Goal: Task Accomplishment & Management: Use online tool/utility

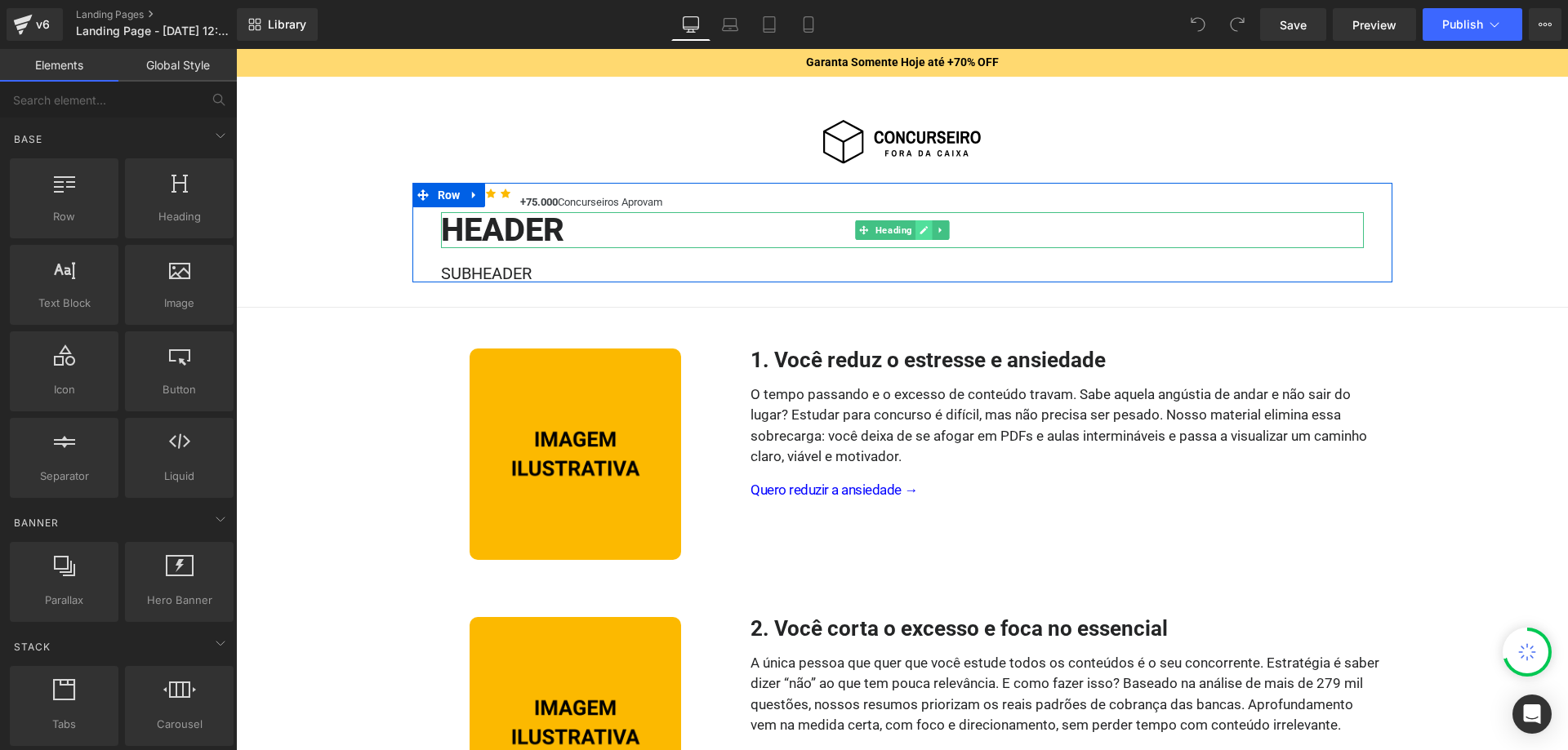
click at [920, 229] on icon at bounding box center [923, 230] width 9 height 10
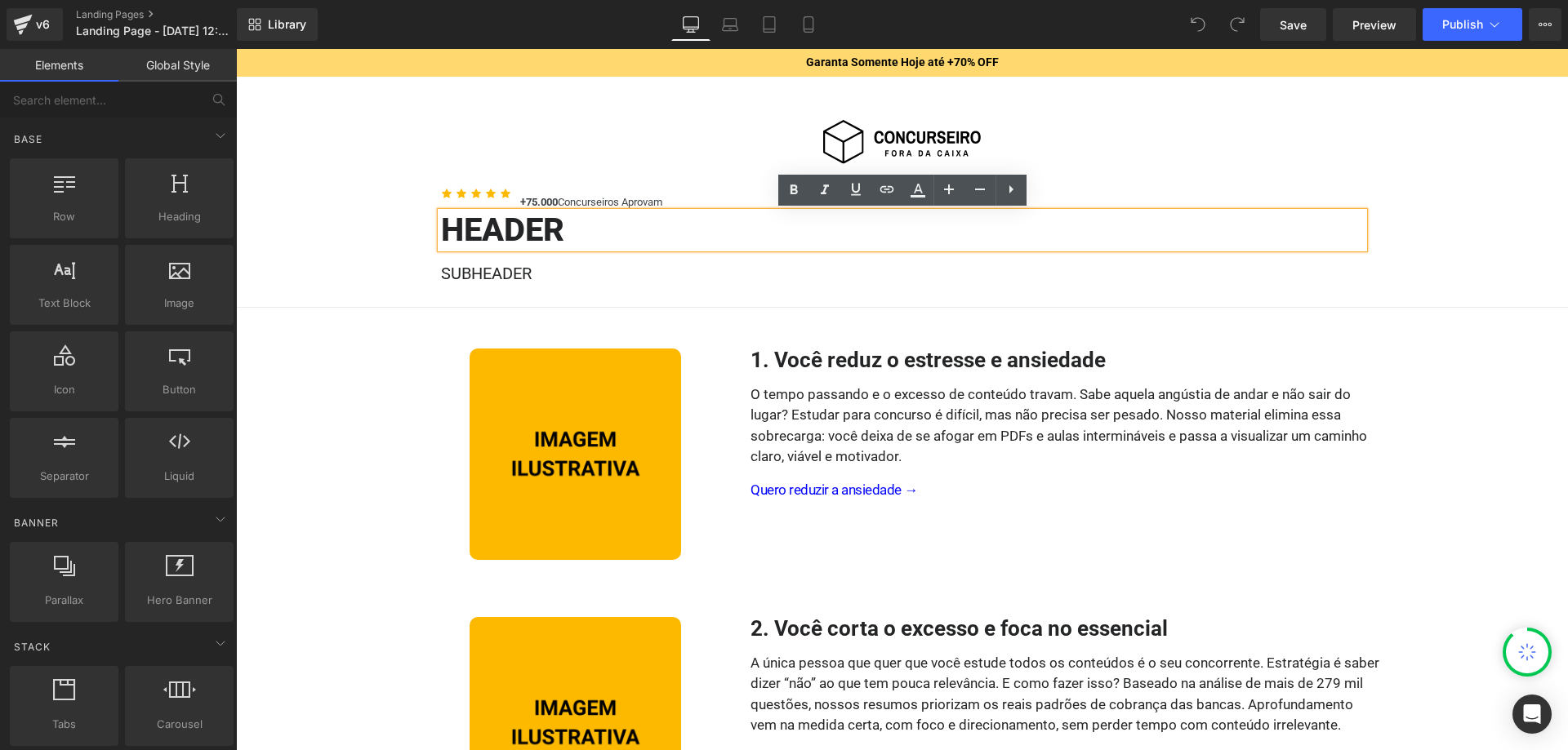
click at [697, 238] on h1 "HEADER" at bounding box center [902, 230] width 923 height 36
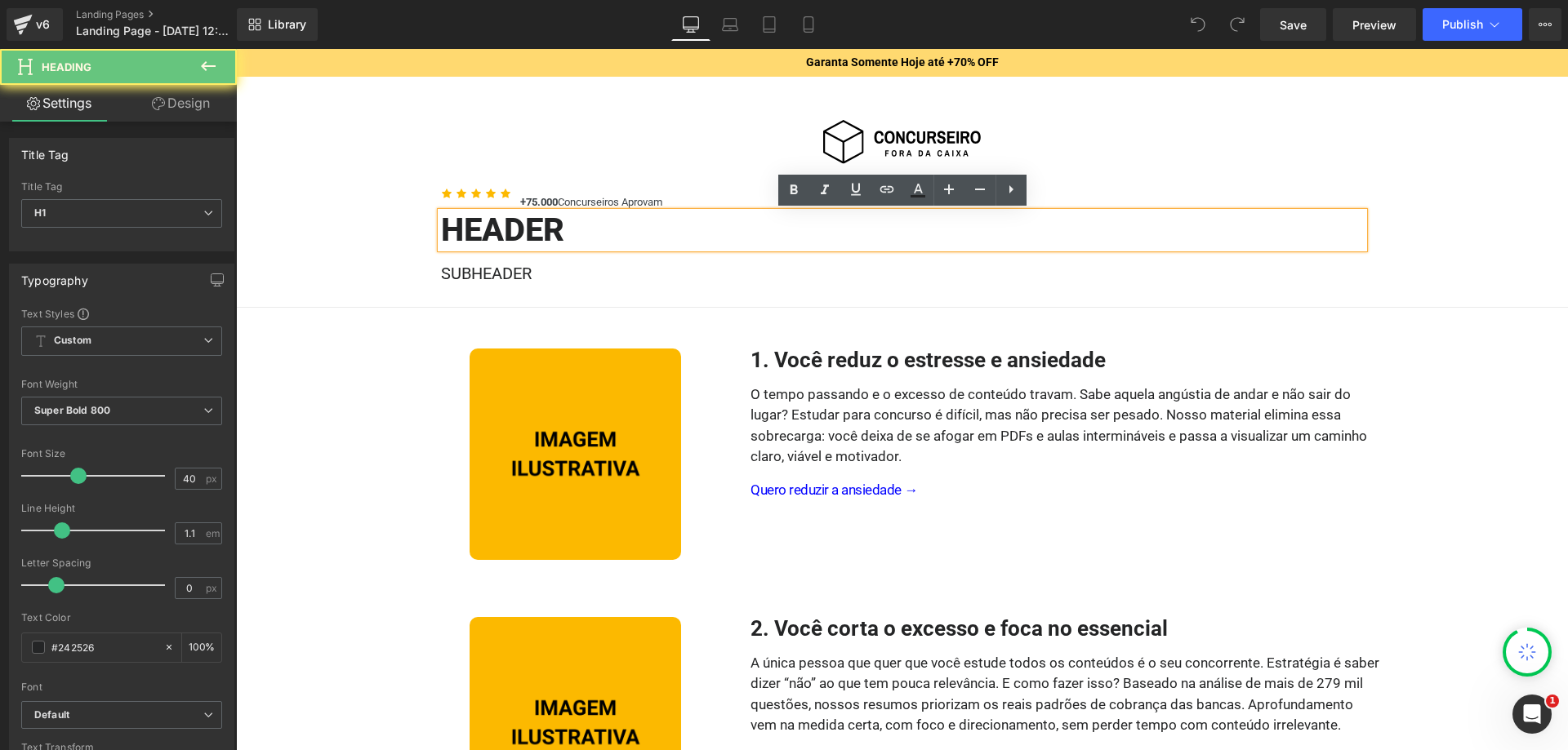
click at [697, 238] on h1 "HEADER" at bounding box center [902, 230] width 923 height 36
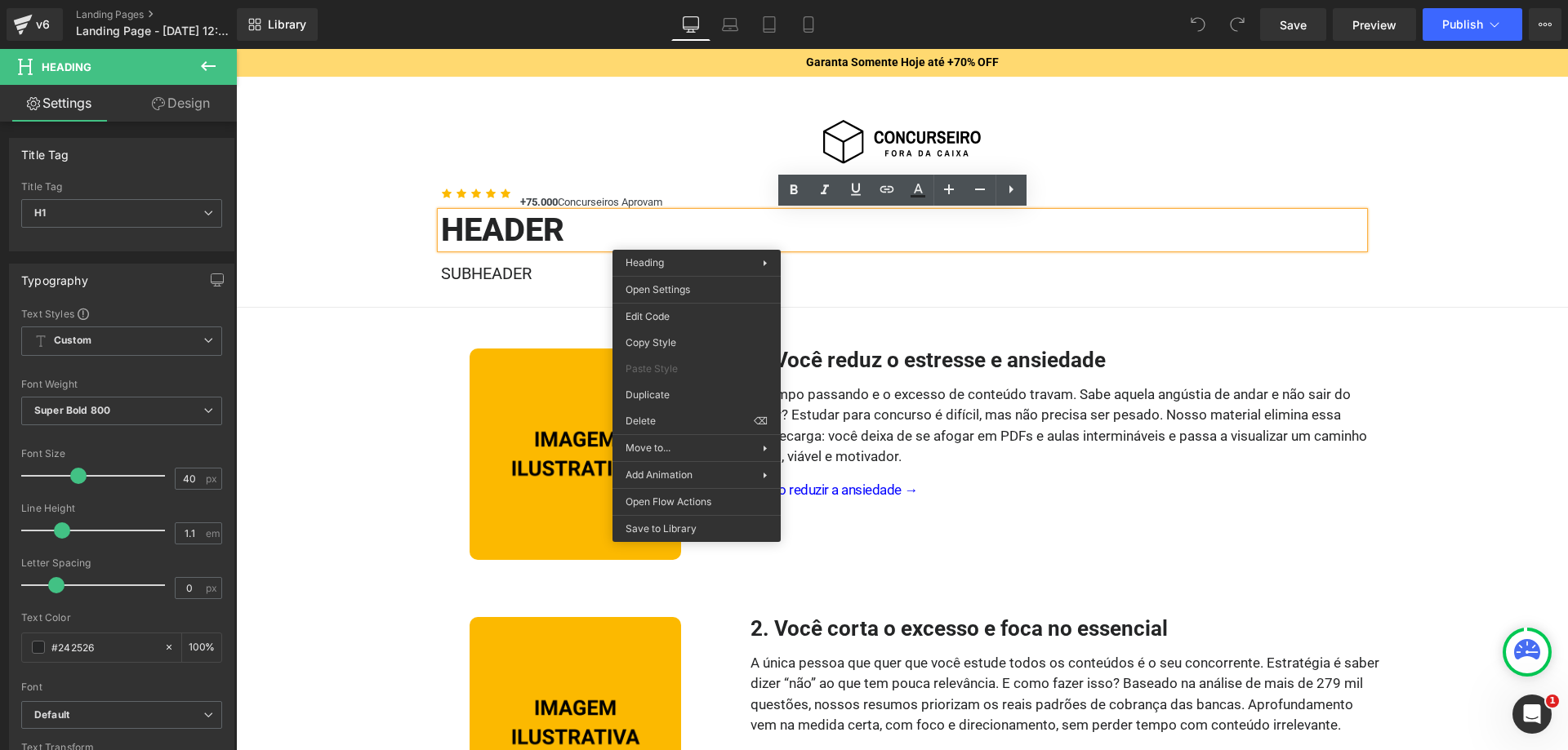
click at [593, 228] on h1 "HEADER" at bounding box center [902, 230] width 923 height 36
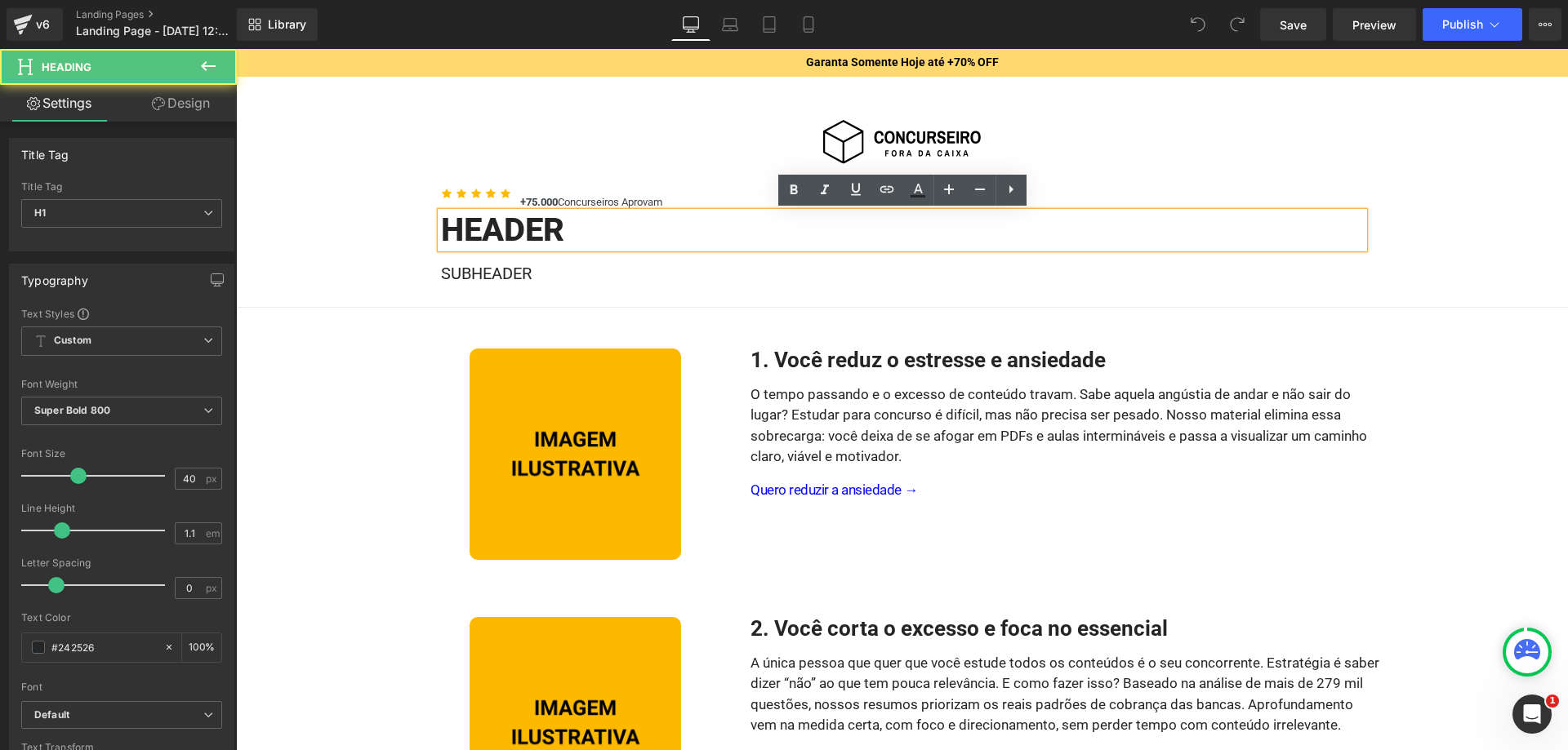
click at [593, 228] on h1 "HEADER" at bounding box center [902, 230] width 923 height 36
paste div
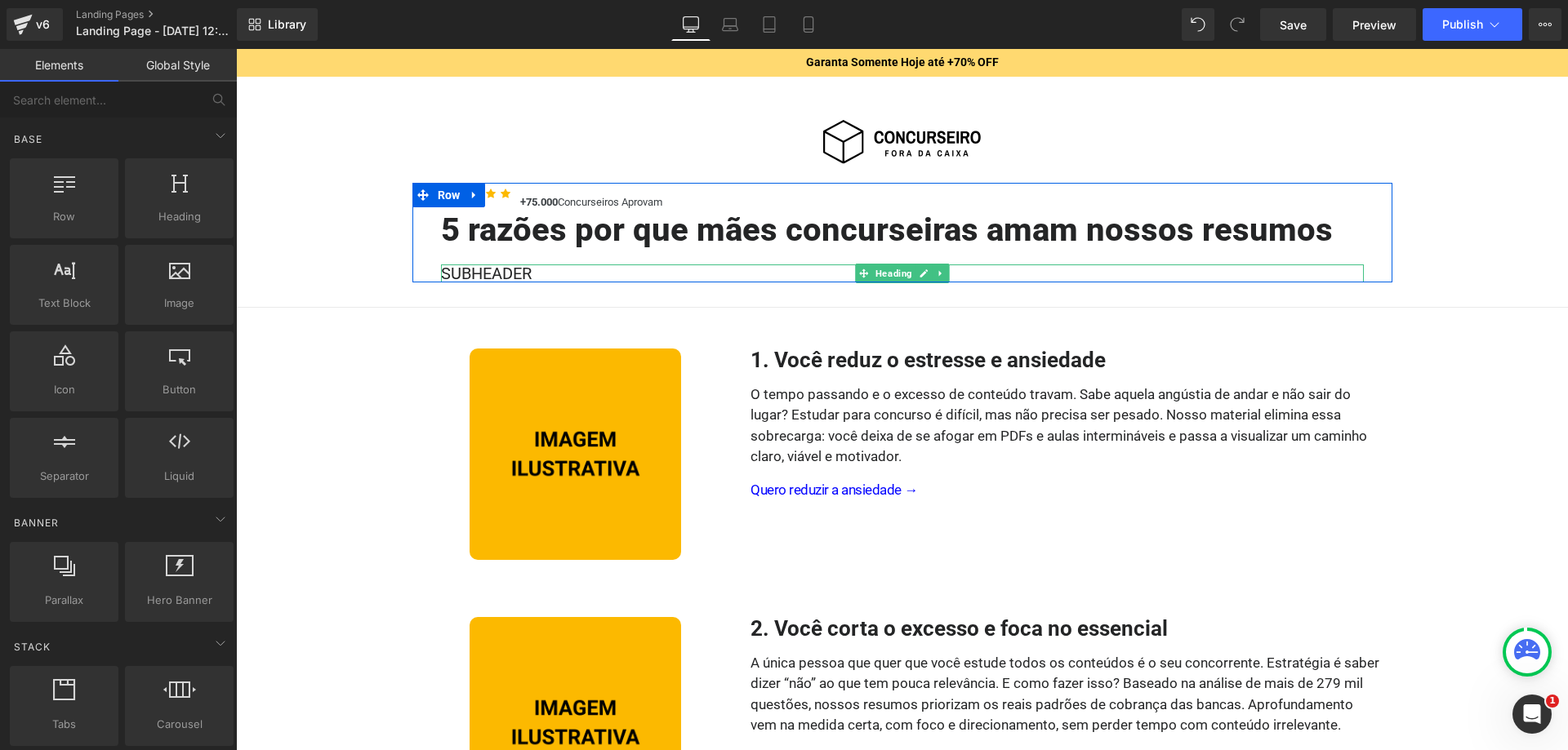
click at [516, 274] on h2 "SUBHEADER" at bounding box center [902, 274] width 923 height 18
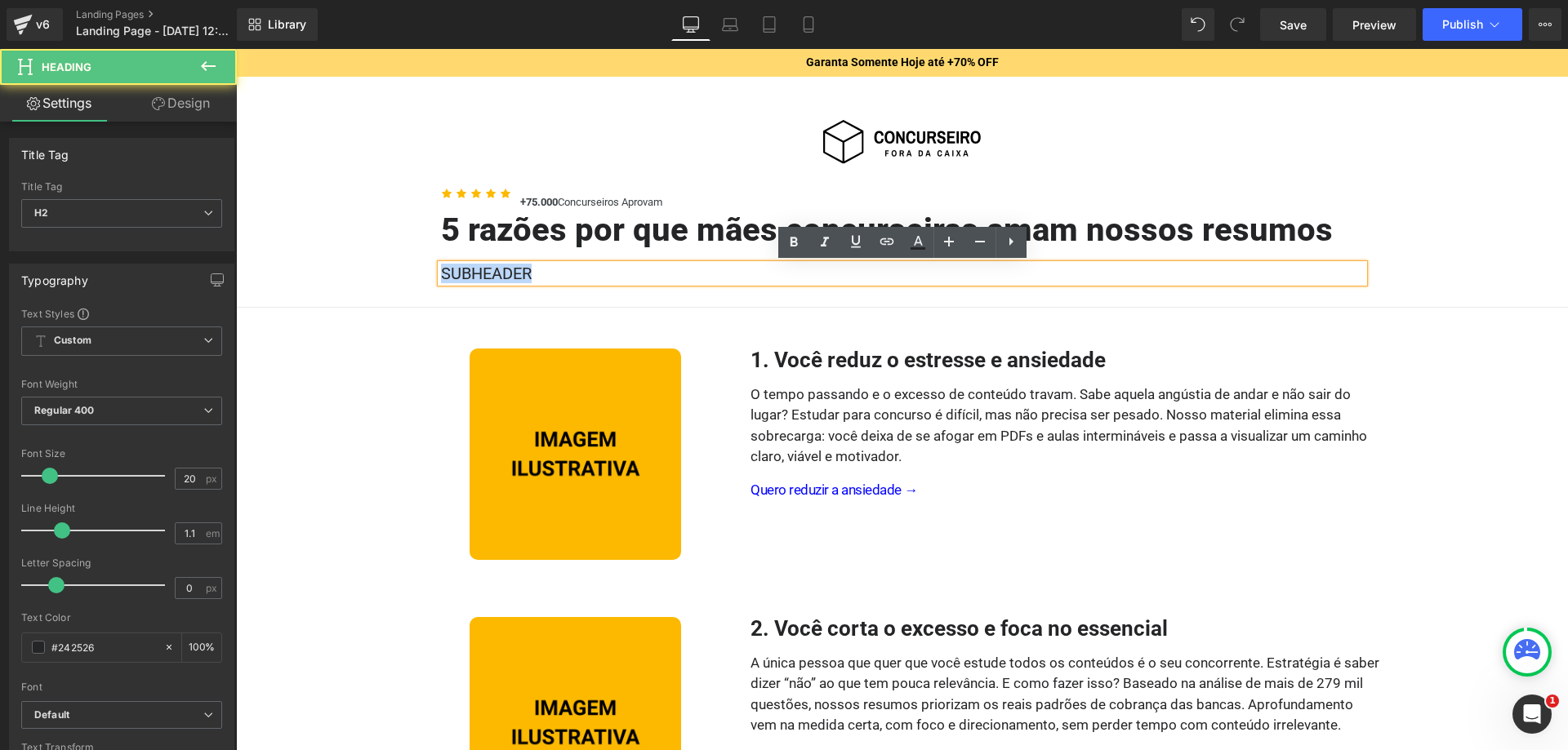
click at [516, 274] on h2 "SUBHEADER" at bounding box center [902, 274] width 923 height 18
paste div
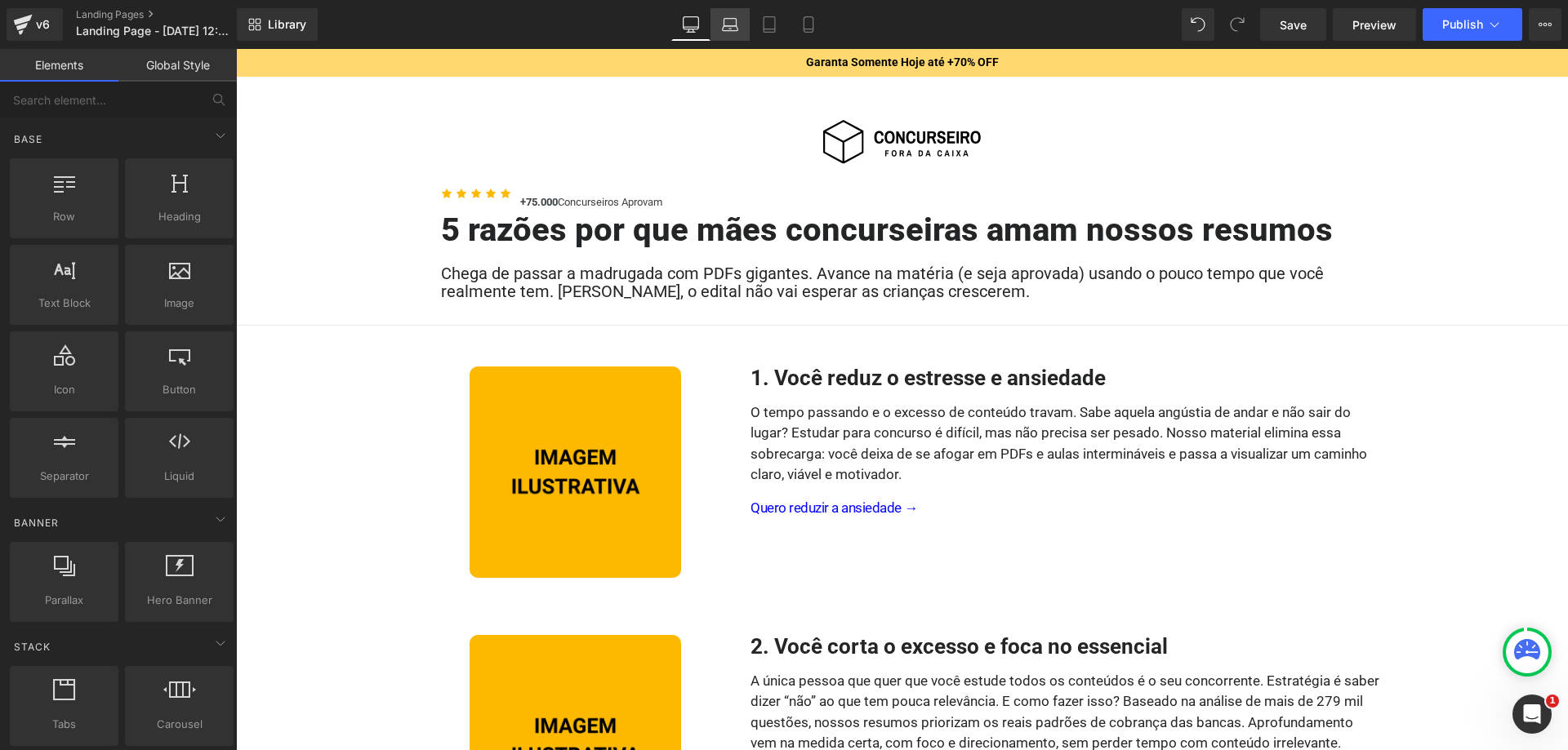
click at [725, 31] on icon at bounding box center [731, 28] width 16 height 5
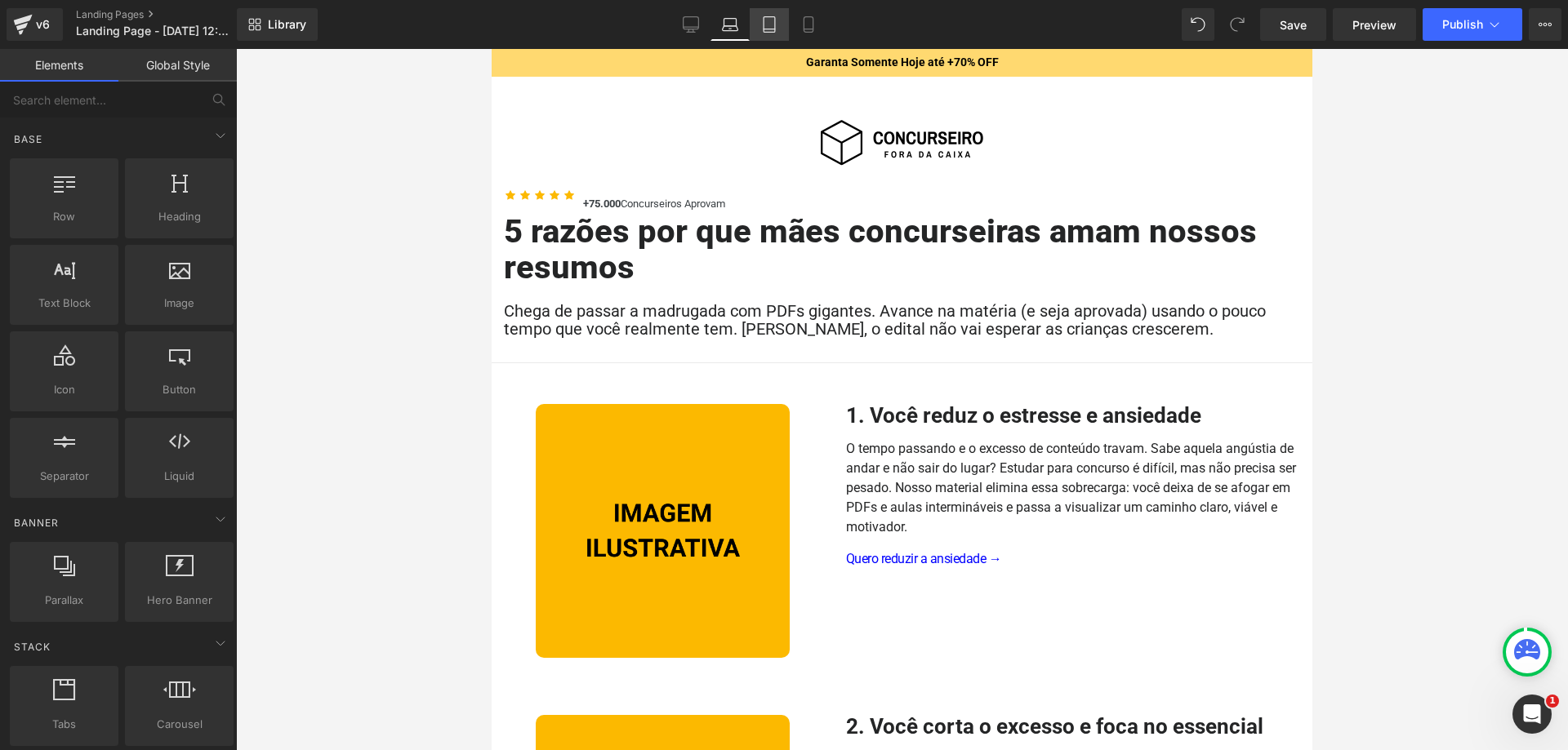
click at [757, 26] on link "Tablet" at bounding box center [769, 24] width 39 height 33
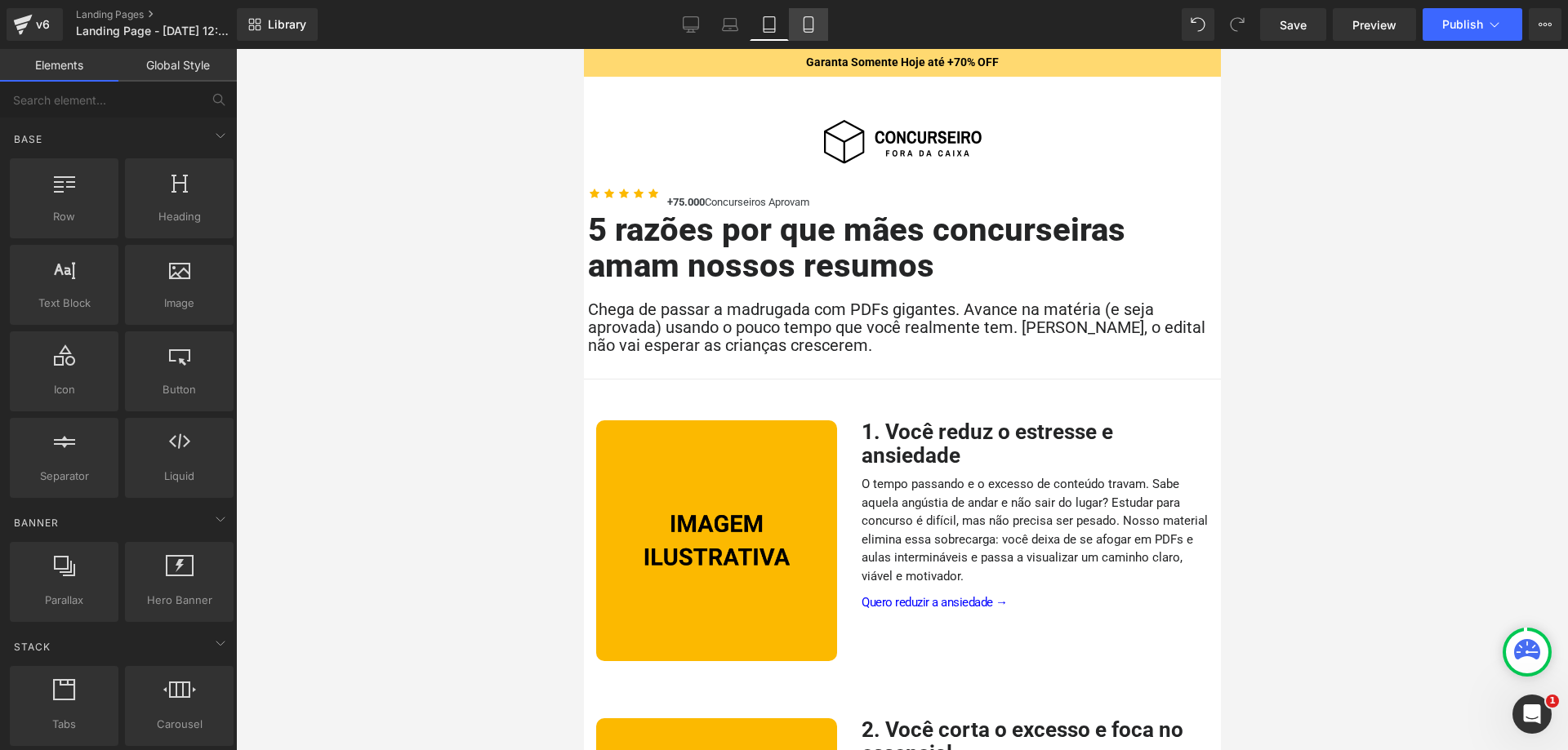
click at [813, 29] on icon at bounding box center [808, 29] width 9 height 0
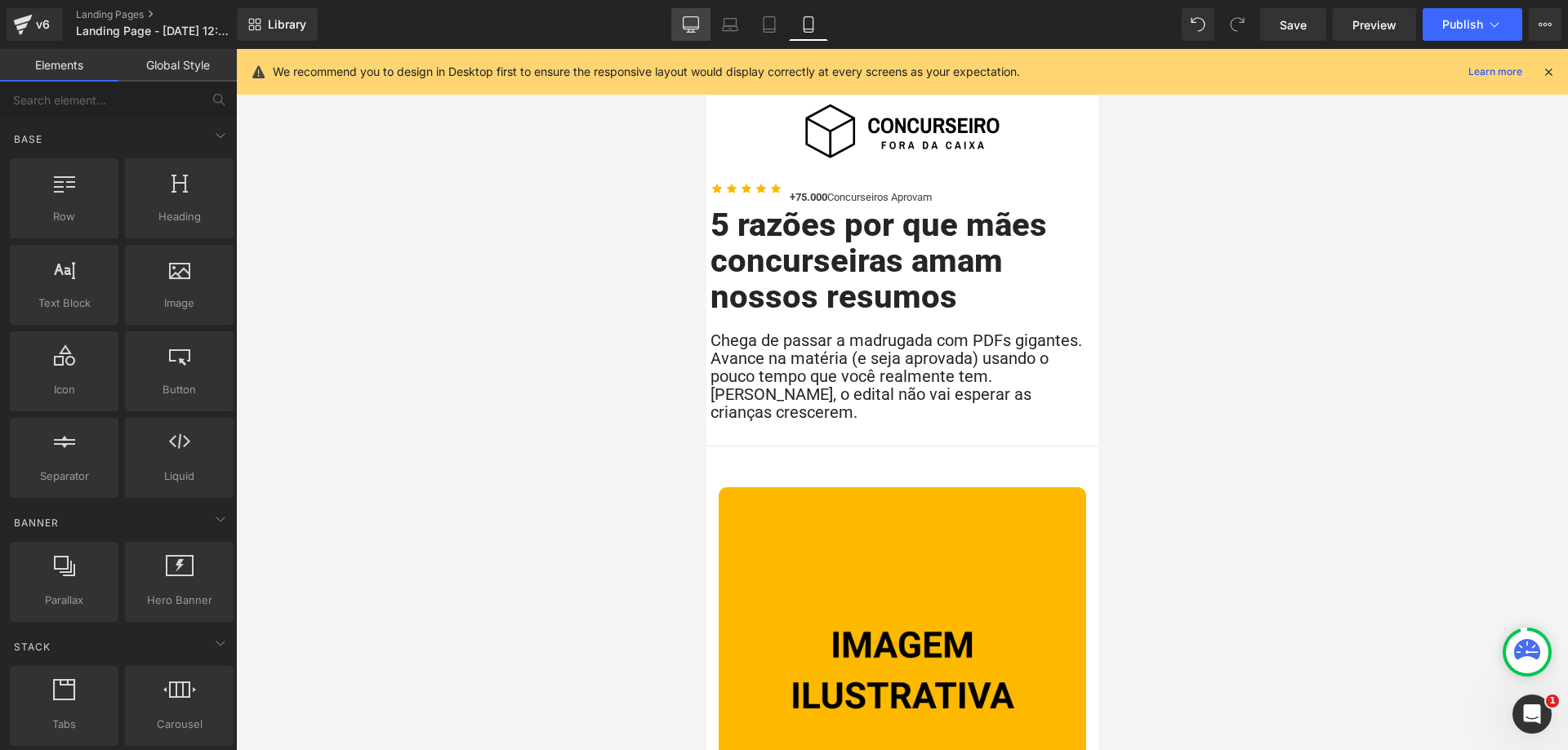
click at [697, 26] on icon at bounding box center [691, 24] width 17 height 17
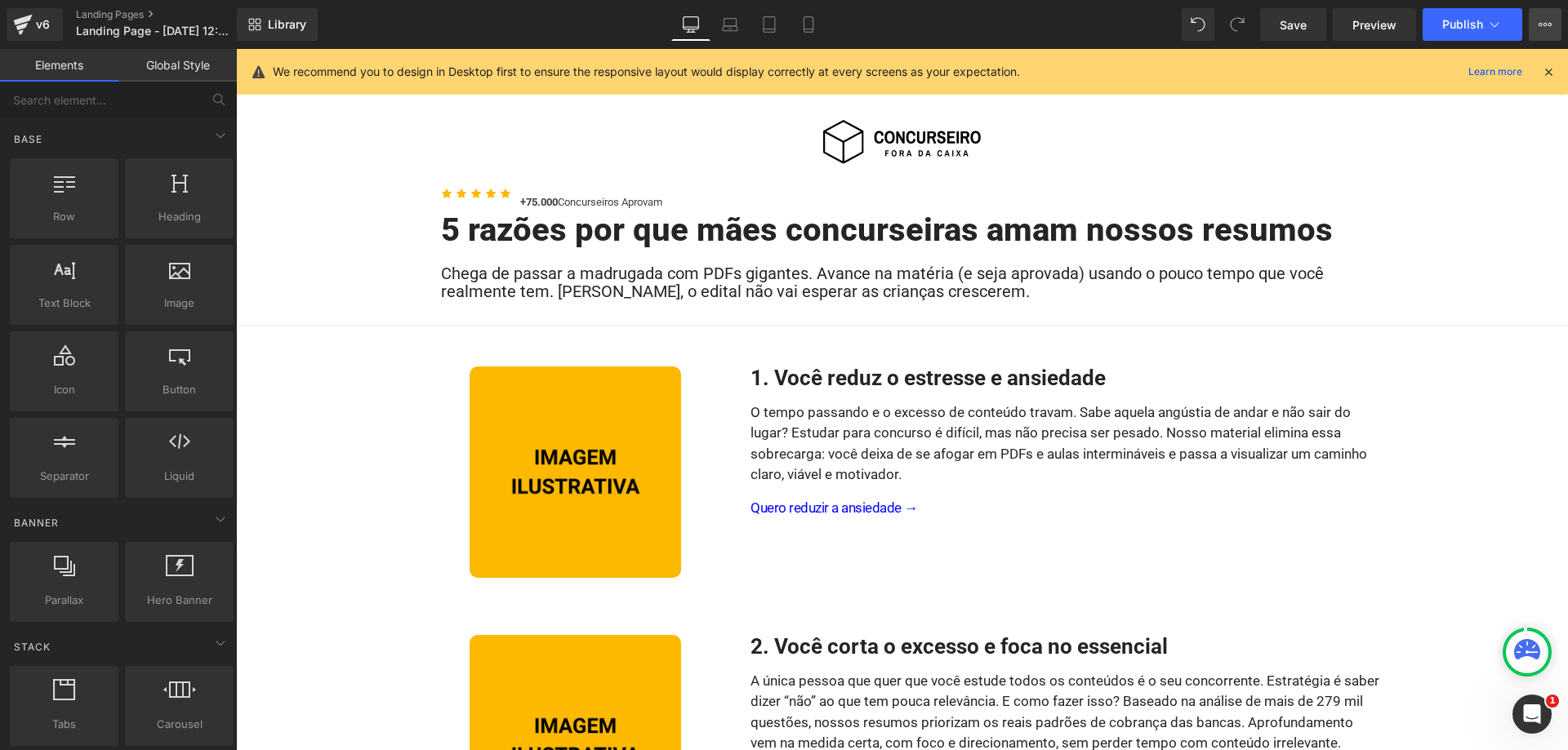
click at [1541, 27] on icon at bounding box center [1545, 23] width 13 height 13
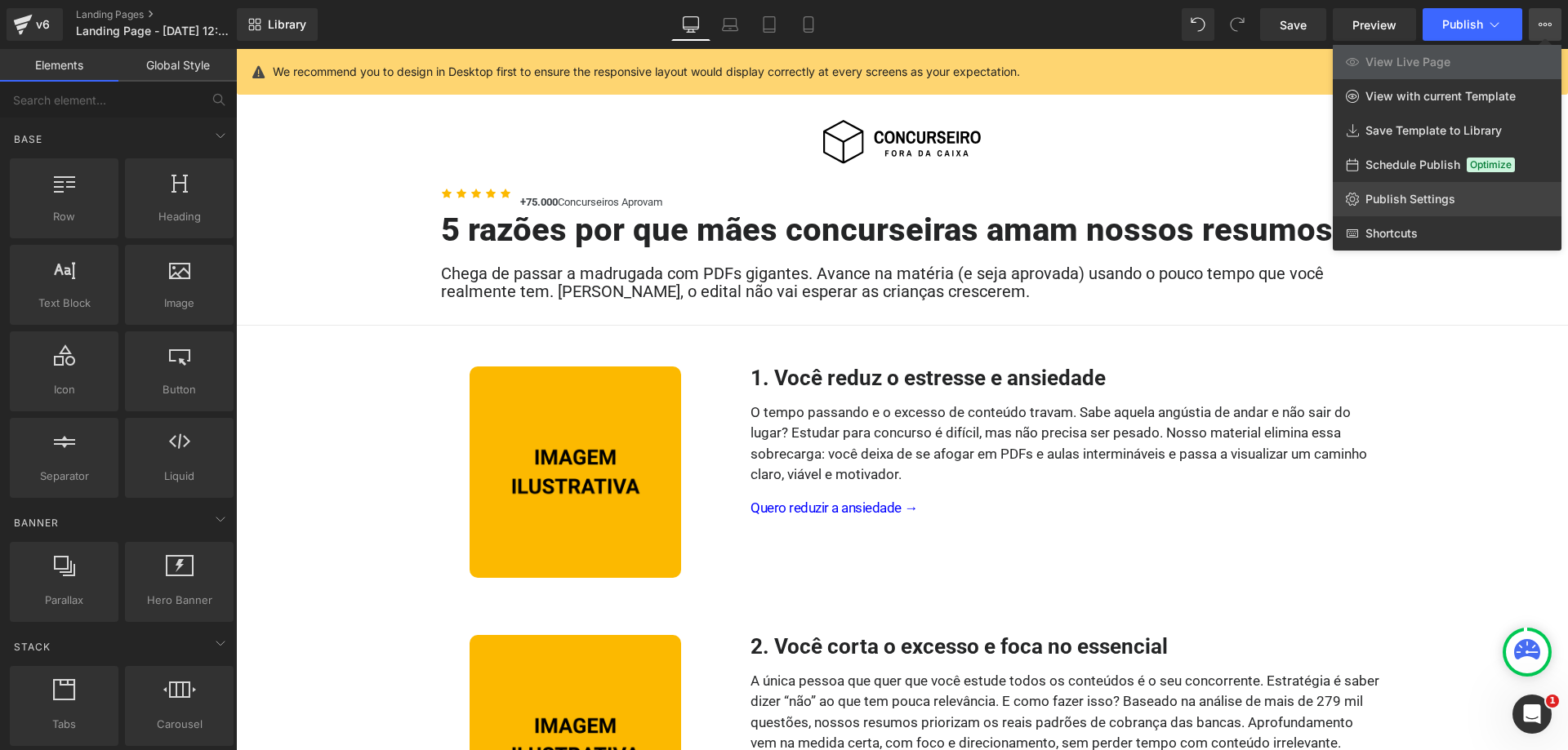
click at [1442, 199] on span "Publish Settings" at bounding box center [1410, 199] width 90 height 15
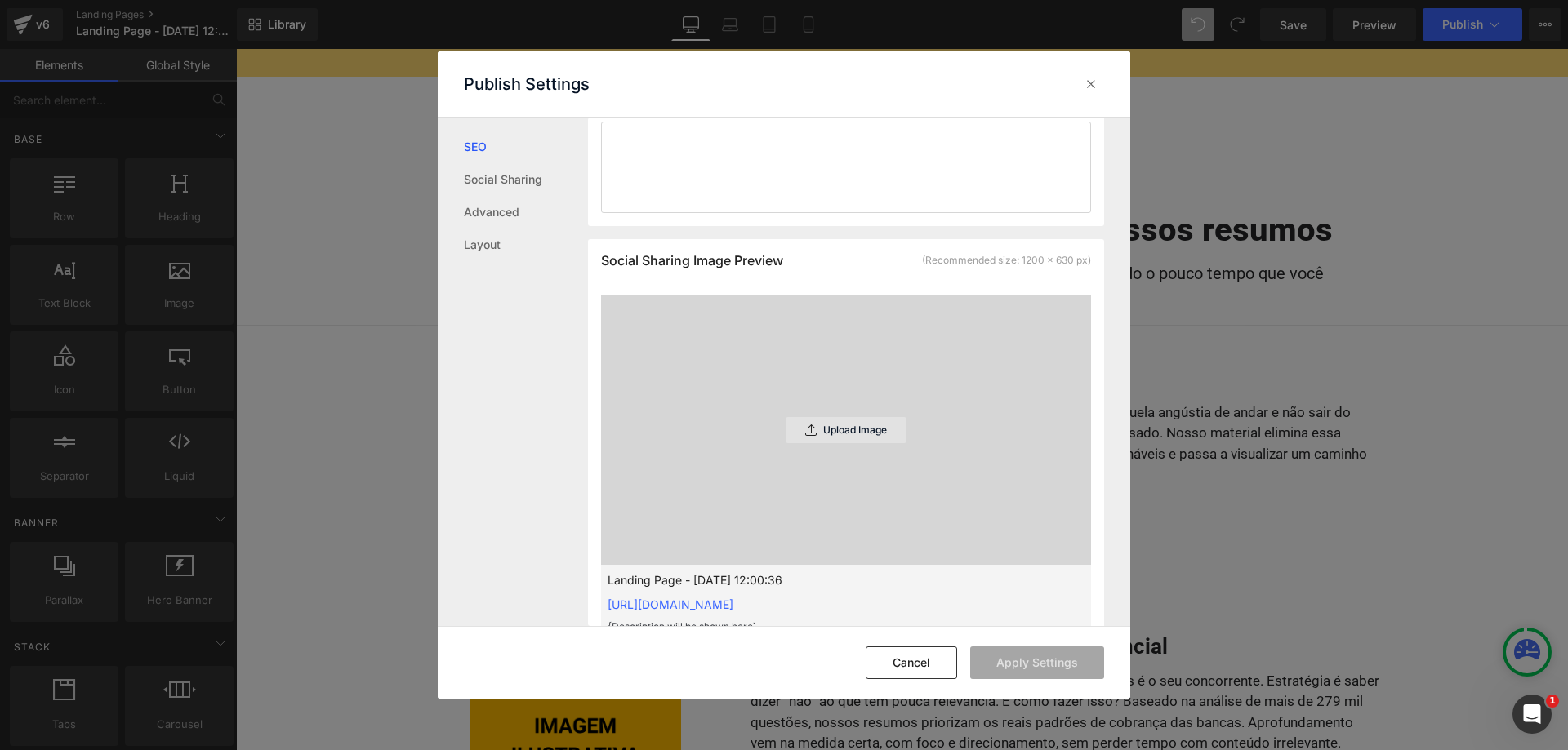
scroll to position [334, 0]
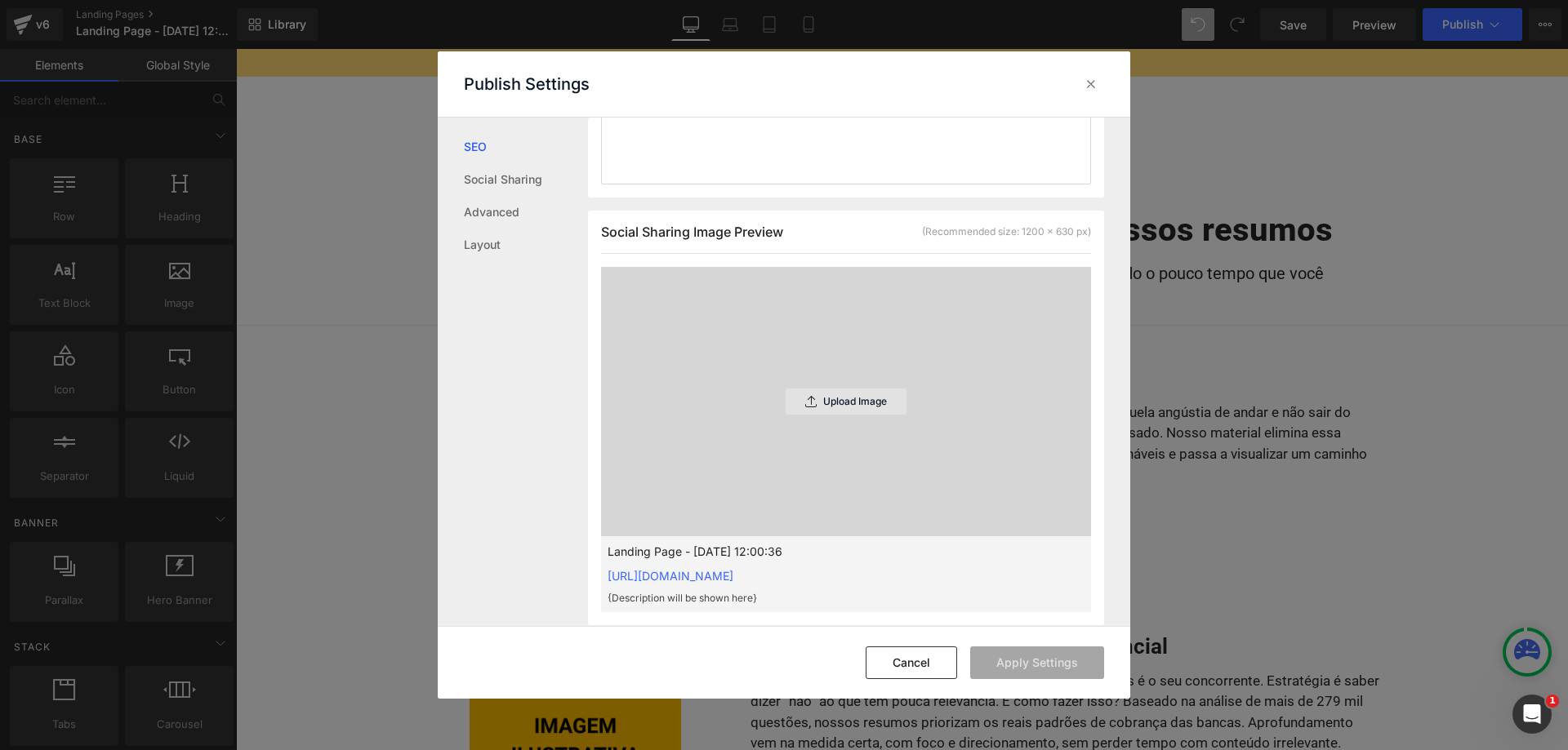
click at [837, 415] on div "Upload Image" at bounding box center [846, 401] width 121 height 26
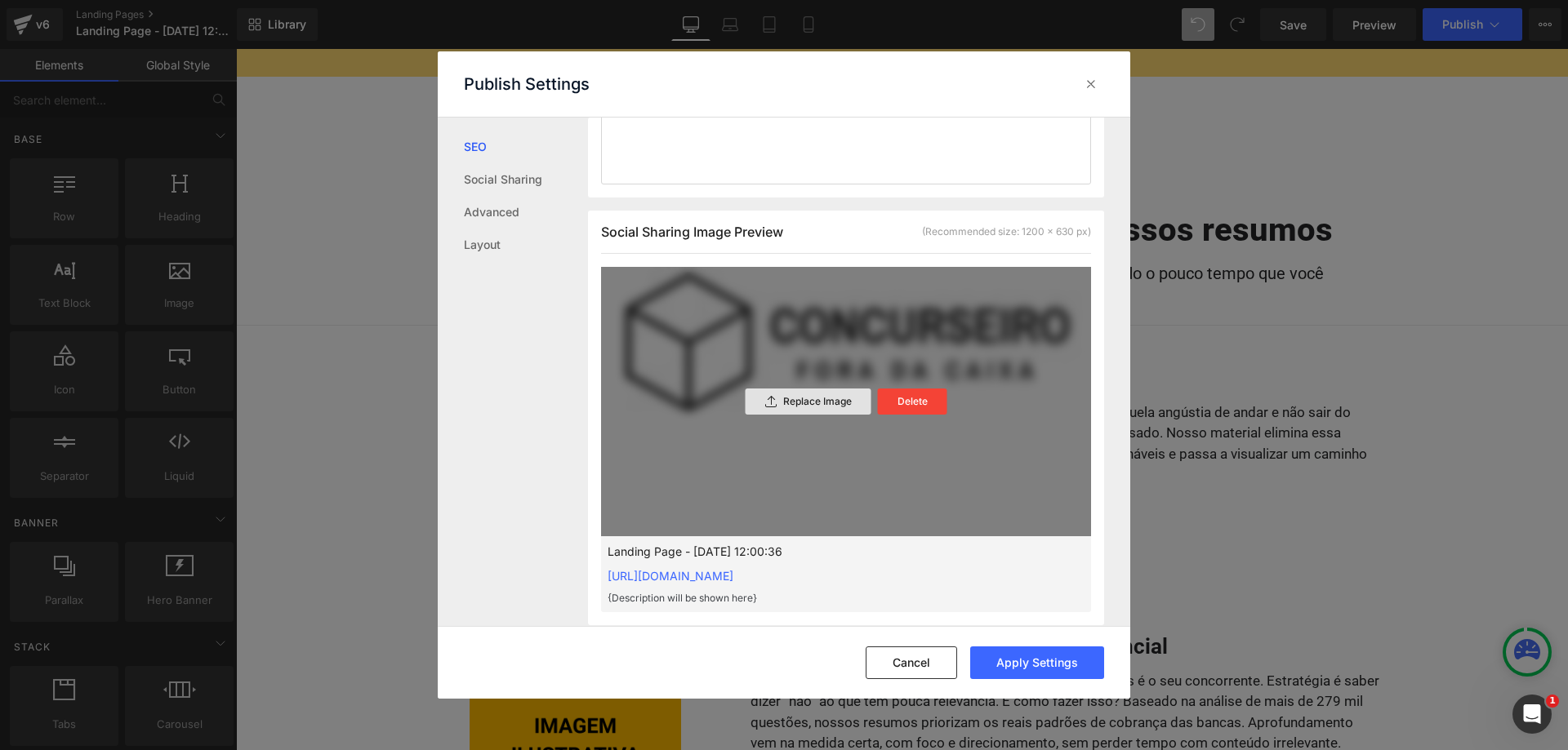
click at [805, 407] on p "Replace Image" at bounding box center [818, 401] width 68 height 12
click at [1104, 335] on div "Search Result Preview Landing Page - [DATE] 12:00:36 [URL][DOMAIN_NAME] {Descri…" at bounding box center [859, 372] width 542 height 508
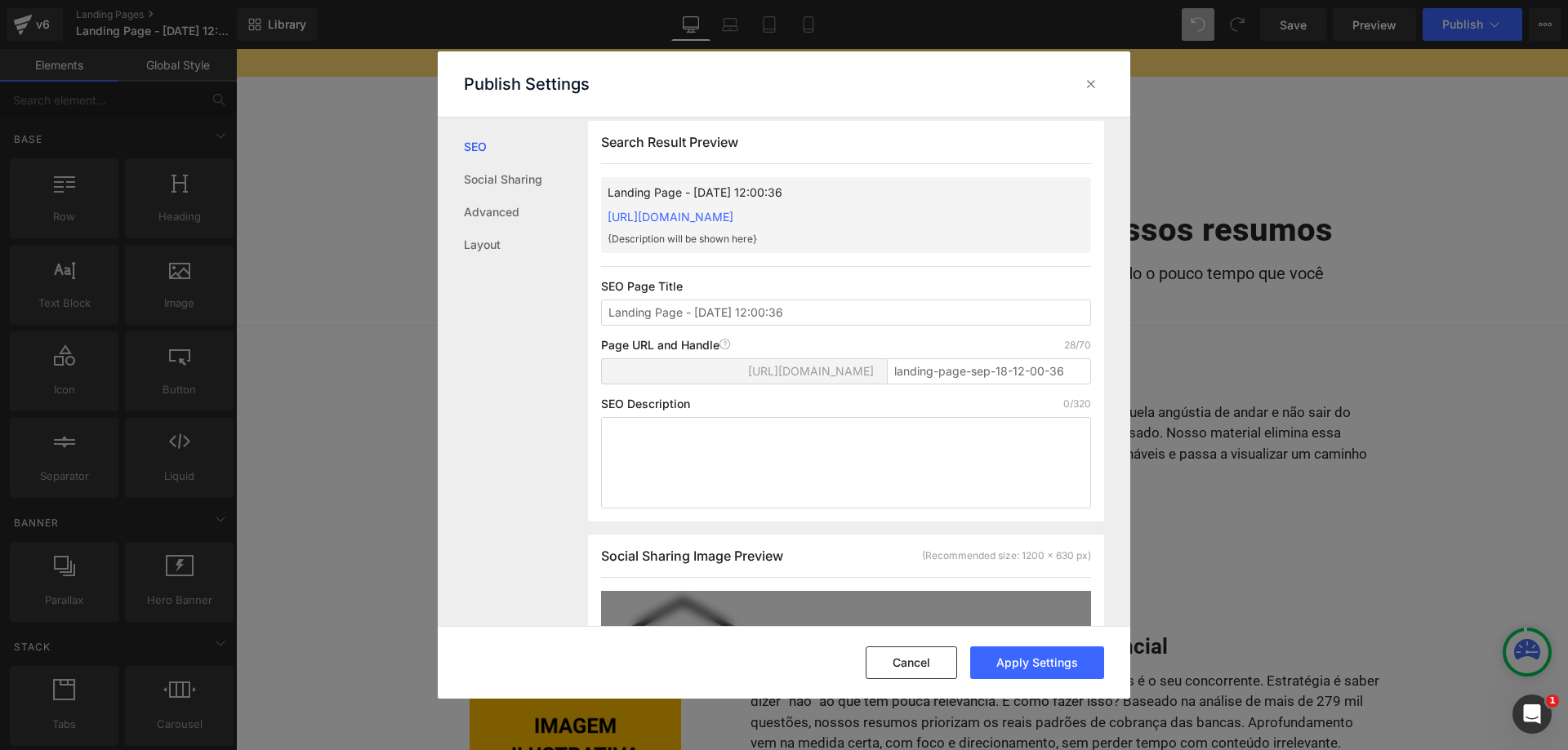
scroll to position [0, 0]
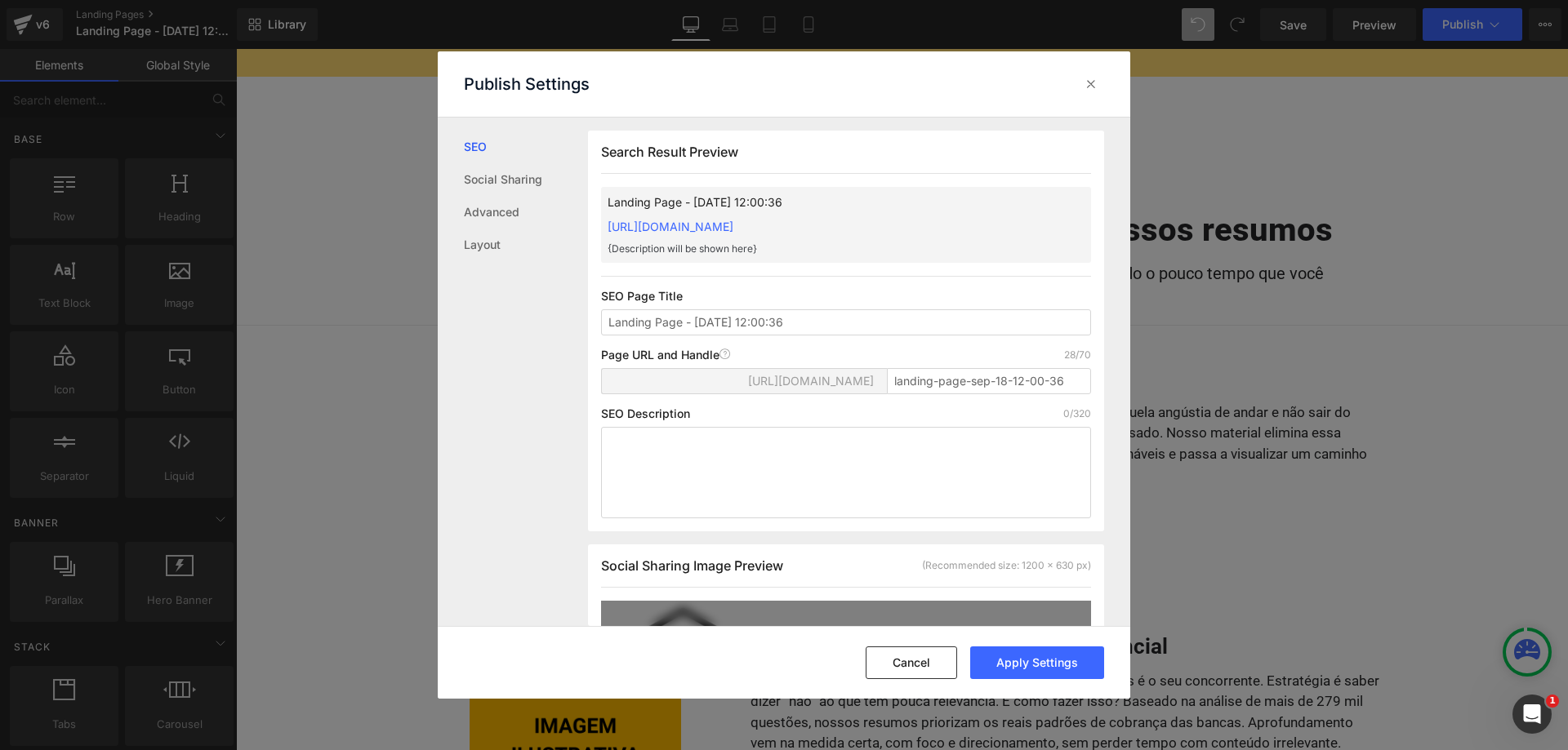
click at [713, 256] on p "{Description will be shown here}" at bounding box center [820, 248] width 425 height 15
click at [816, 355] on div "Search Result Preview Landing Page - [DATE] 12:00:36 [URL][DOMAIN_NAME] {Descri…" at bounding box center [846, 330] width 516 height 400
click at [820, 335] on input "Landing Page - [DATE] 12:00:36" at bounding box center [846, 322] width 490 height 26
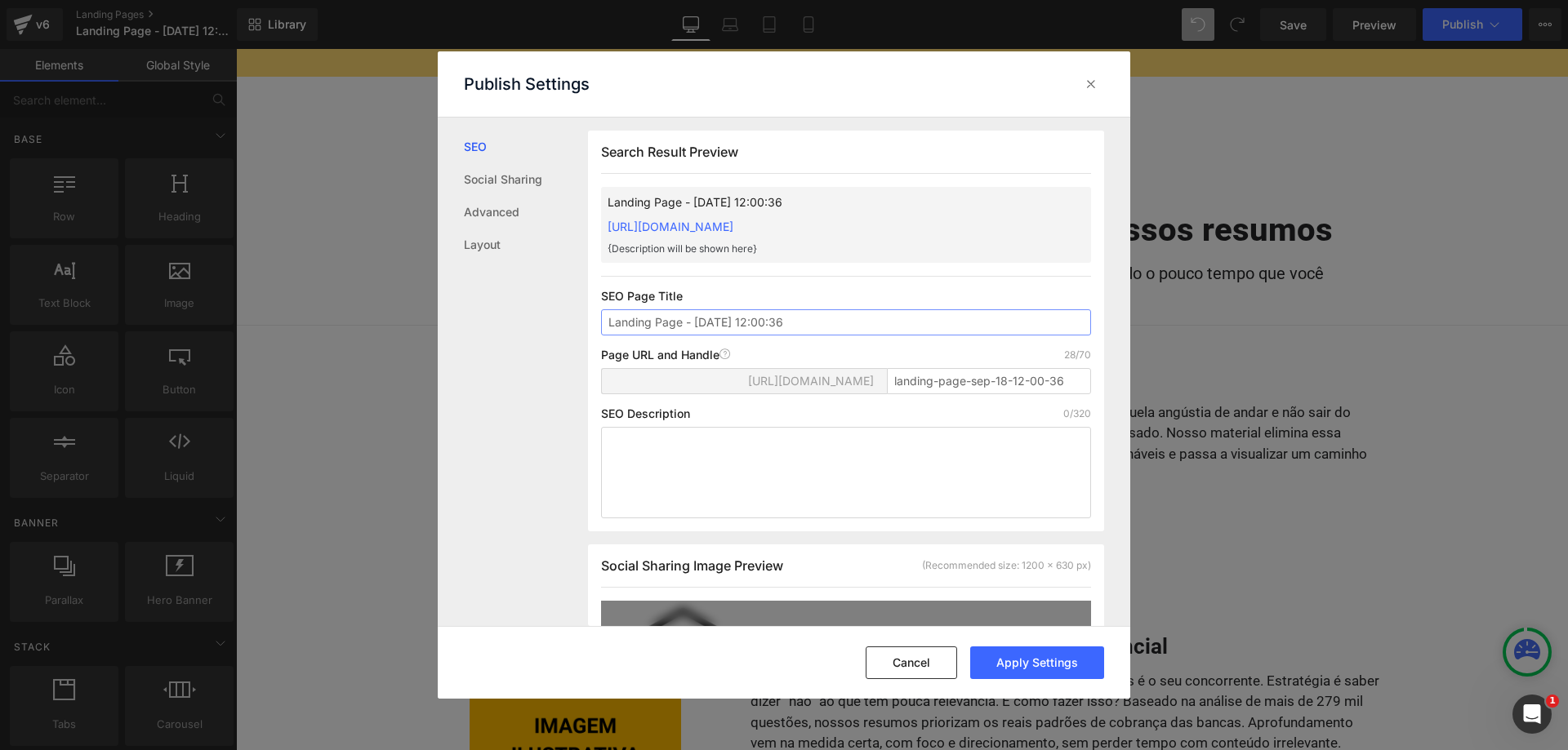
click at [820, 335] on input "Landing Page - [DATE] 12:00:36" at bounding box center [846, 322] width 490 height 26
click at [989, 394] on input "landing-page-sep-18-12-00-36" at bounding box center [988, 381] width 204 height 26
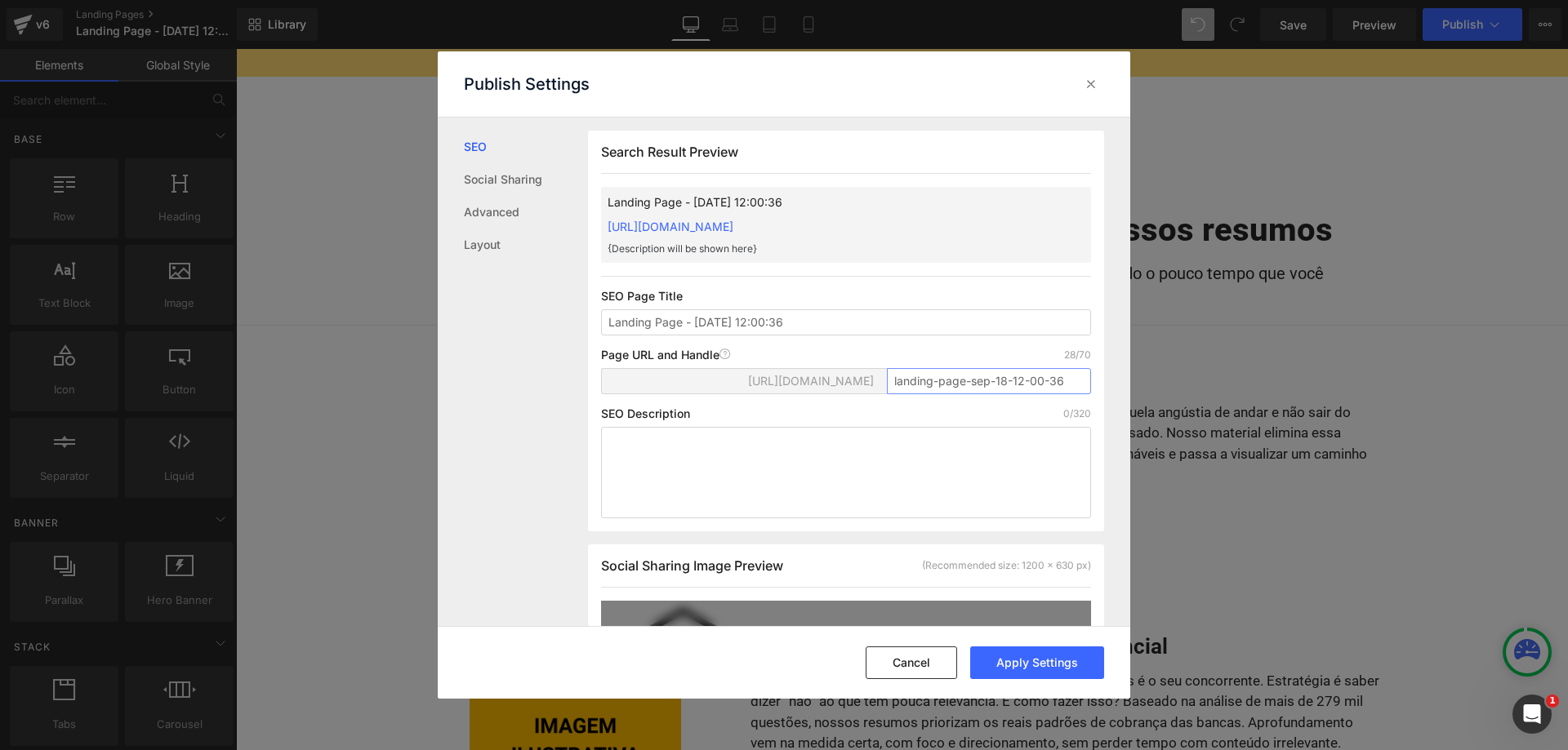
click at [946, 394] on input "landing-page-sep-18-12-00-36" at bounding box center [988, 381] width 204 height 26
paste input "Lstcl-202509-001"
click at [900, 380] on input "Lstcl-202509-001" at bounding box center [988, 381] width 204 height 26
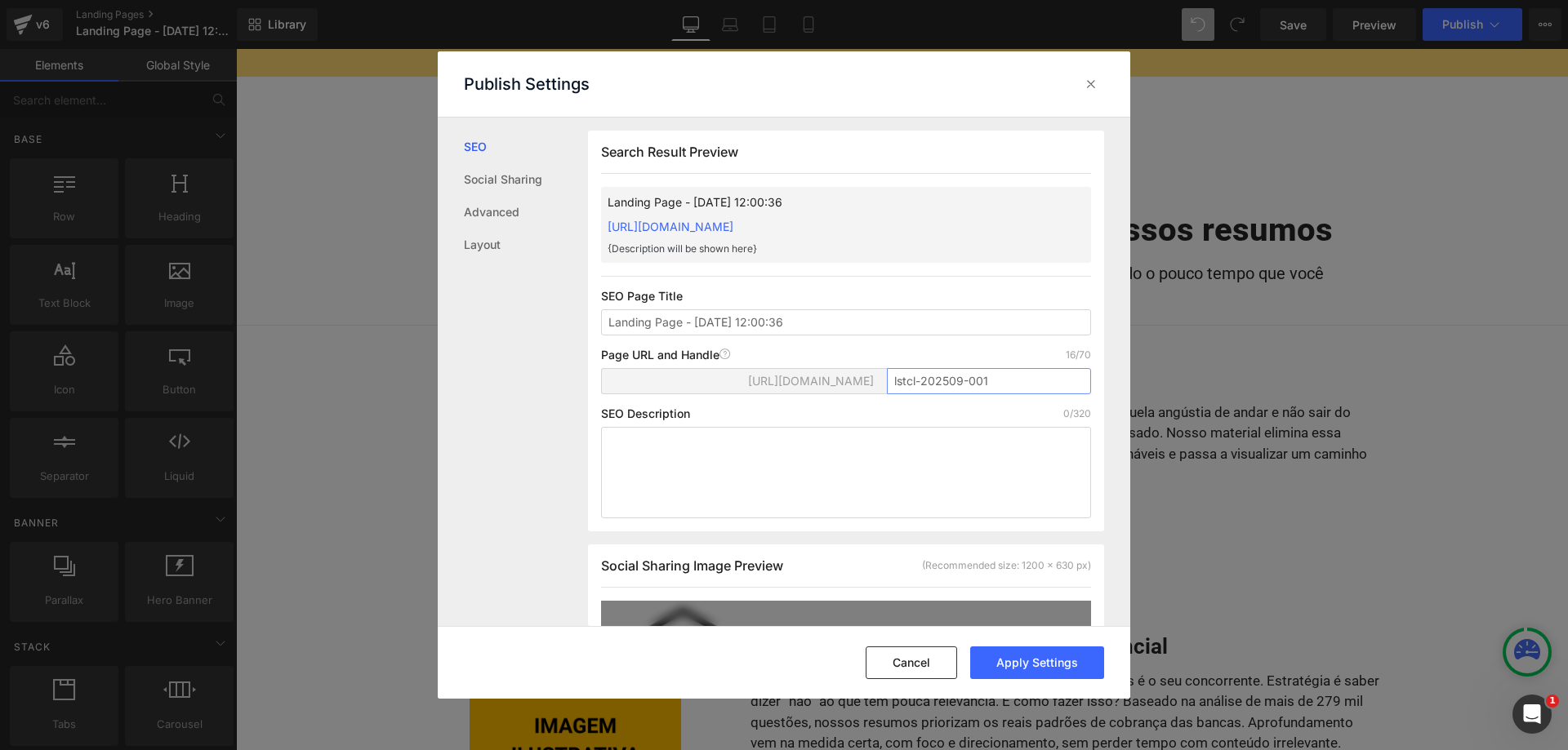
type input "lstcl-202509-001"
click at [942, 351] on div "Page URL and Handle Page URL Address 16/70" at bounding box center [846, 355] width 490 height 13
click at [956, 359] on div "Page URL and Handle Page URL Address 16/70" at bounding box center [846, 355] width 490 height 13
click at [1002, 351] on div "Page URL and Handle Page URL Address 16/70" at bounding box center [846, 355] width 490 height 13
click at [768, 315] on input "Landing Page - [DATE] 12:00:36" at bounding box center [846, 322] width 490 height 26
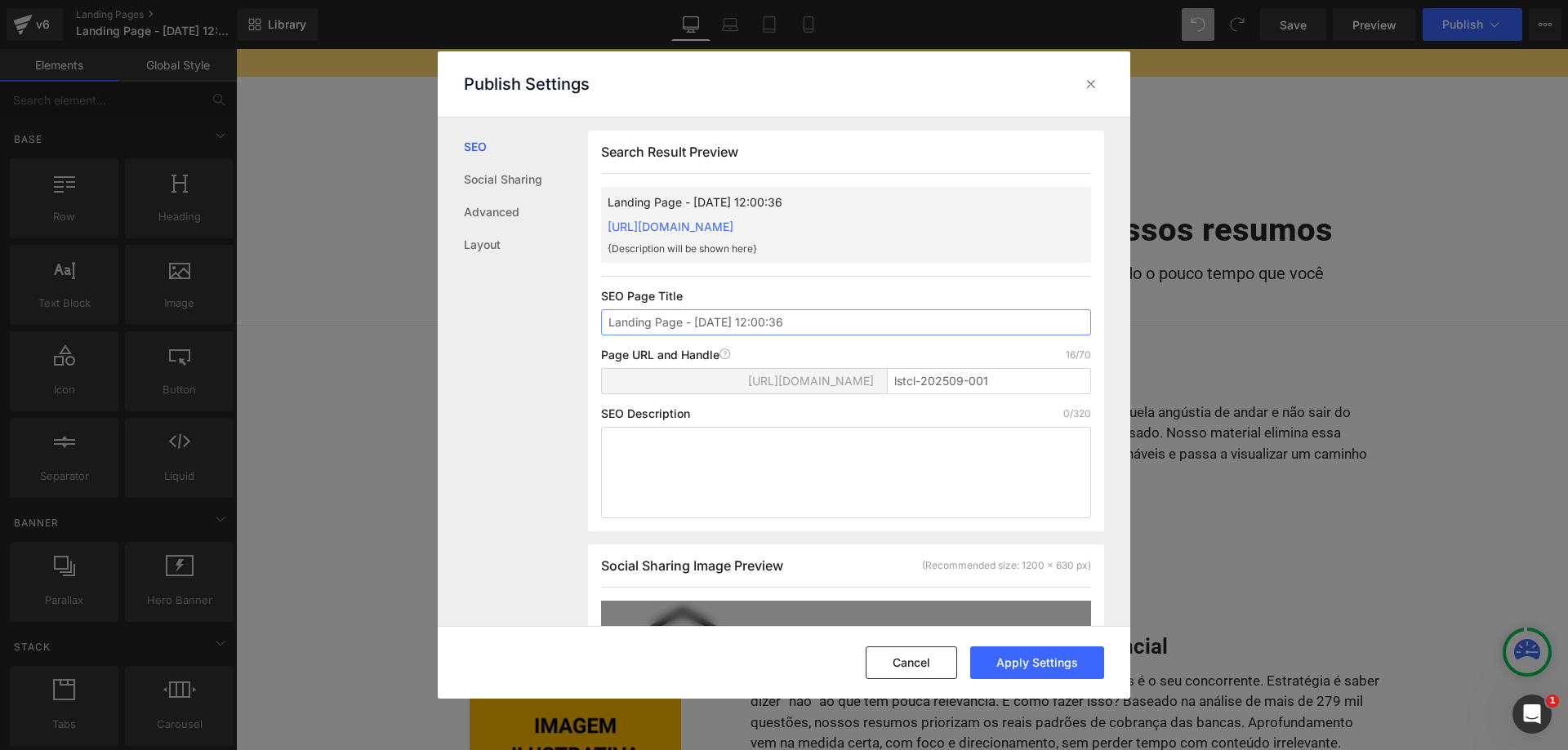
click at [790, 328] on input "Landing Page - [DATE] 12:00:36" at bounding box center [846, 322] width 490 height 26
click at [790, 327] on input "Landing Page - [DATE] 12:00:36" at bounding box center [846, 322] width 490 height 26
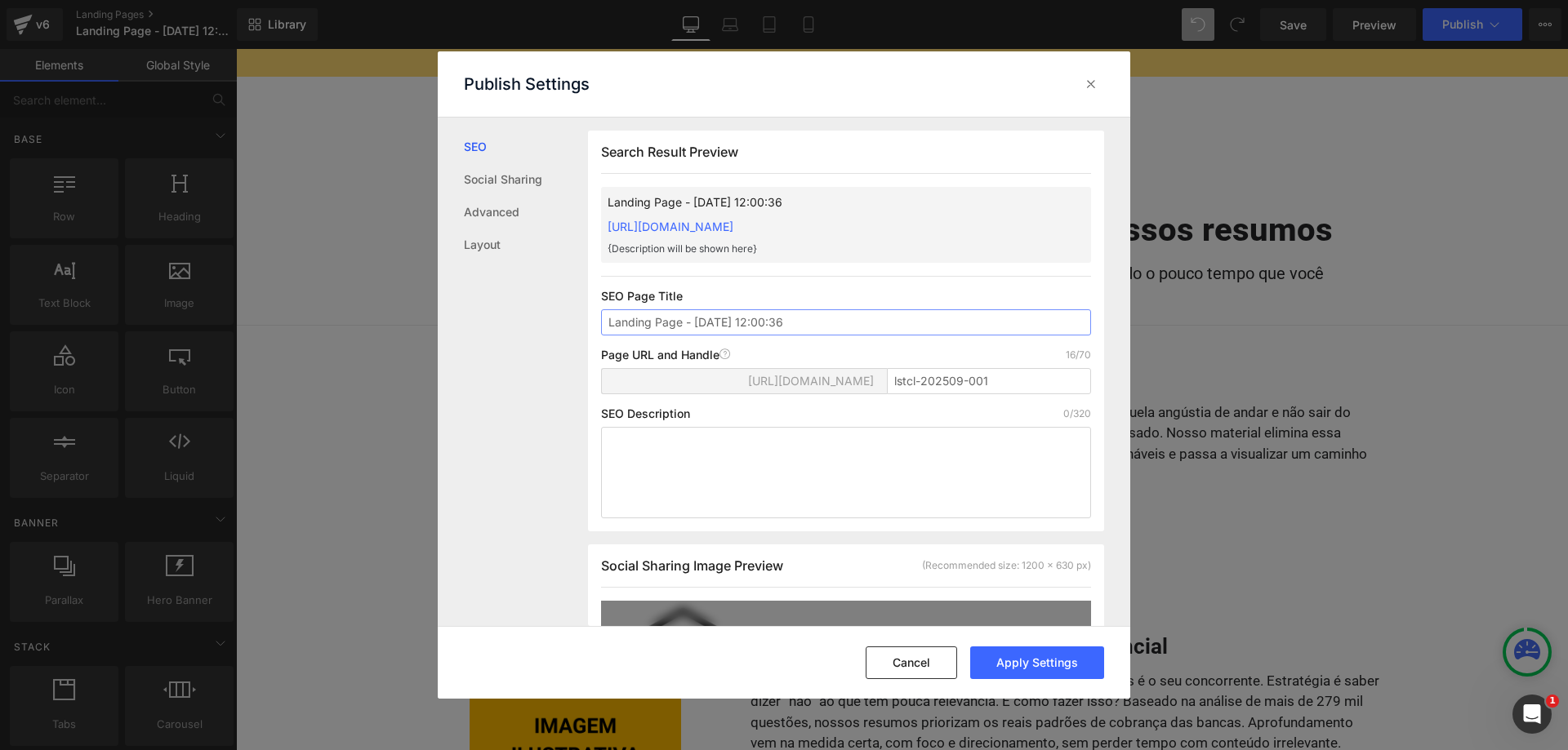
click at [744, 319] on input "Landing Page - [DATE] 12:00:36" at bounding box center [846, 322] width 490 height 26
paste input "5 razões por que mães concurseiras amam nossos resumos"
type input "5 razões por que mães concurseiras amam nossos resumos"
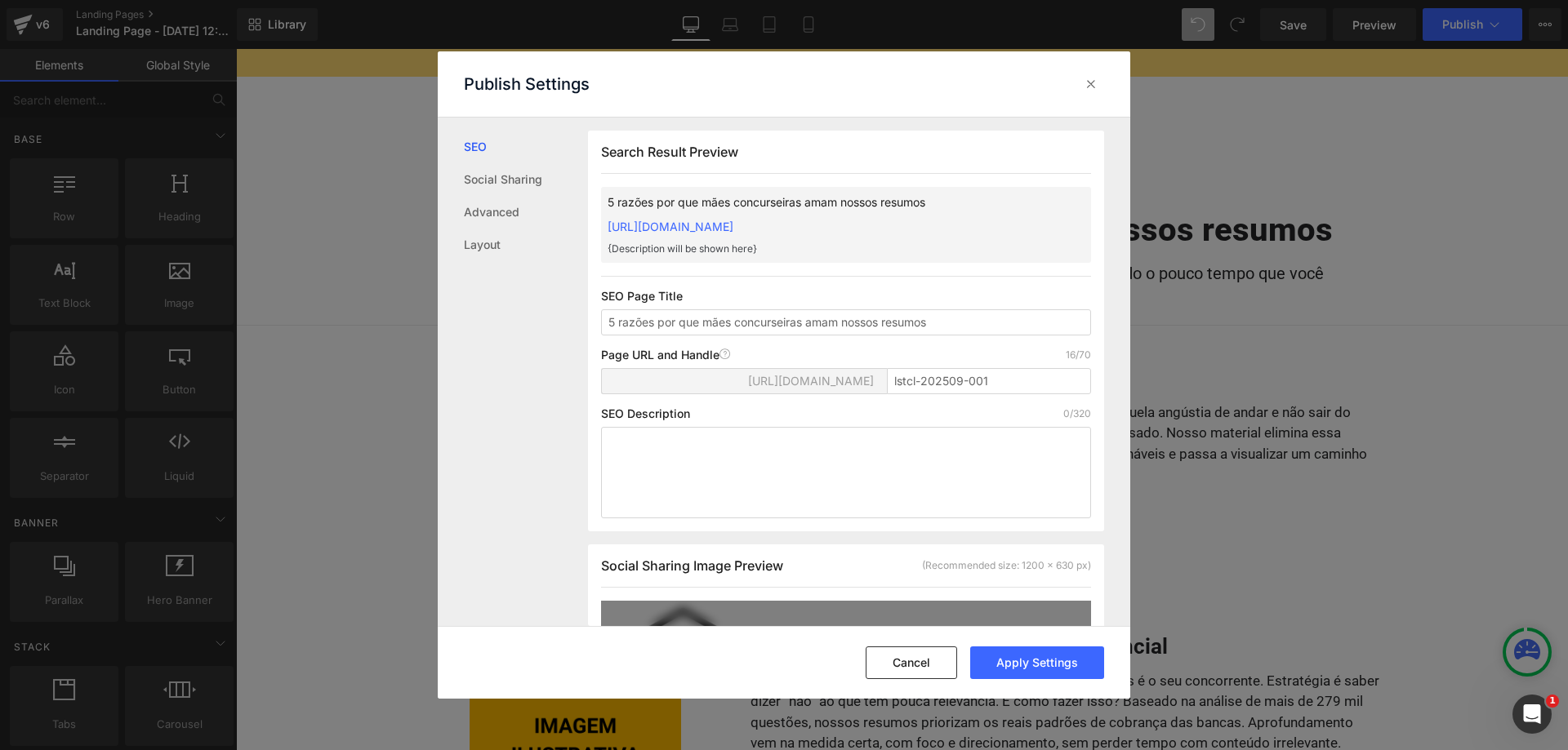
click at [760, 300] on p "SEO Page Title" at bounding box center [846, 295] width 490 height 13
click at [744, 252] on p "{Description will be shown here}" at bounding box center [820, 248] width 425 height 15
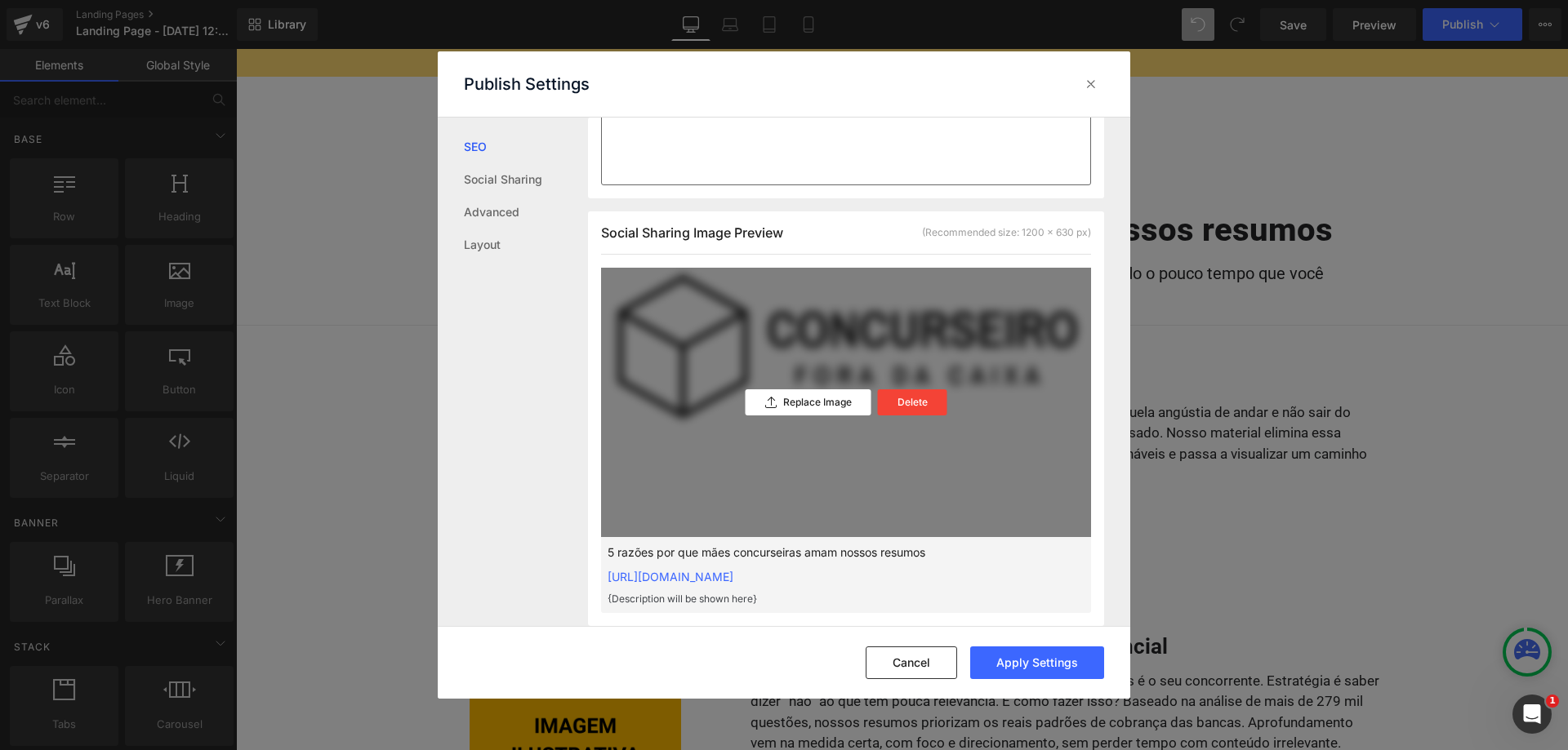
scroll to position [167, 0]
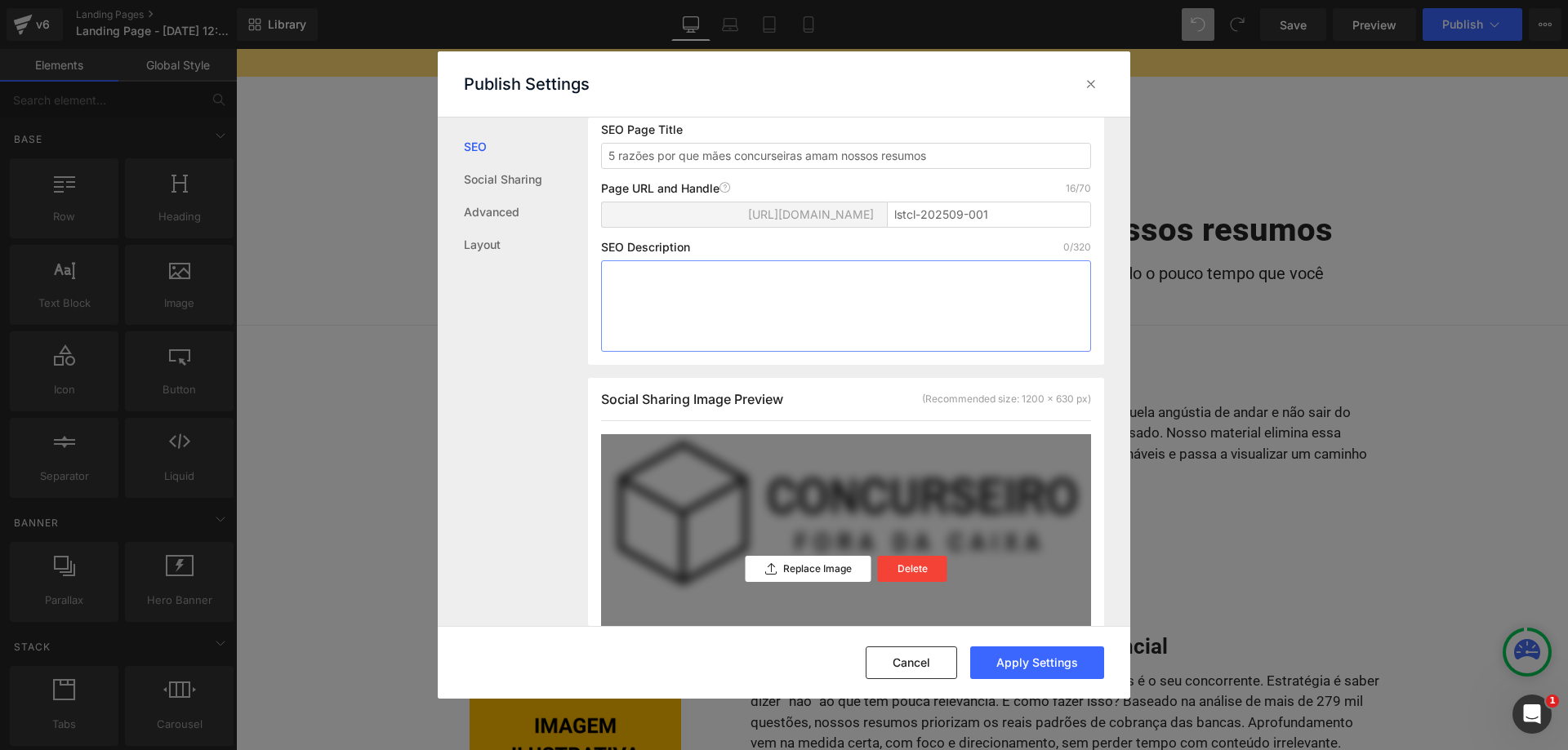
click at [754, 295] on textarea at bounding box center [846, 306] width 490 height 92
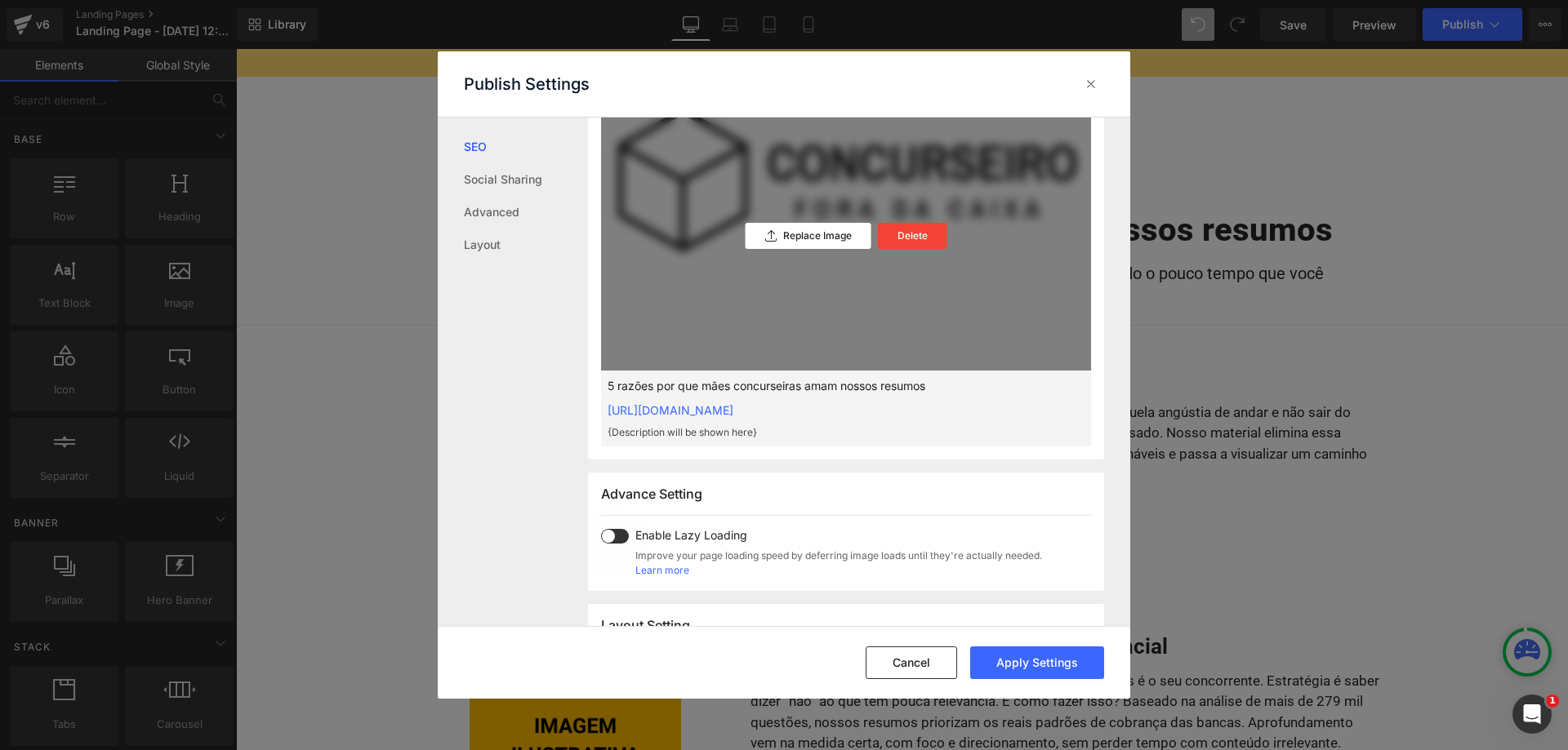
scroll to position [416, 0]
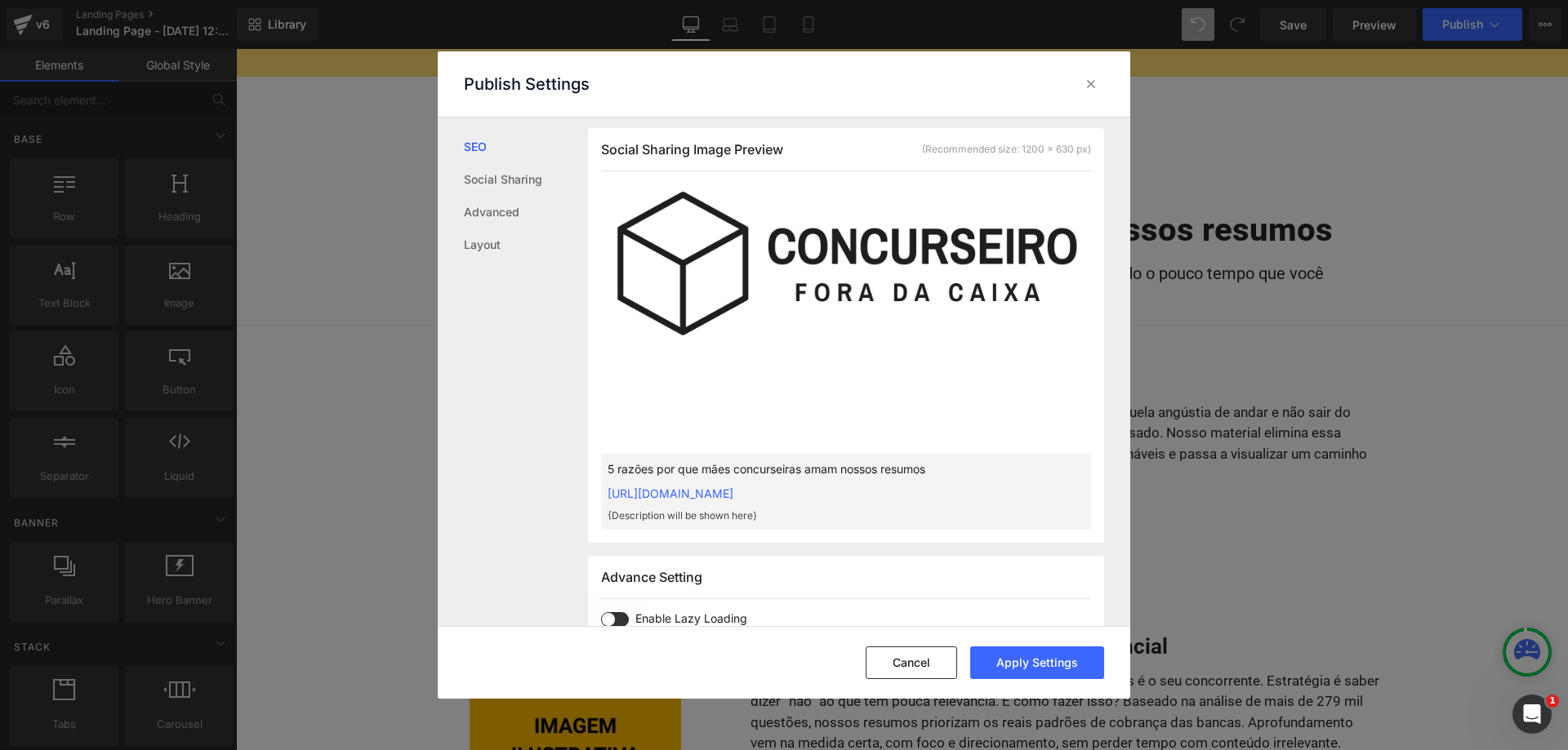
click at [739, 518] on p "{Description will be shown here}" at bounding box center [820, 515] width 425 height 15
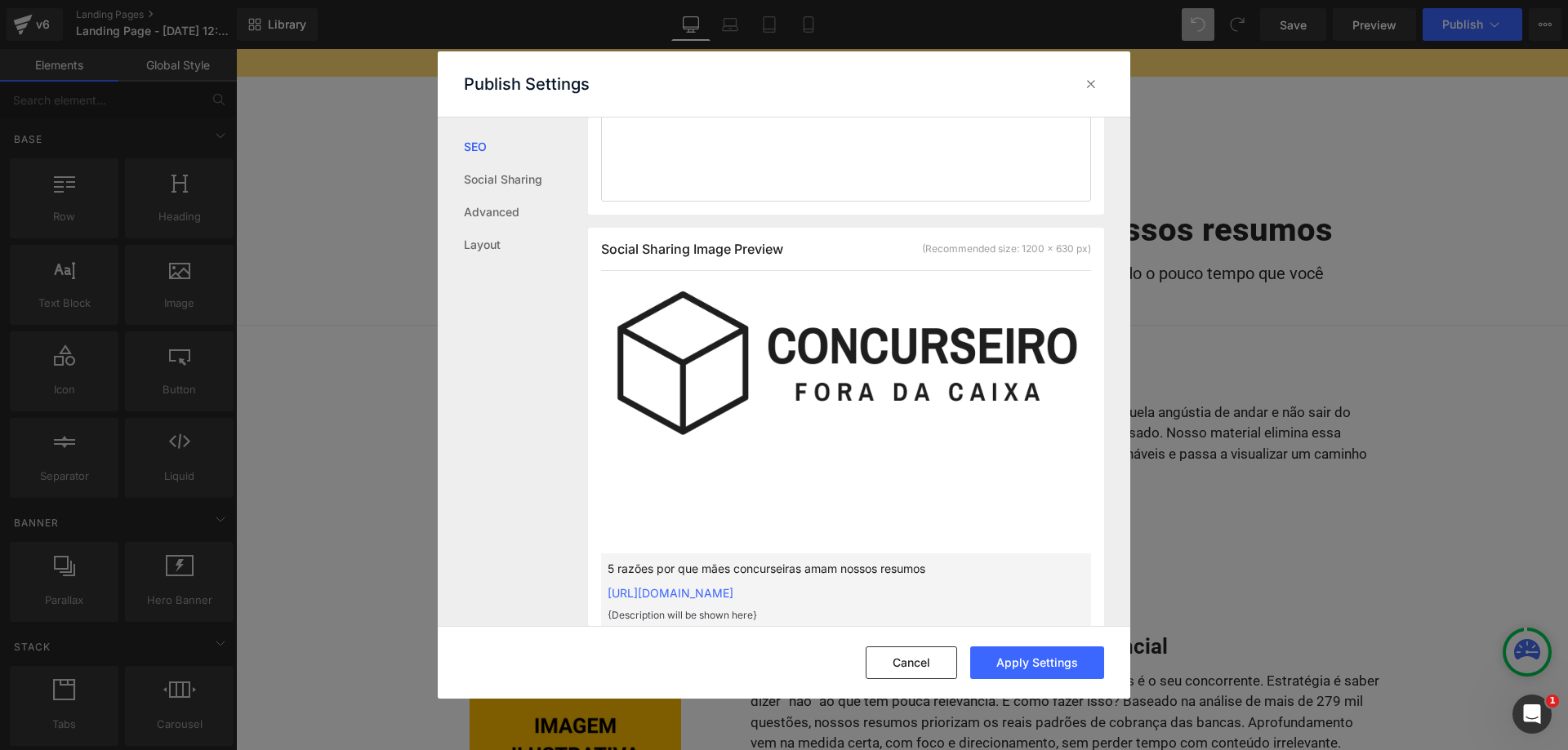
scroll to position [167, 0]
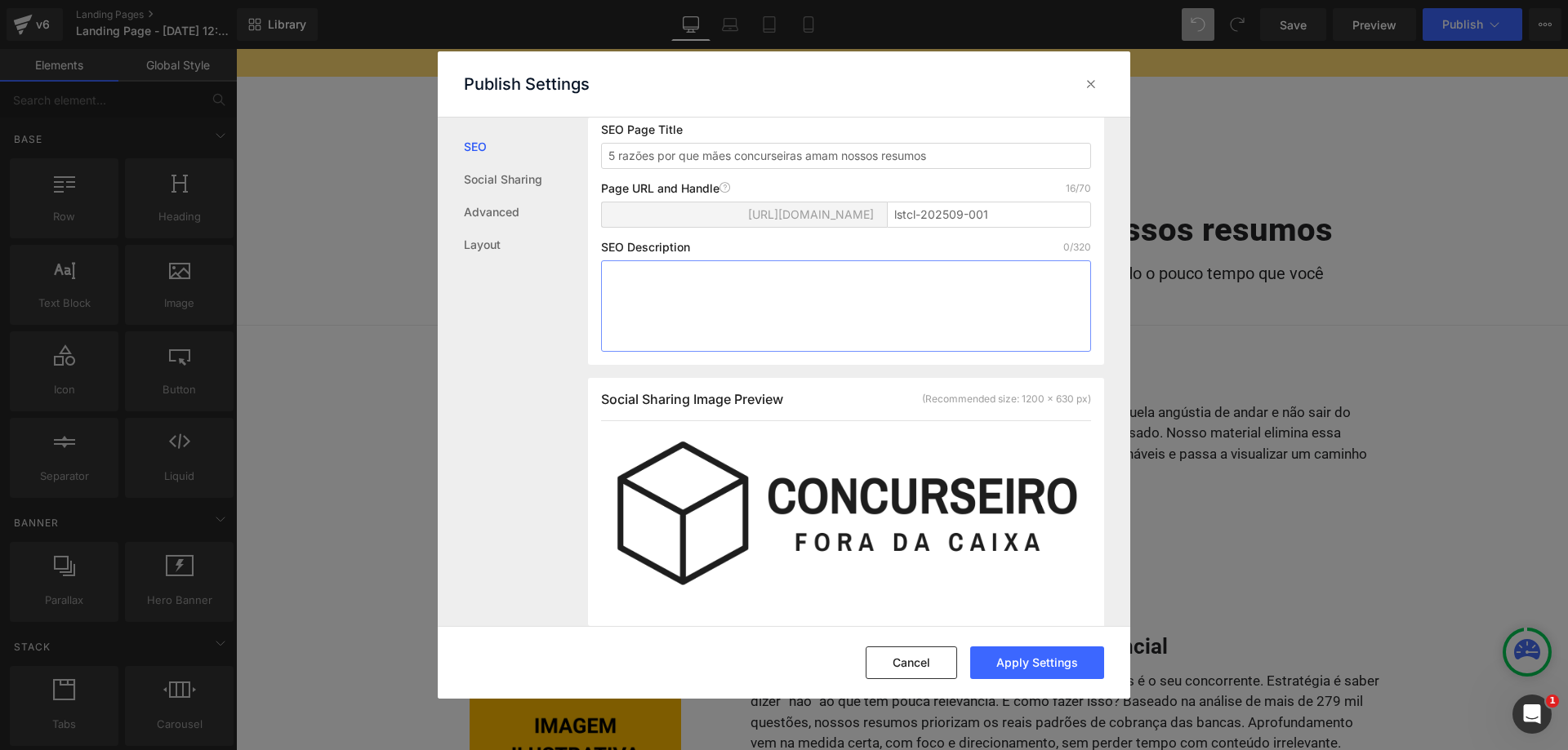
click at [758, 295] on textarea at bounding box center [846, 306] width 490 height 92
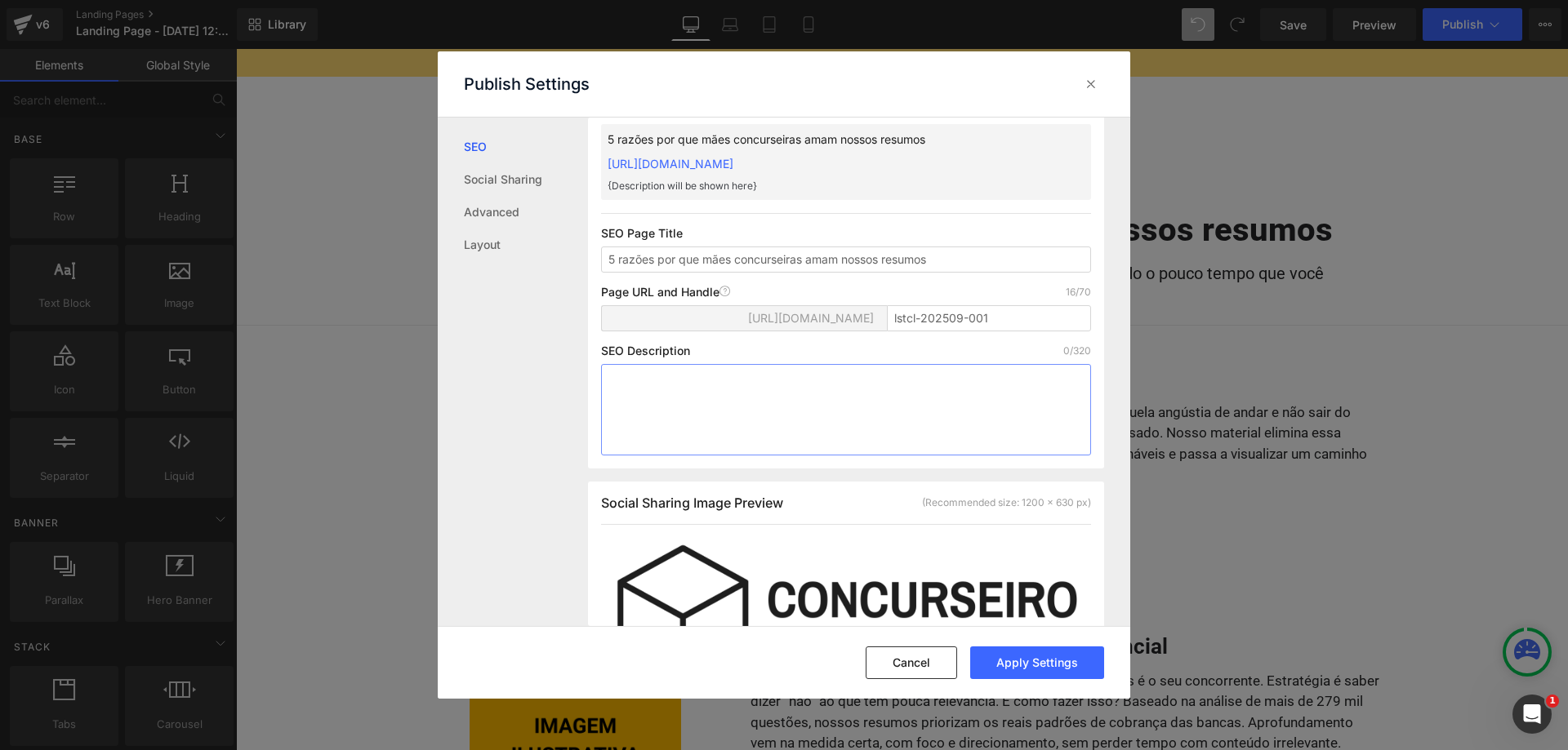
scroll to position [0, 0]
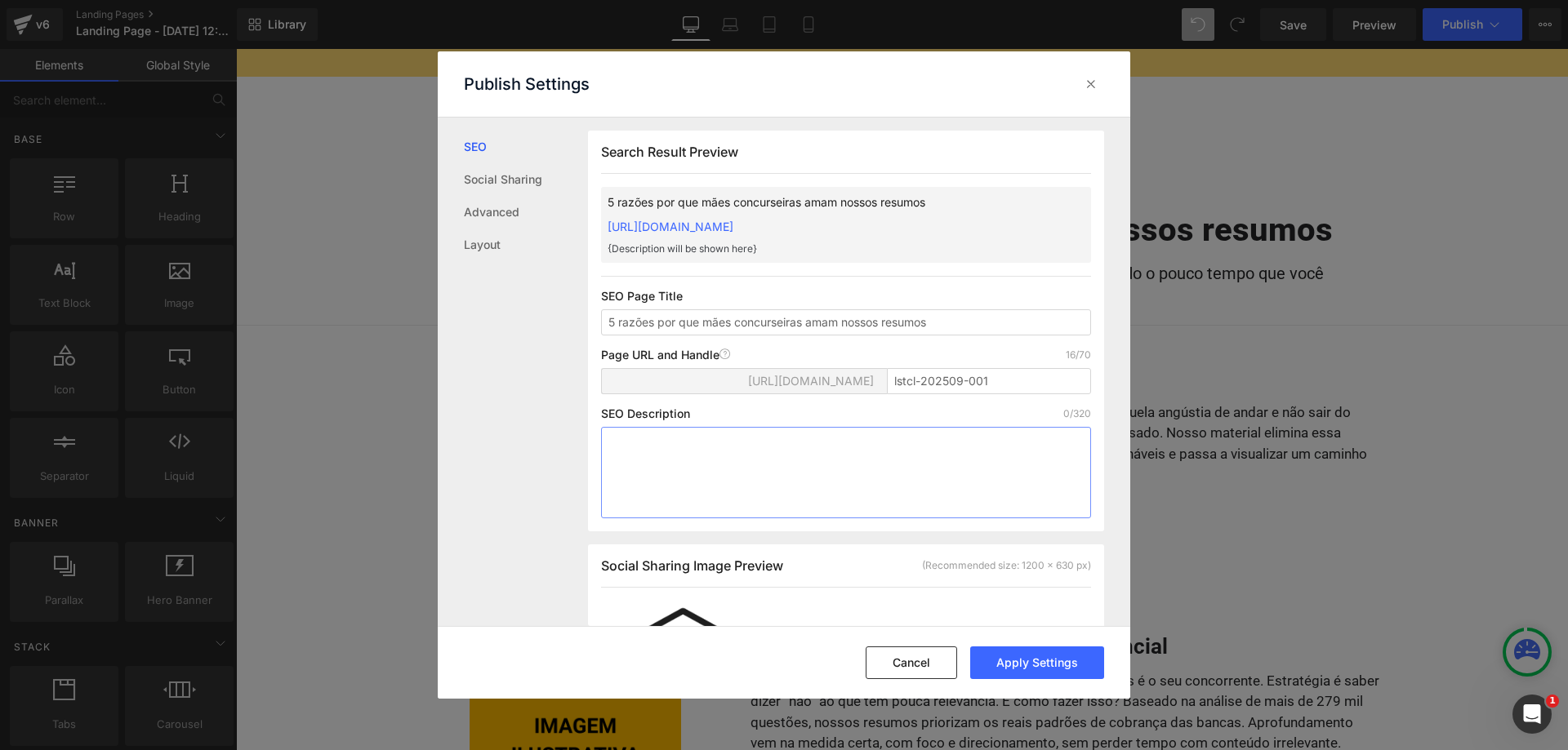
click at [754, 431] on textarea at bounding box center [846, 472] width 490 height 92
paste textarea "Resumos para concursos focados no essencial. O Concurseiro Fora da Caixa oferec…"
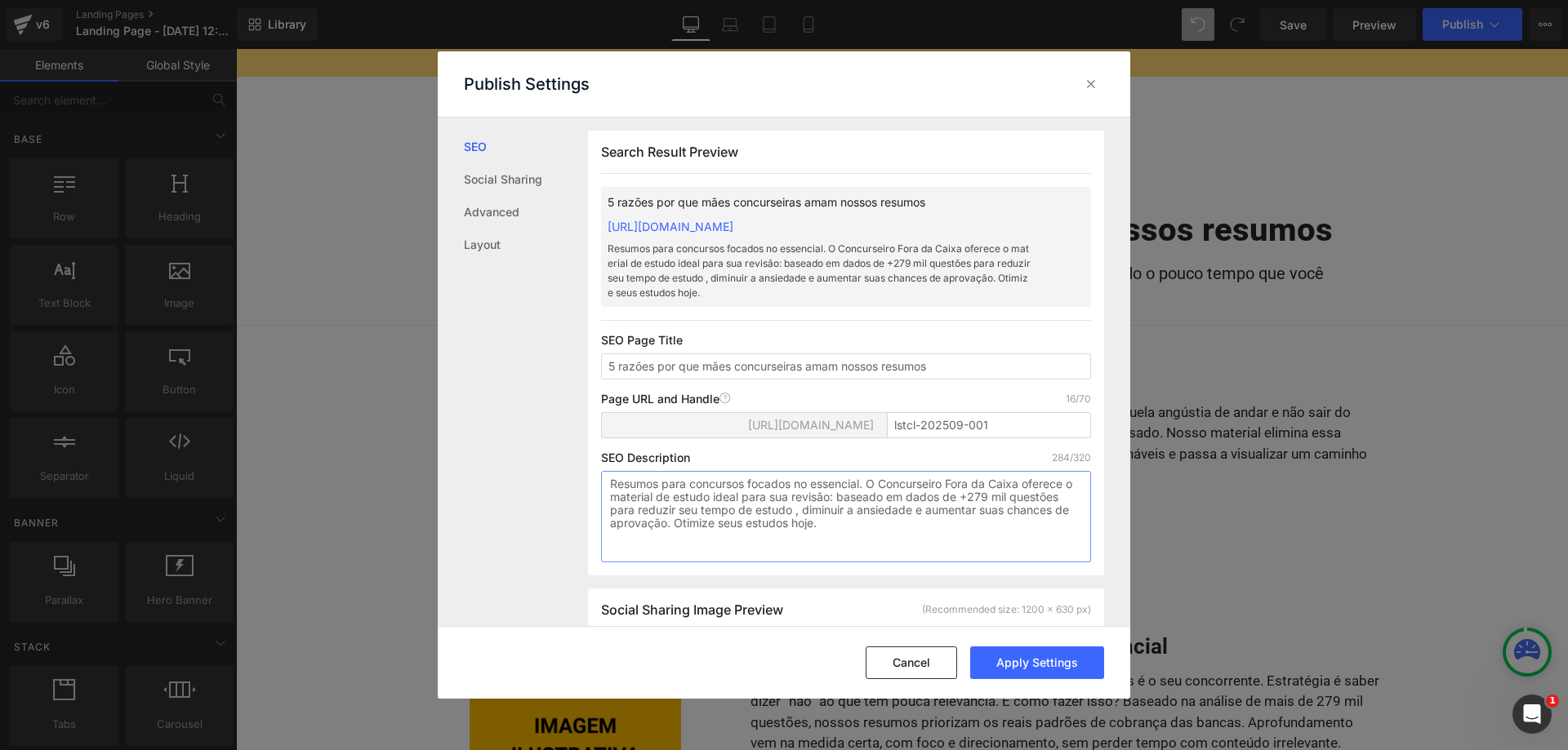
drag, startPoint x: 837, startPoint y: 520, endPoint x: 871, endPoint y: 485, distance: 48.8
click at [871, 485] on textarea "Resumos para concursos focados no essencial. O Concurseiro Fora da Caixa oferec…" at bounding box center [846, 517] width 490 height 92
paste textarea "Corte o excesso, estude mais rápido, memorize melhor e reduza a ansiedade com r…"
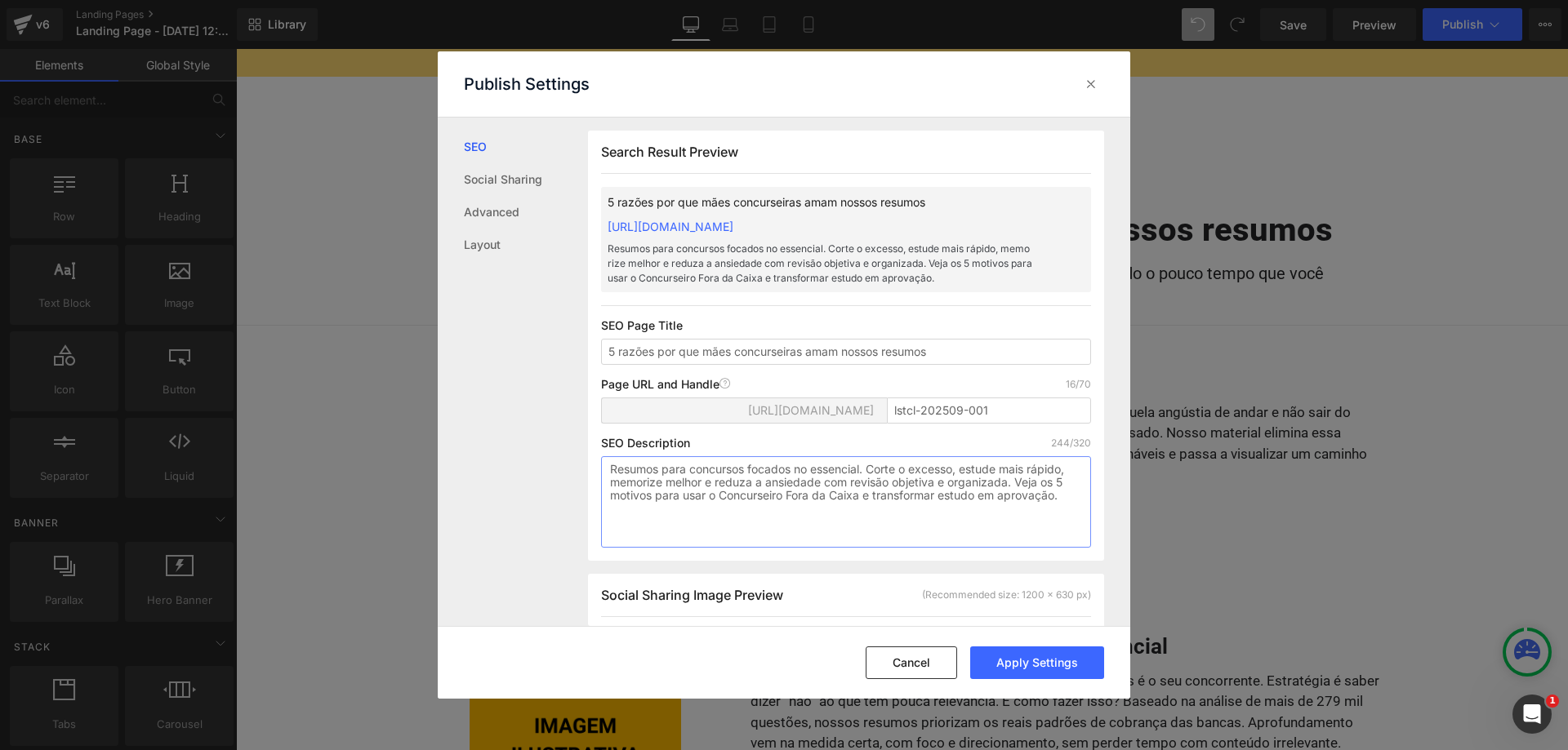
scroll to position [83, 0]
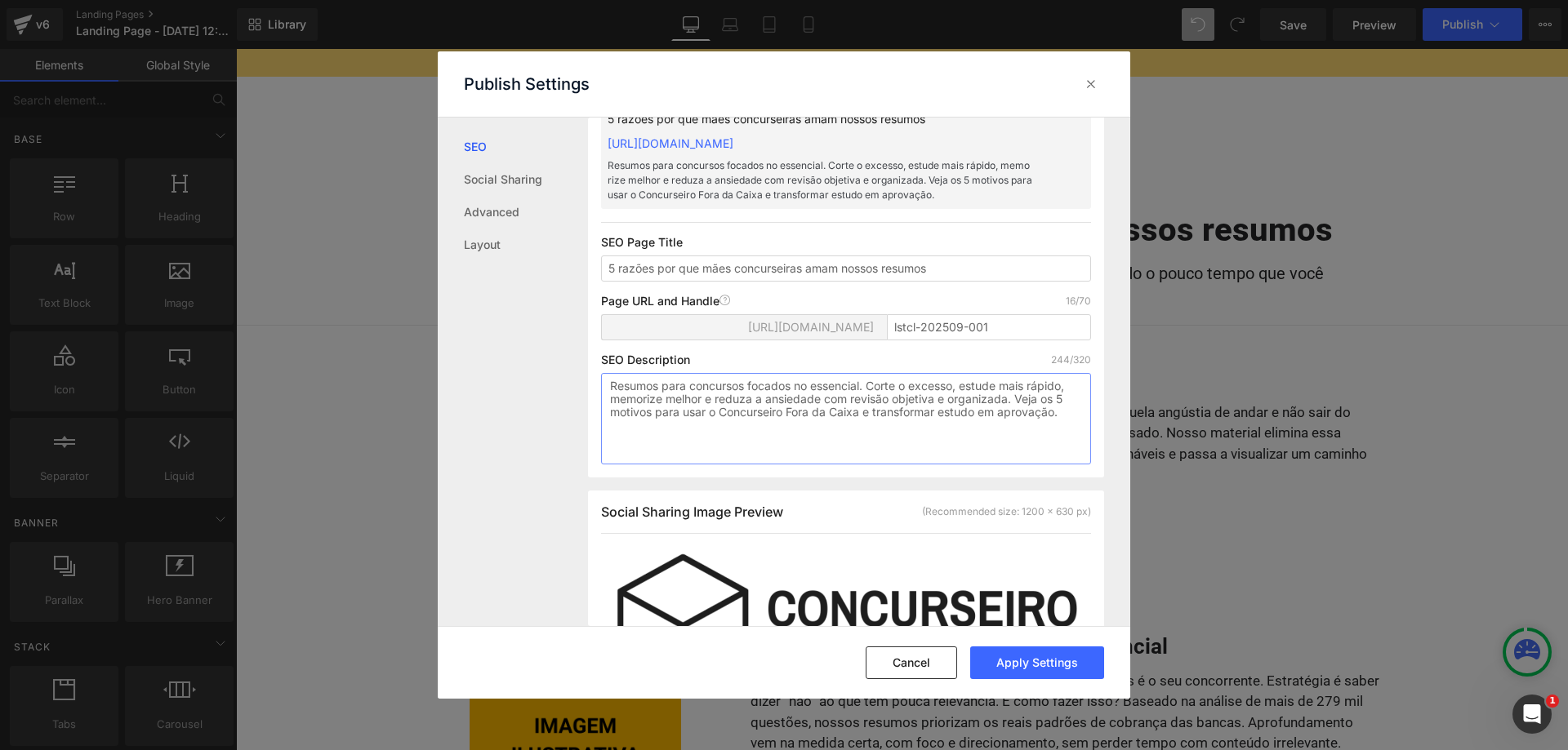
type textarea "Resumos para concursos focados no essencial. Corte o excesso, estude mais rápid…"
click at [794, 229] on div "Search Result Preview 5 razões por que mães concurseiras amam nossos resumos [U…" at bounding box center [846, 263] width 516 height 431
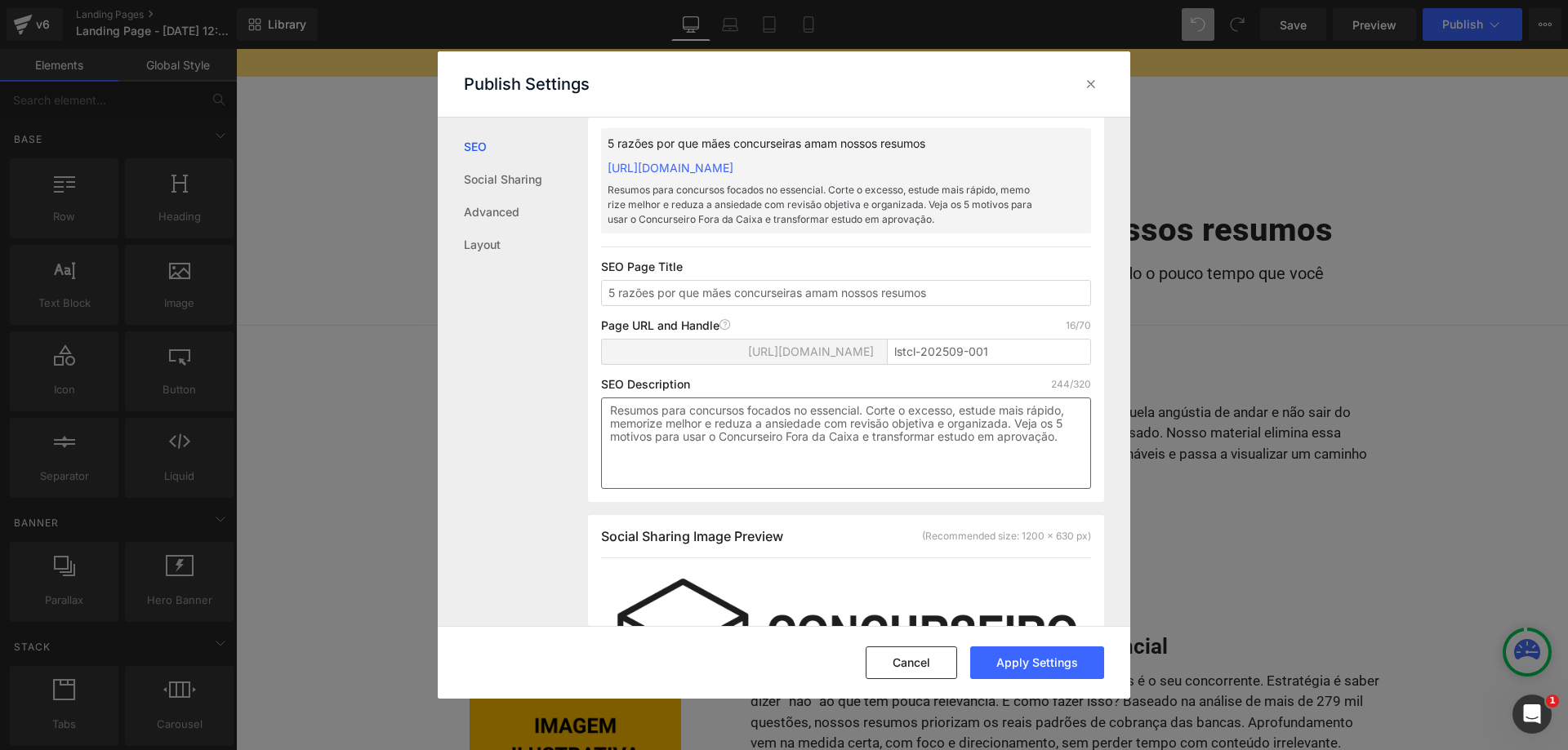
scroll to position [0, 0]
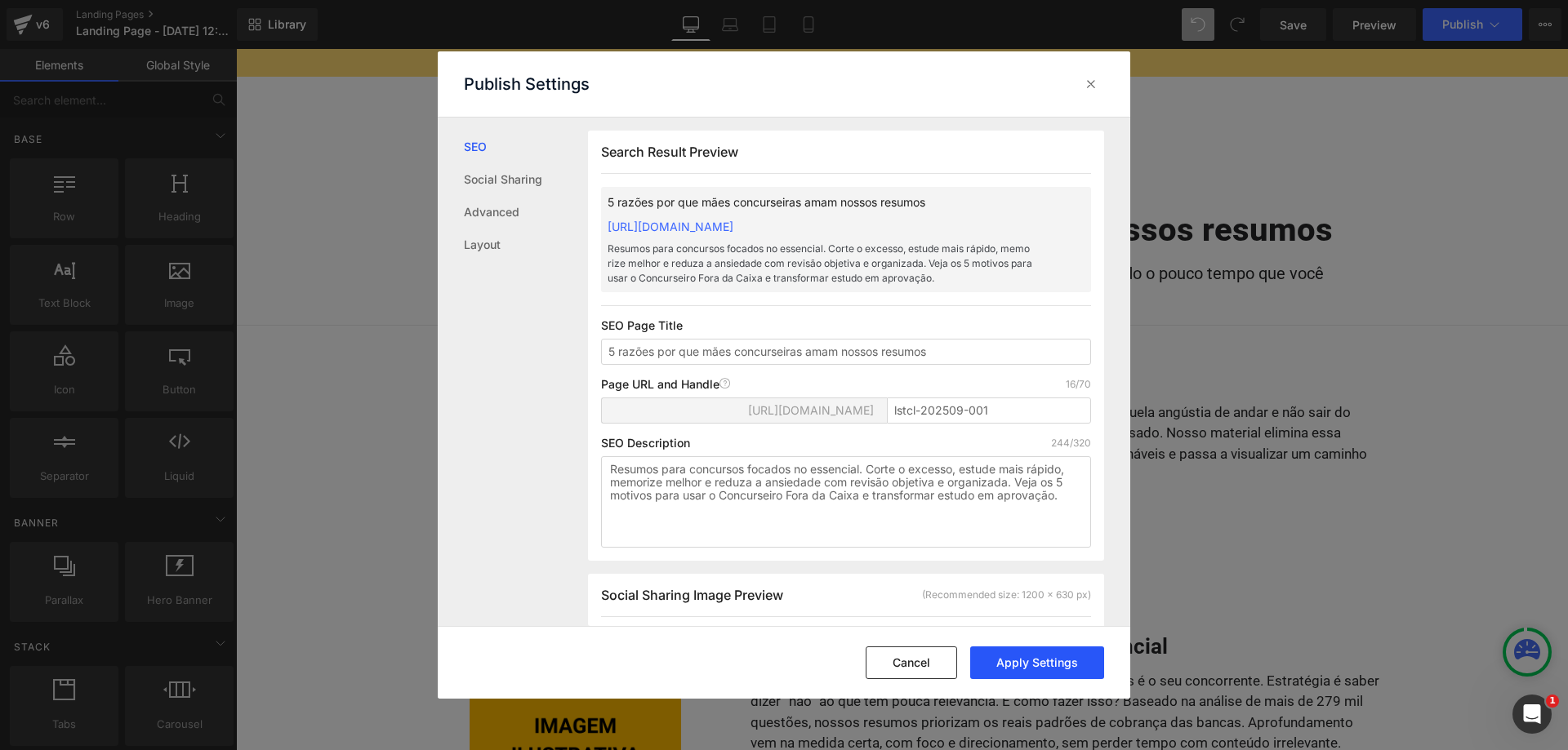
click at [1023, 658] on button "Apply Settings" at bounding box center [1037, 663] width 134 height 33
click at [1087, 85] on icon at bounding box center [1090, 84] width 17 height 17
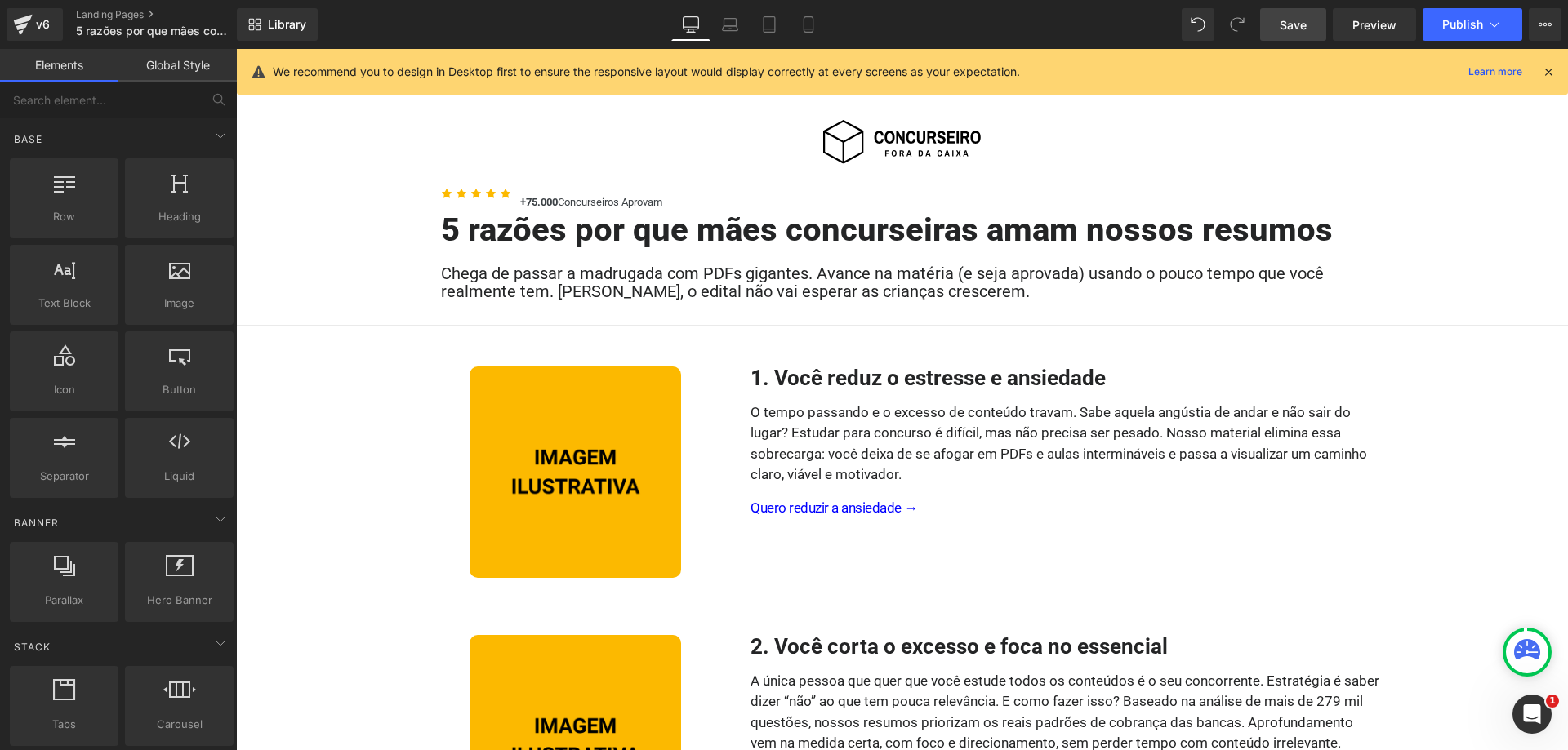
click at [1302, 22] on span "Save" at bounding box center [1293, 25] width 27 height 18
click at [811, 30] on icon at bounding box center [808, 24] width 17 height 17
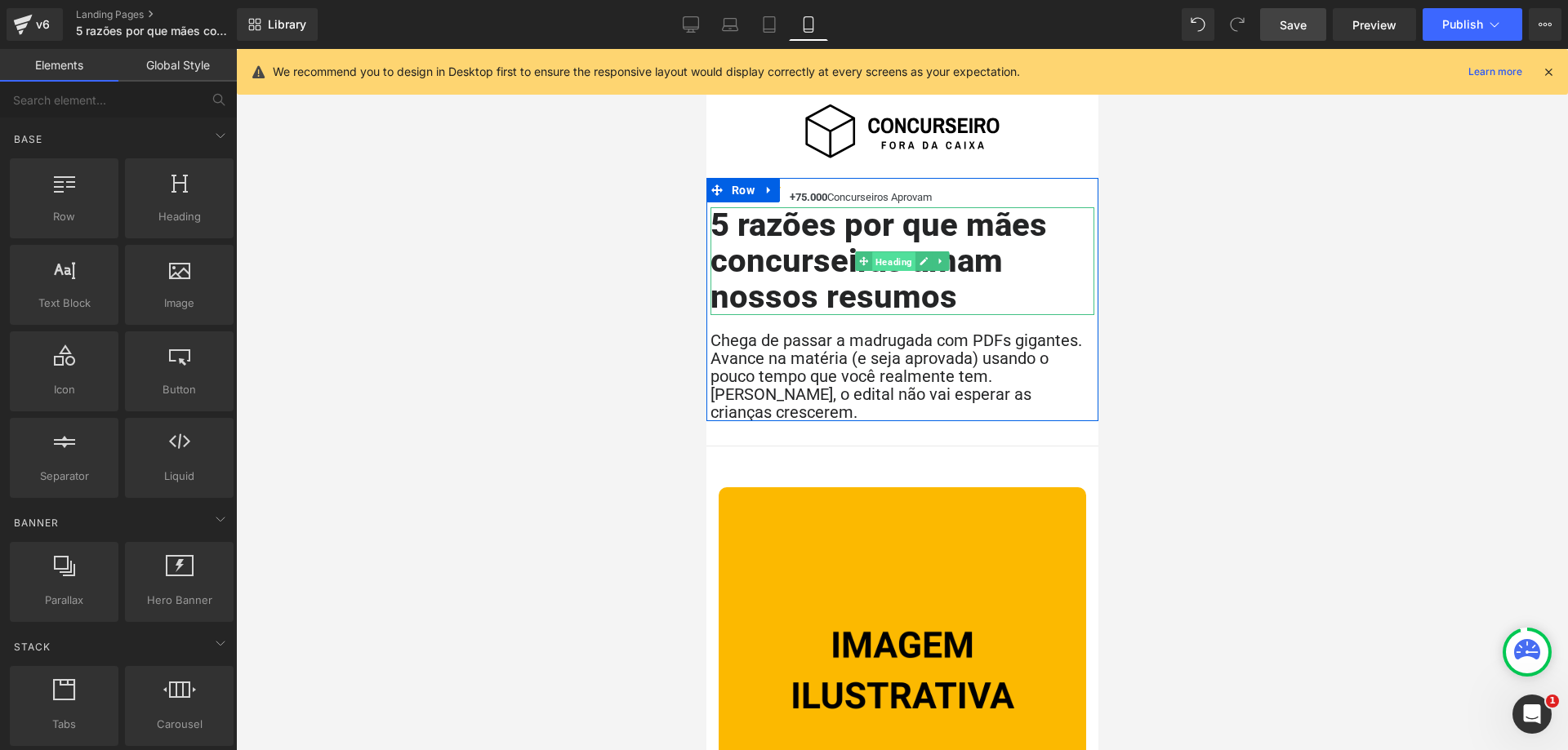
click at [892, 261] on span "Heading" at bounding box center [893, 262] width 43 height 19
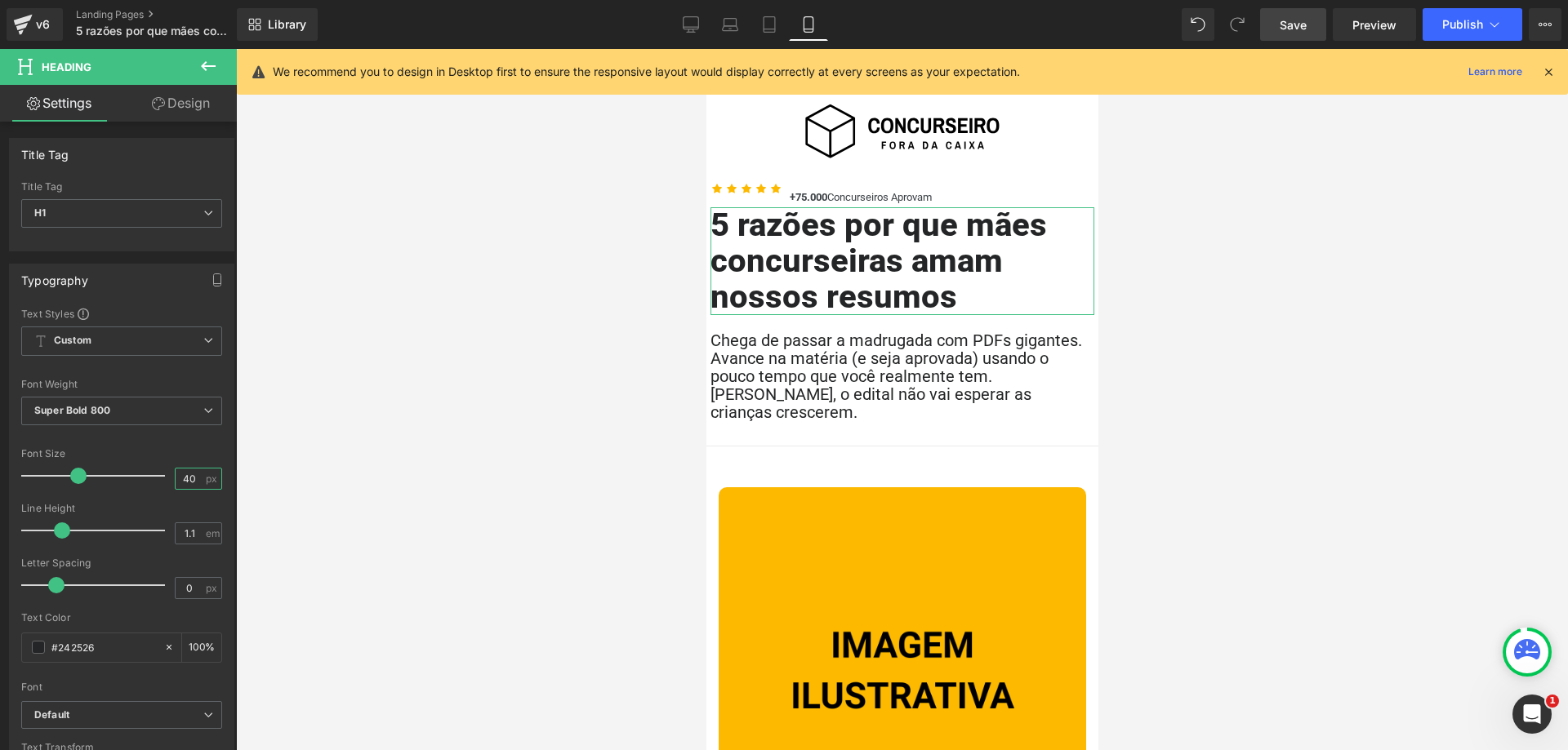
click at [194, 480] on input "40" at bounding box center [189, 478] width 28 height 20
type input "38"
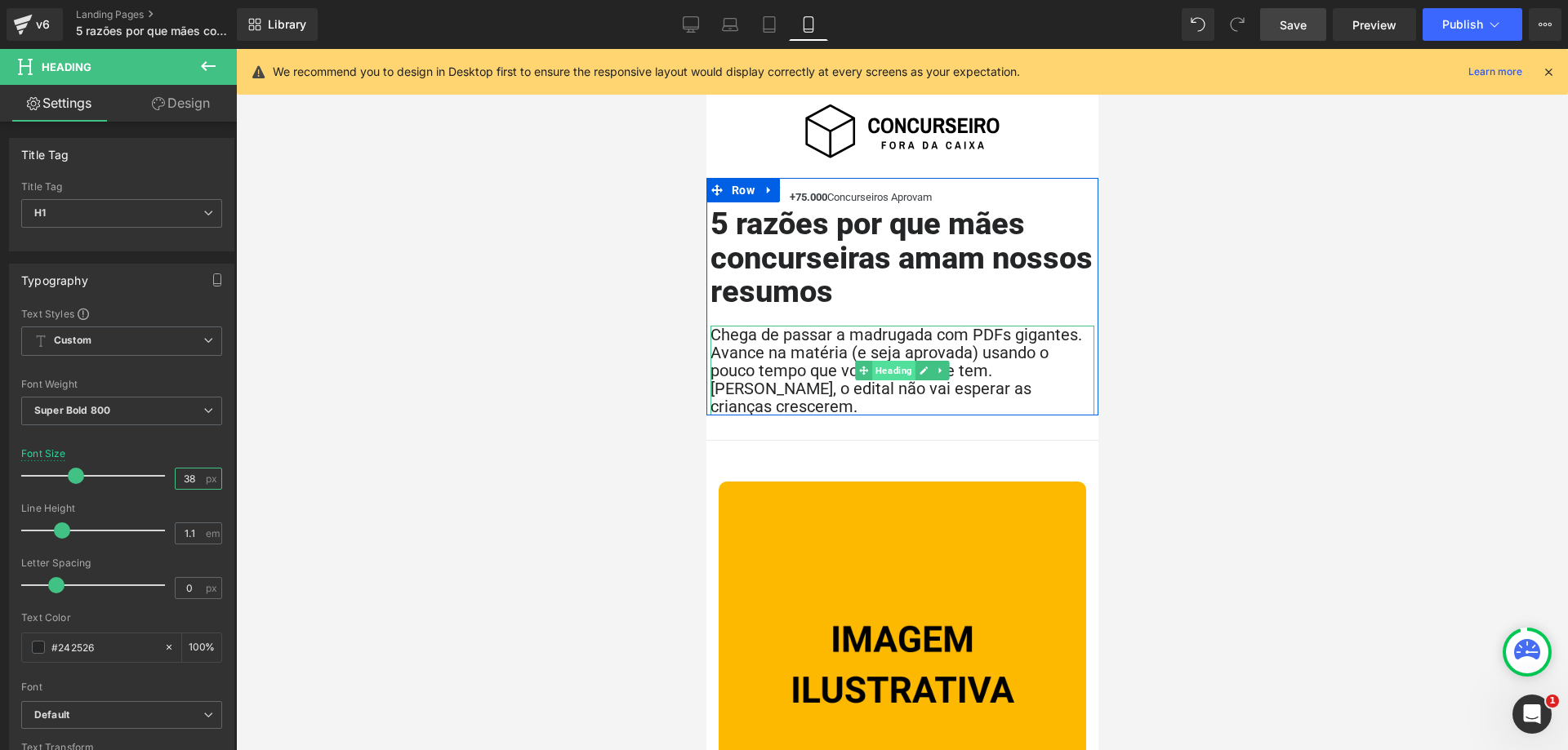
drag, startPoint x: 892, startPoint y: 357, endPoint x: 1230, endPoint y: 452, distance: 351.1
click at [892, 360] on span "Heading" at bounding box center [893, 370] width 43 height 19
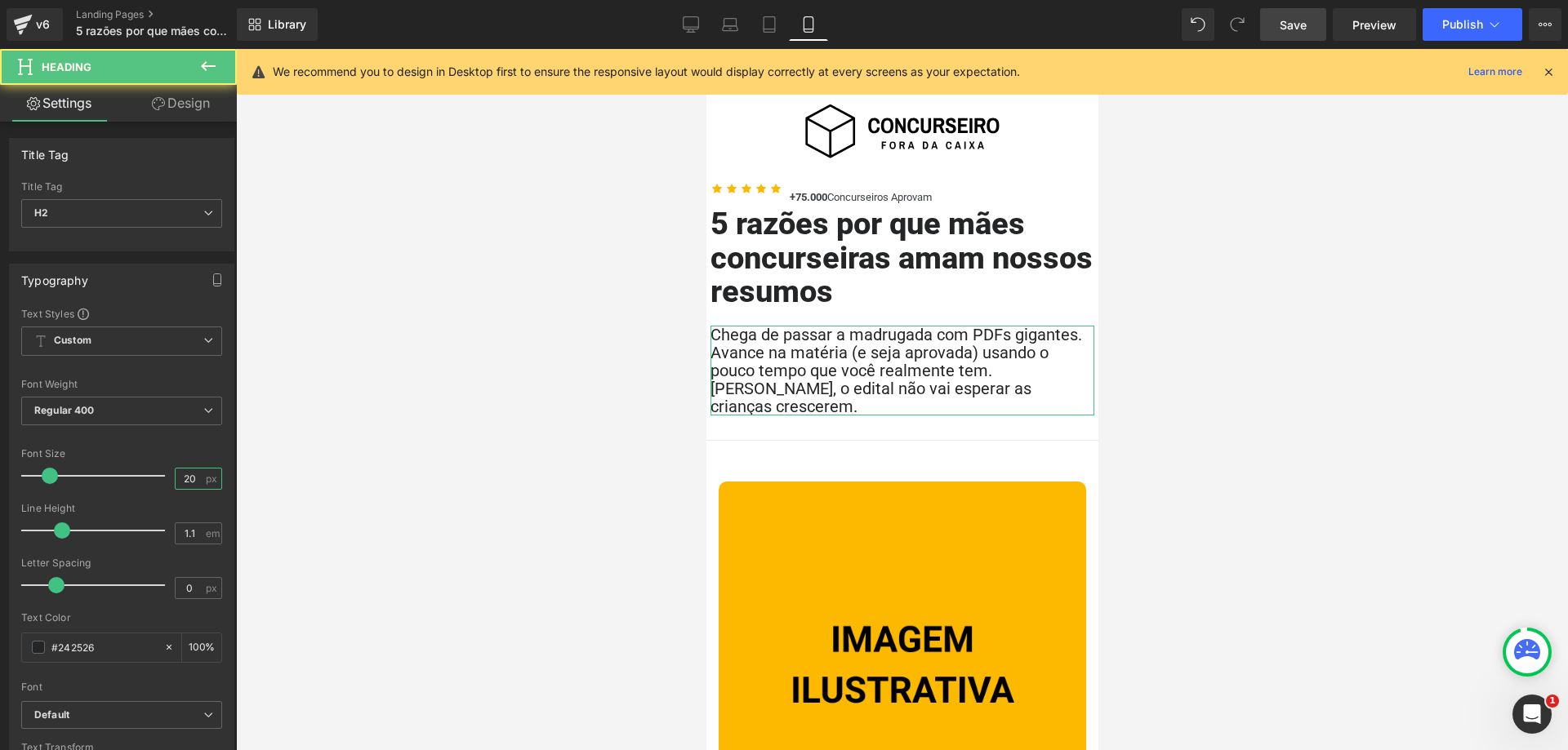
click at [203, 476] on input "20" at bounding box center [189, 478] width 28 height 20
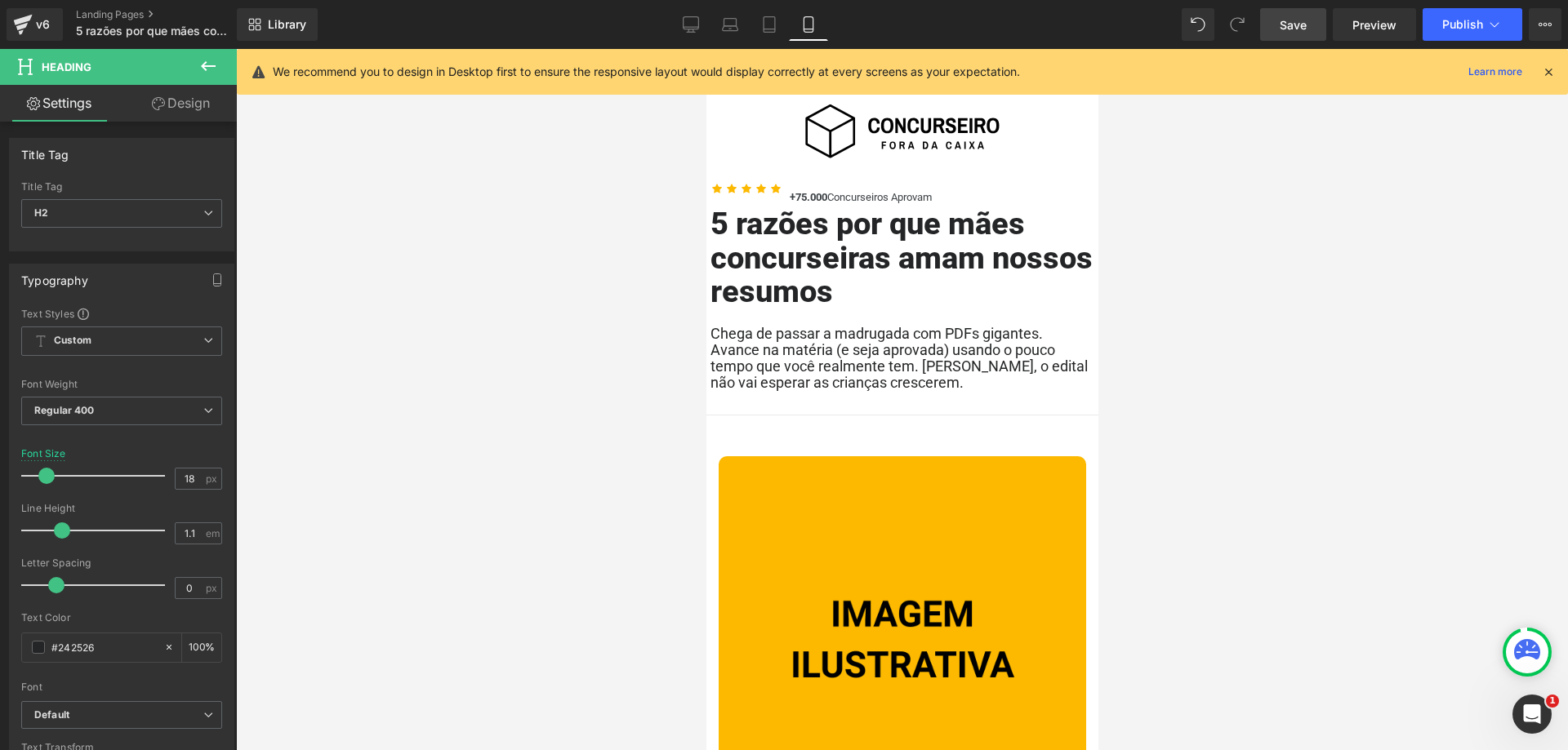
click at [1303, 27] on span "Save" at bounding box center [1293, 25] width 27 height 18
click at [691, 24] on icon at bounding box center [691, 24] width 17 height 17
type input "20"
type input "100"
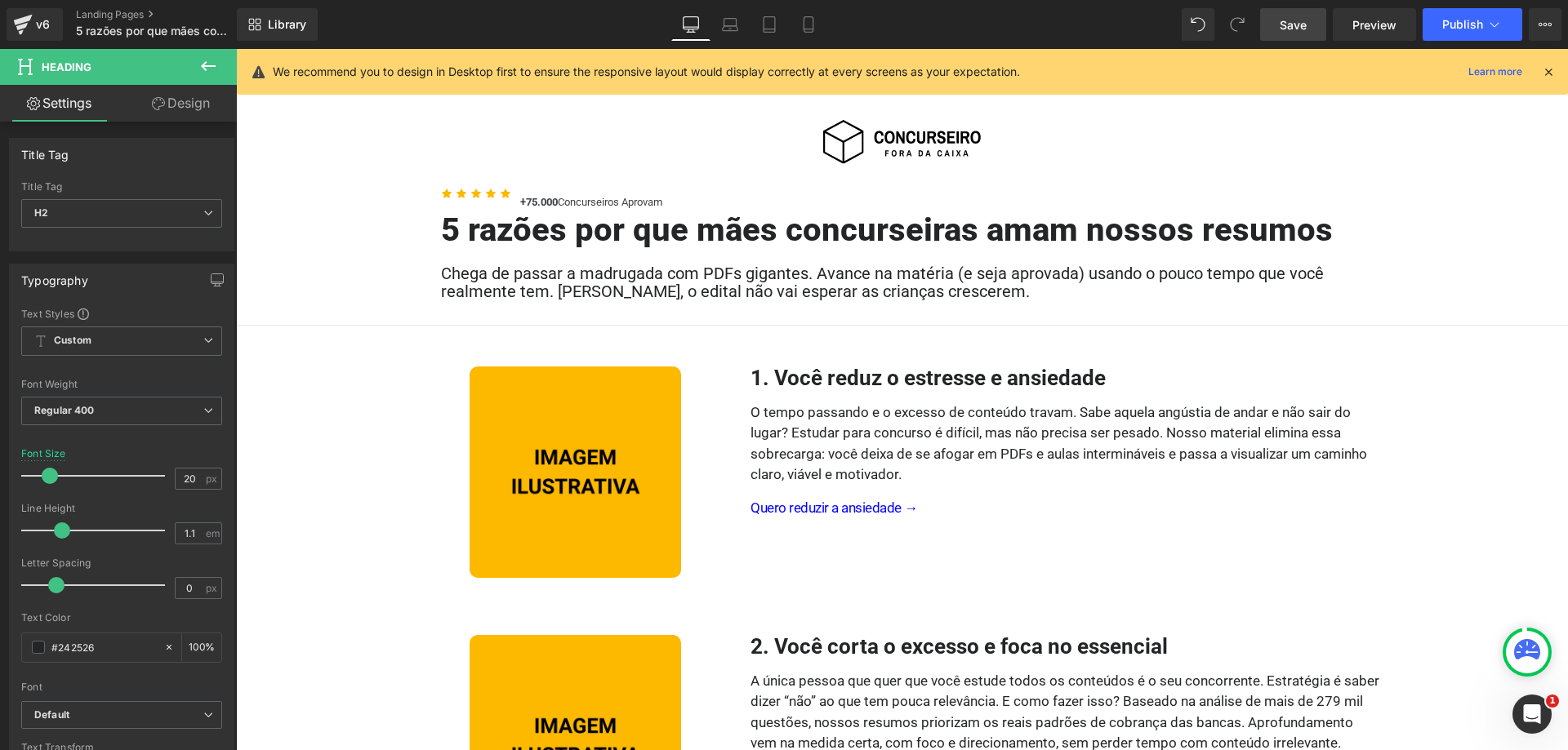
scroll to position [95, 0]
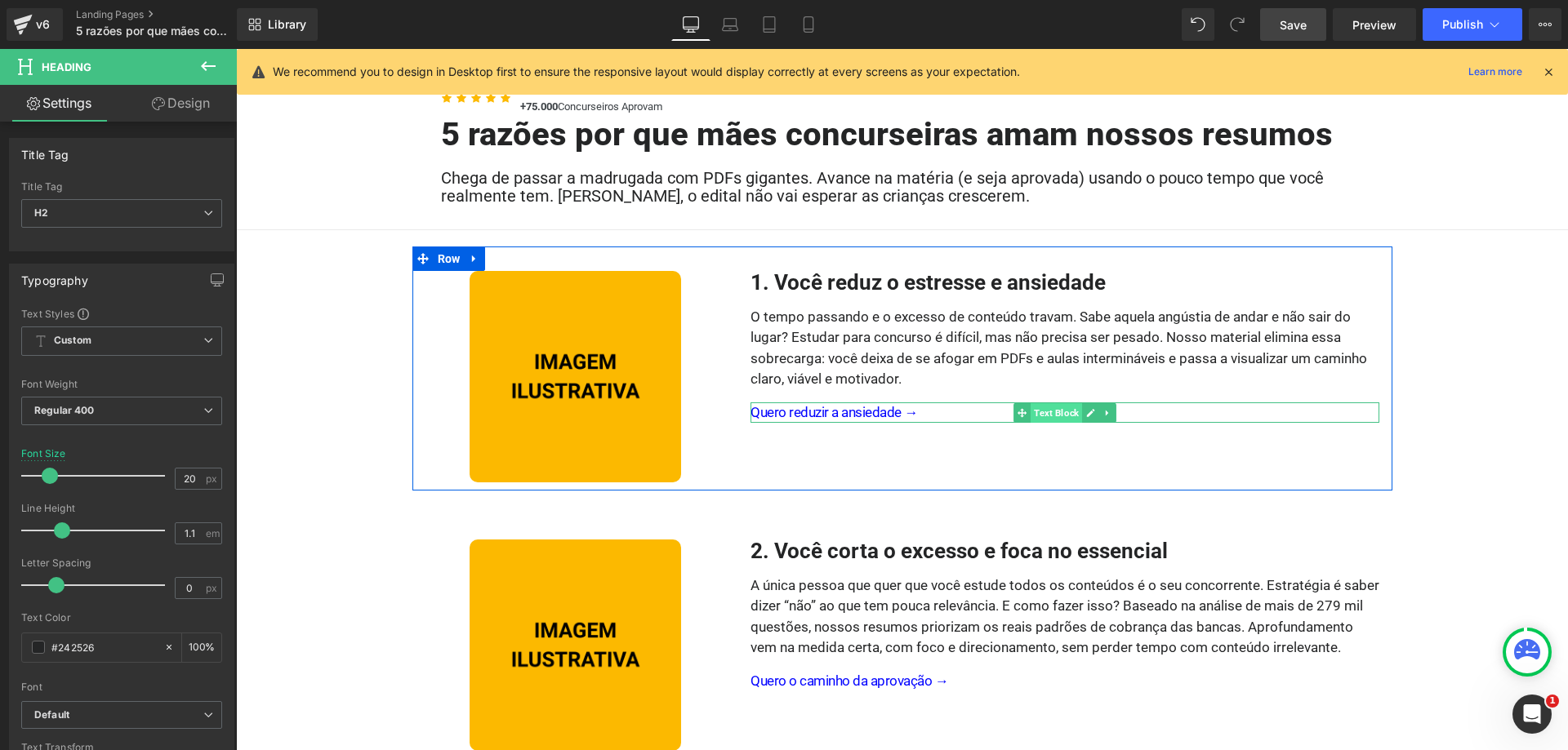
click at [1059, 414] on span "Text Block" at bounding box center [1056, 413] width 52 height 19
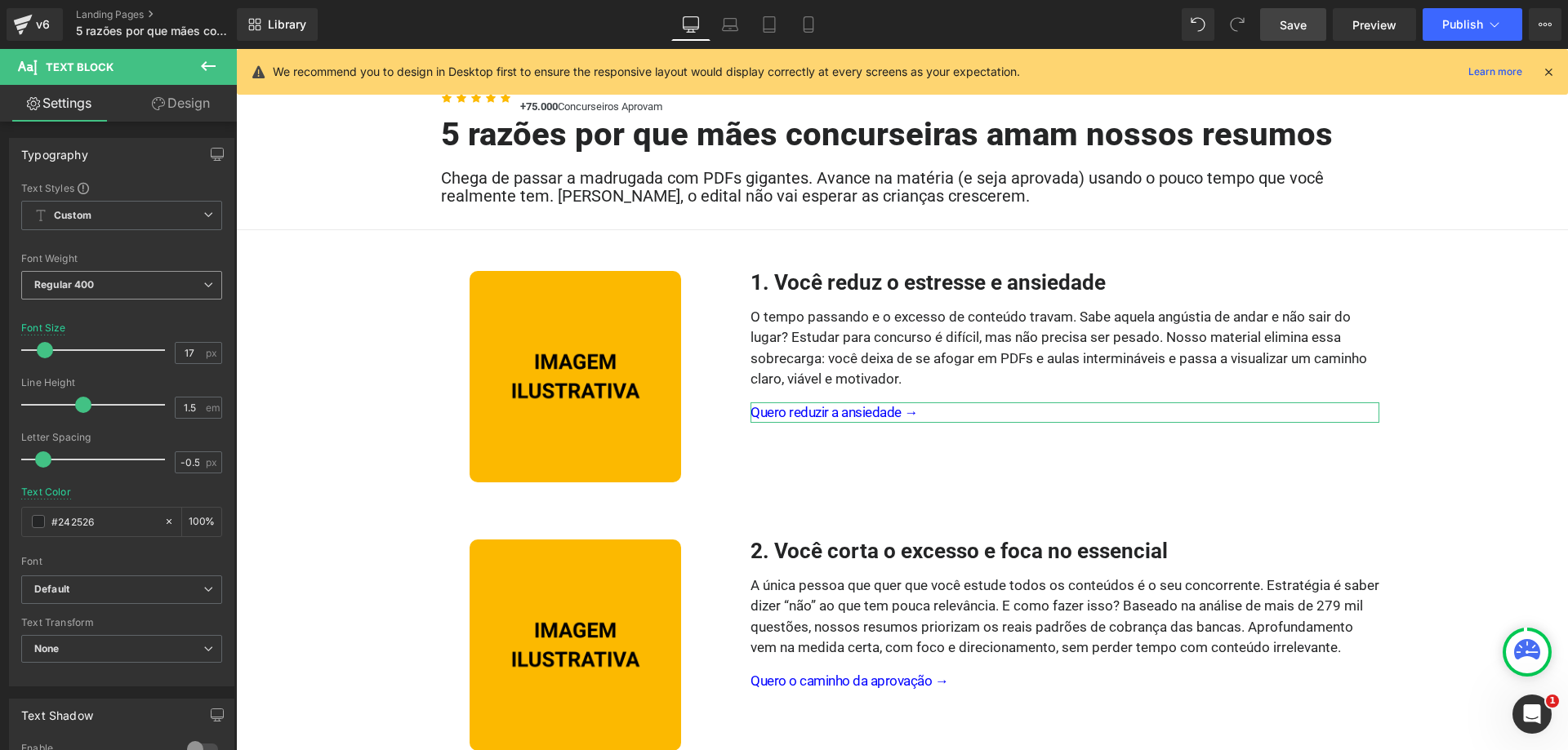
click at [115, 286] on span "Regular 400" at bounding box center [122, 284] width 201 height 28
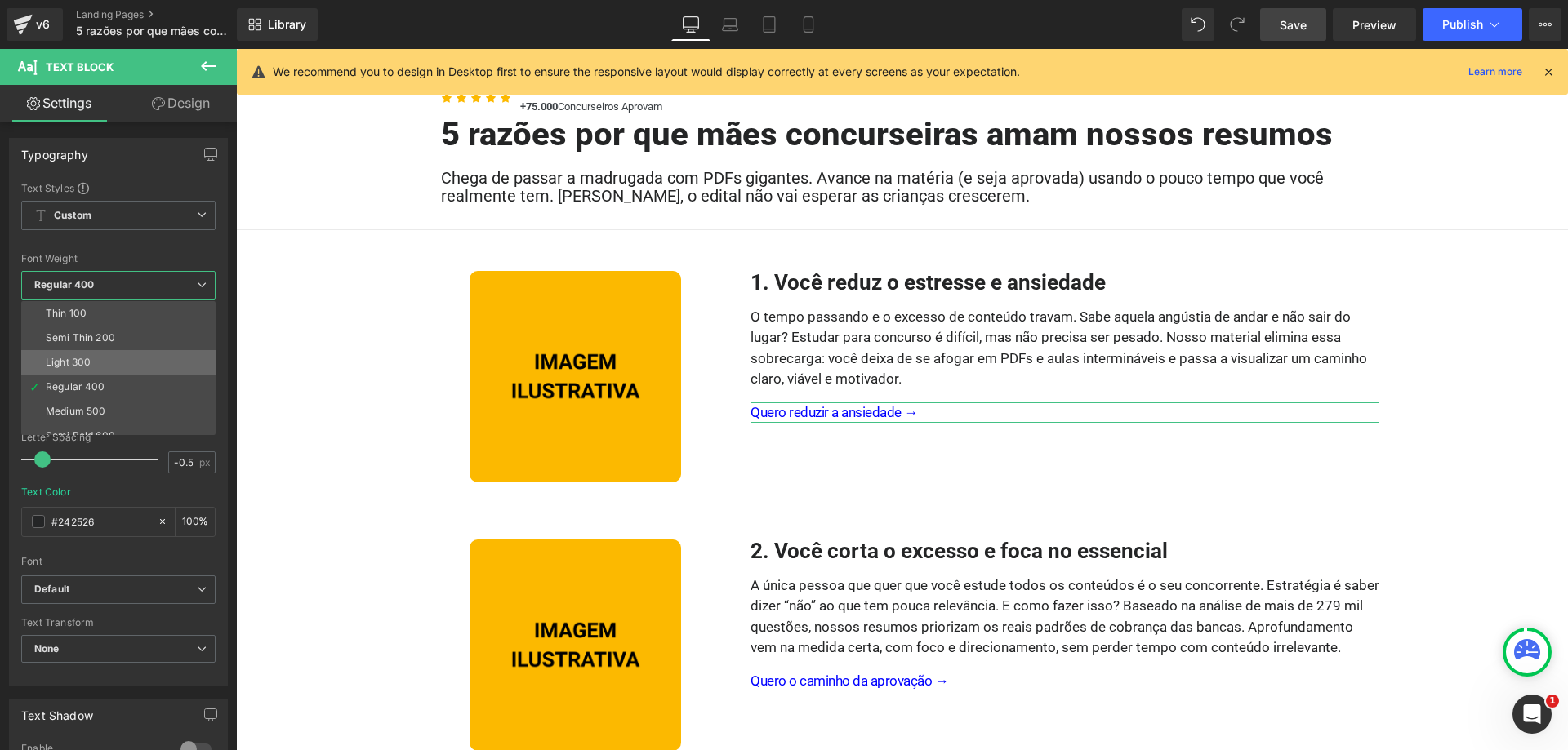
scroll to position [58, 0]
click at [128, 377] on li "Semi Bold 600" at bounding box center [122, 377] width 202 height 24
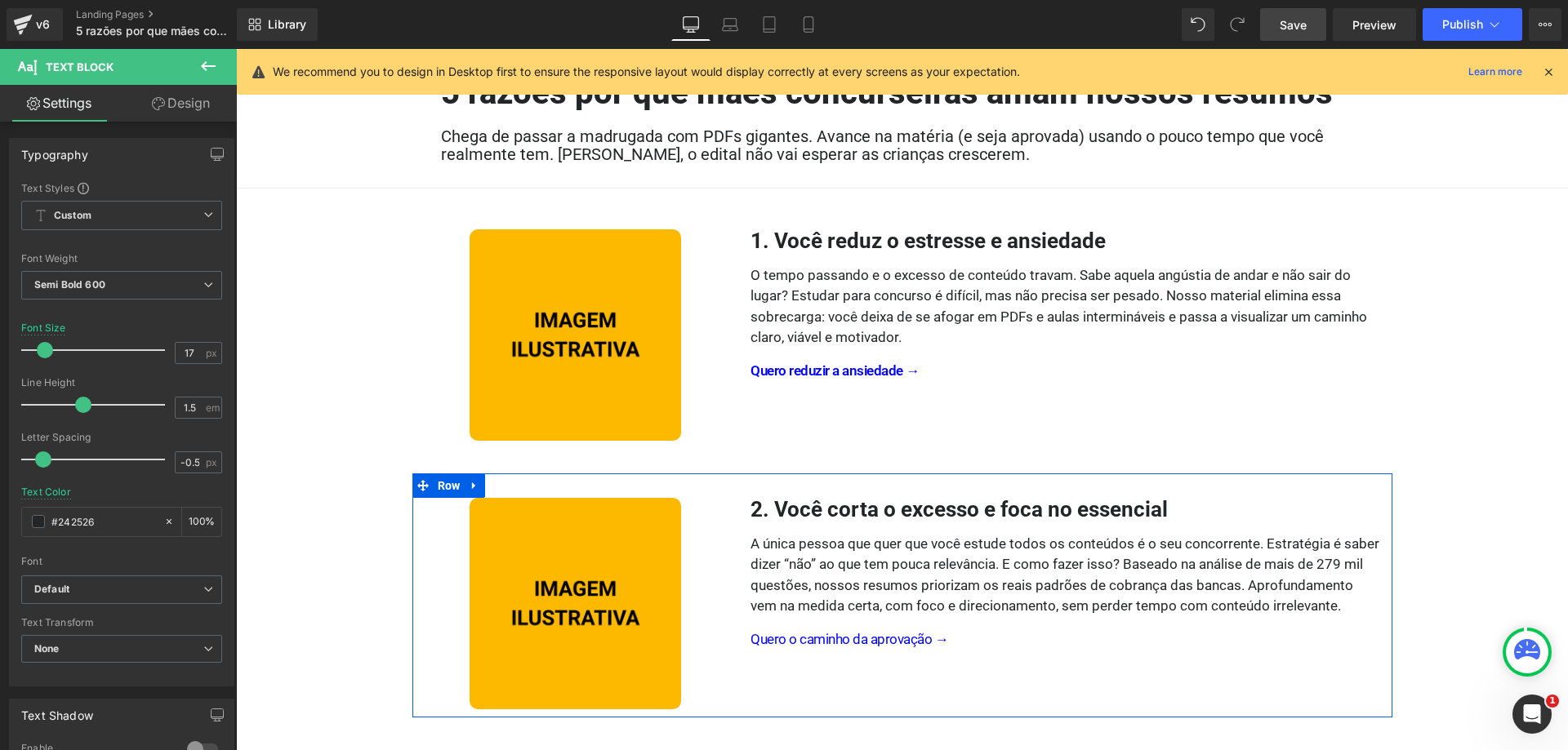
scroll to position [179, 0]
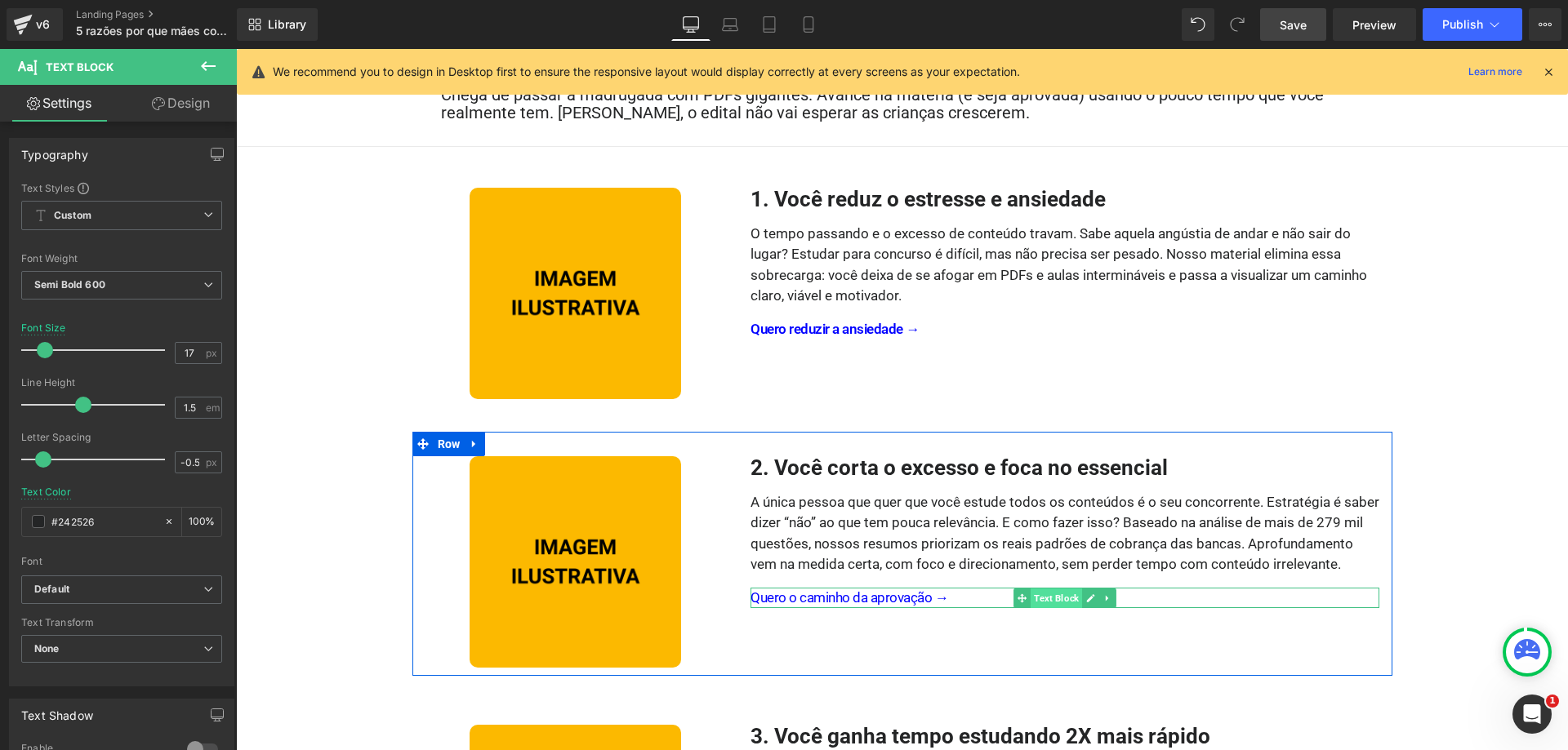
click at [1056, 597] on span "Text Block" at bounding box center [1056, 598] width 52 height 19
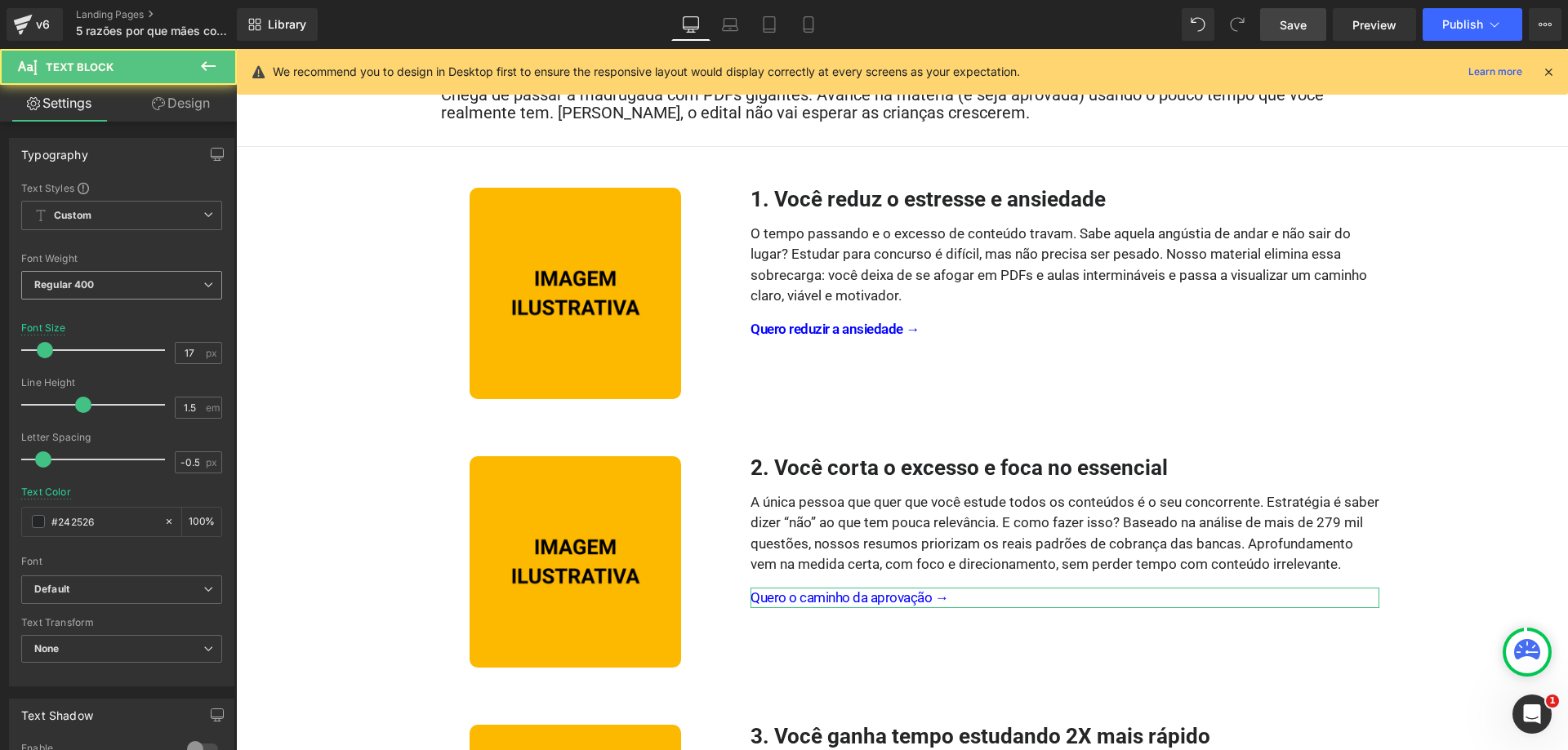
click at [182, 287] on span "Regular 400" at bounding box center [122, 284] width 201 height 28
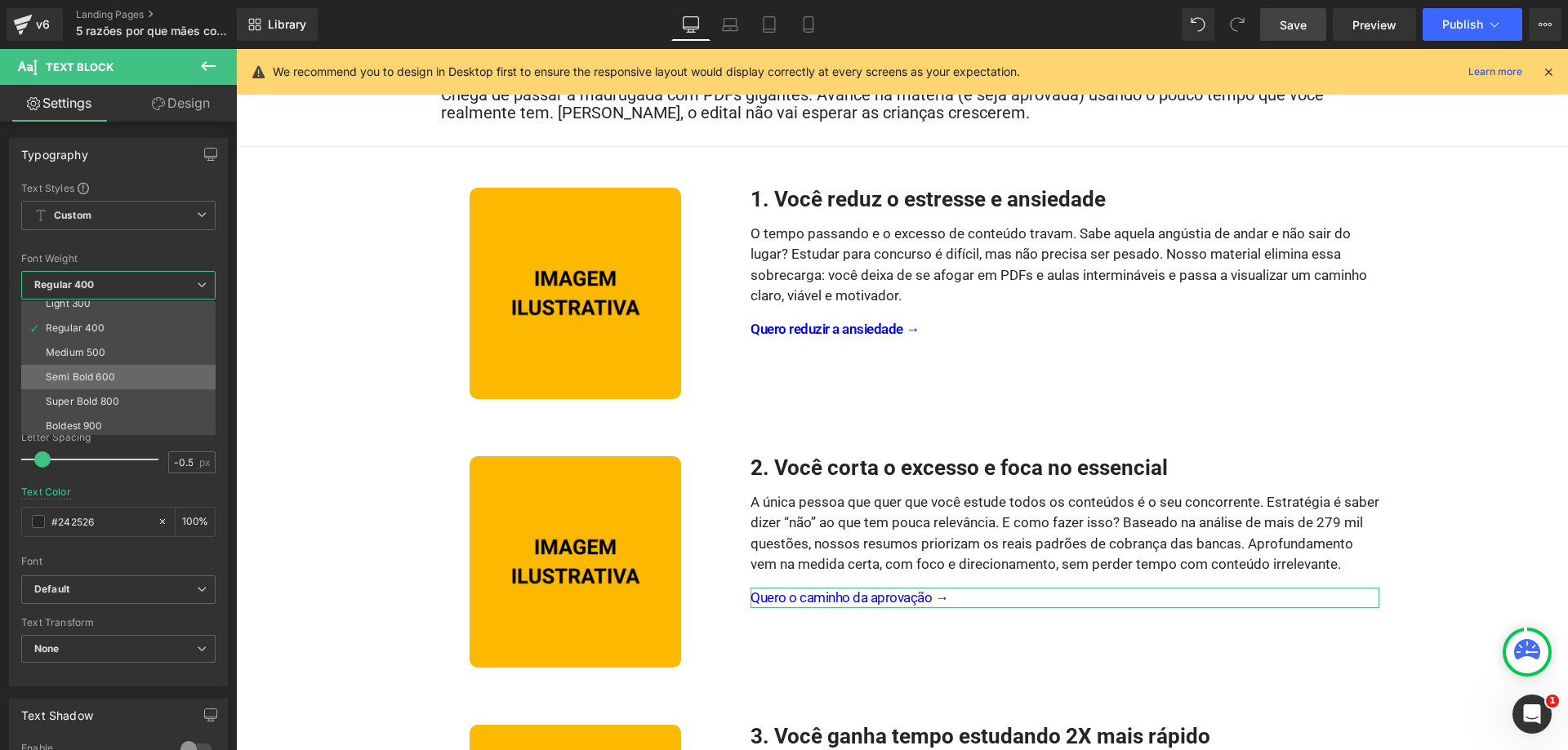
click at [119, 376] on li "Semi Bold 600" at bounding box center [122, 377] width 202 height 24
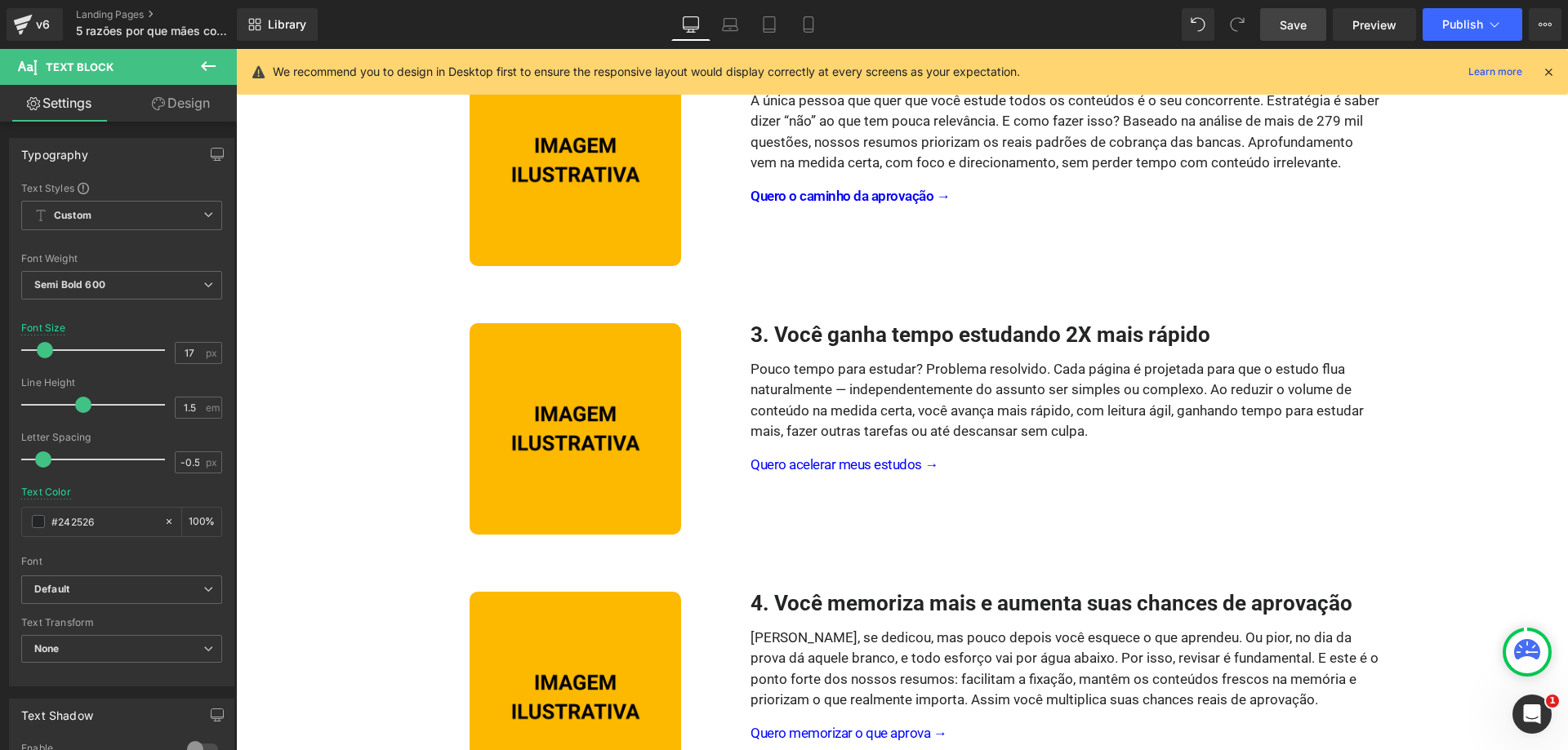
scroll to position [595, 0]
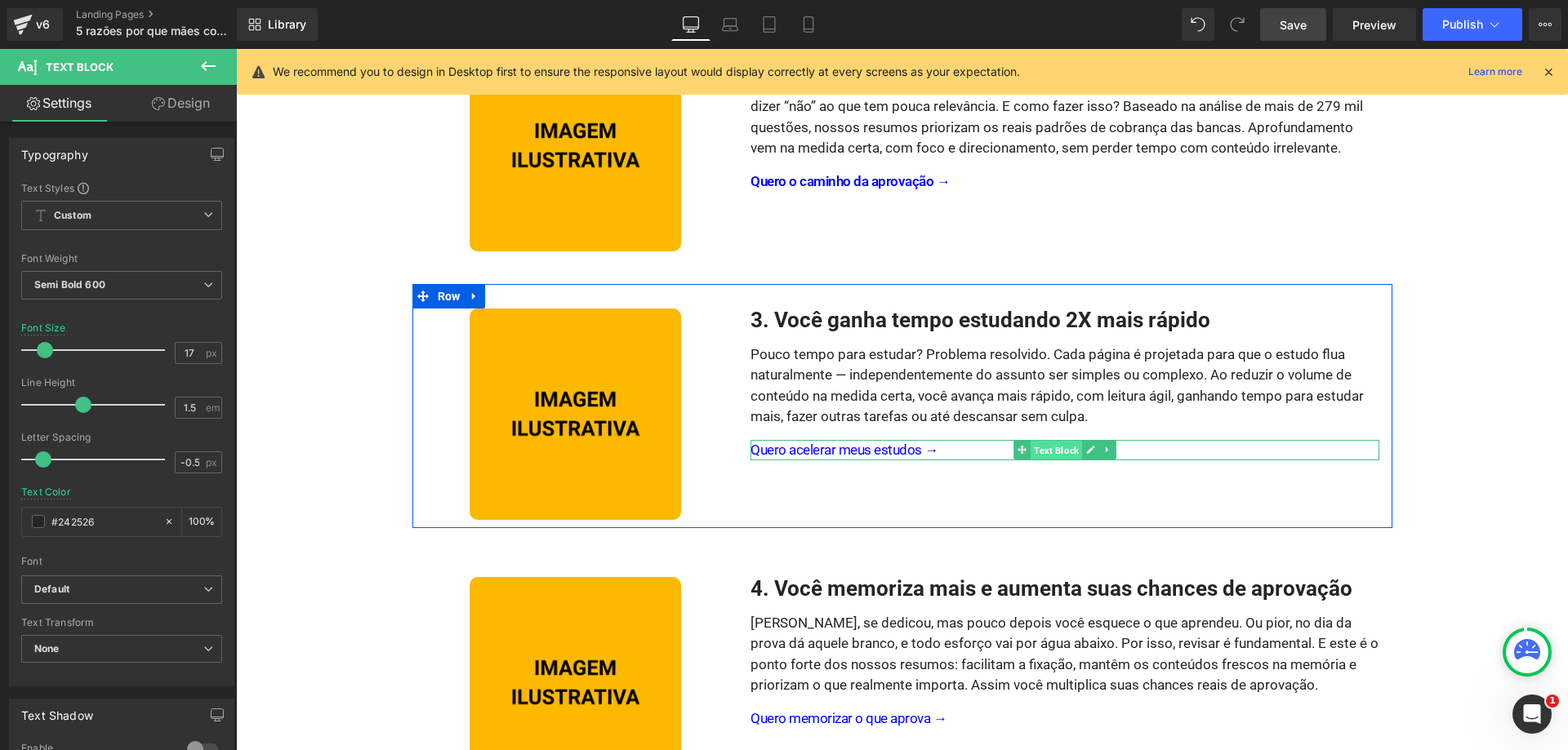
click at [1056, 449] on span "Text Block" at bounding box center [1056, 451] width 52 height 19
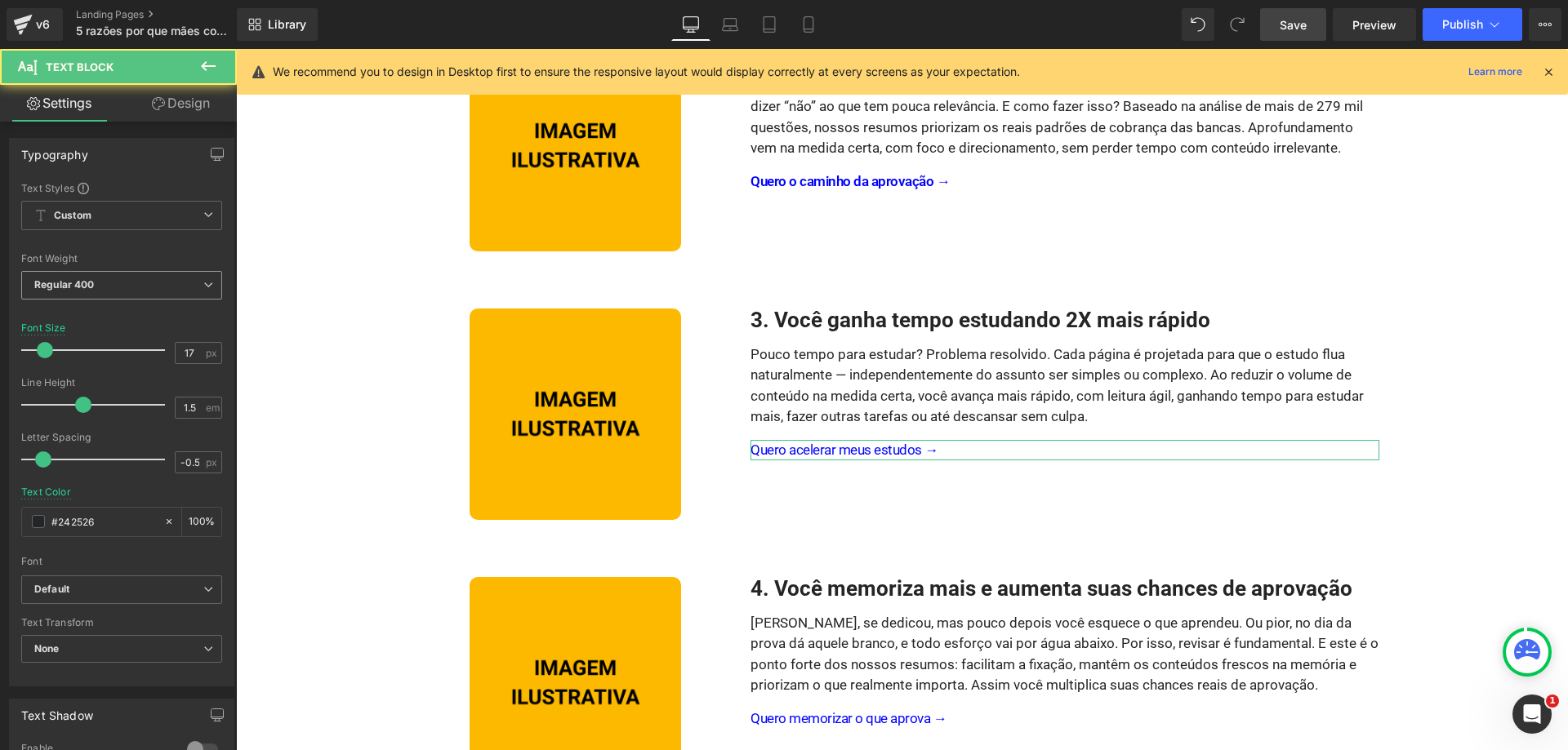
click at [134, 290] on span "Regular 400" at bounding box center [122, 284] width 201 height 28
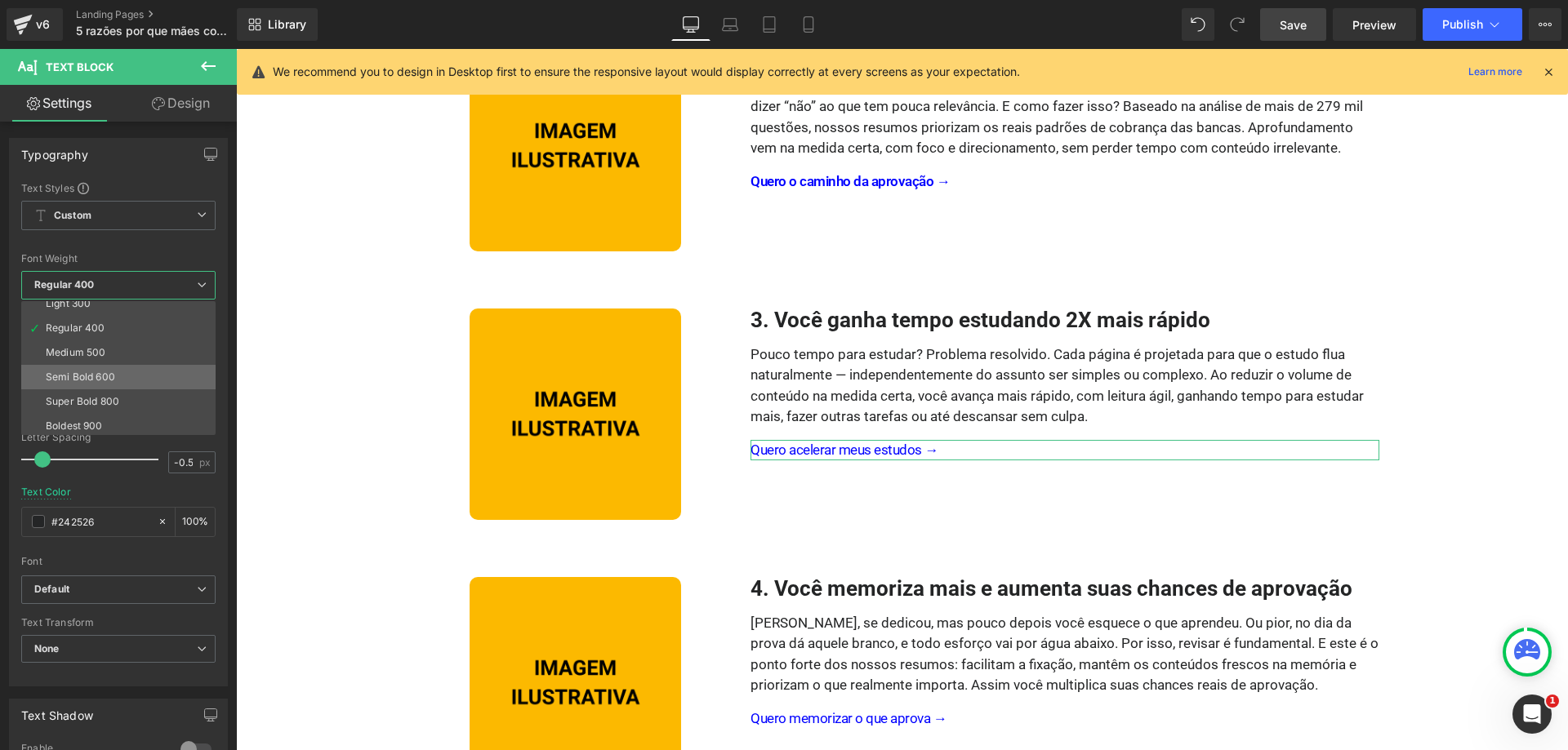
click at [126, 381] on li "Semi Bold 600" at bounding box center [122, 377] width 202 height 24
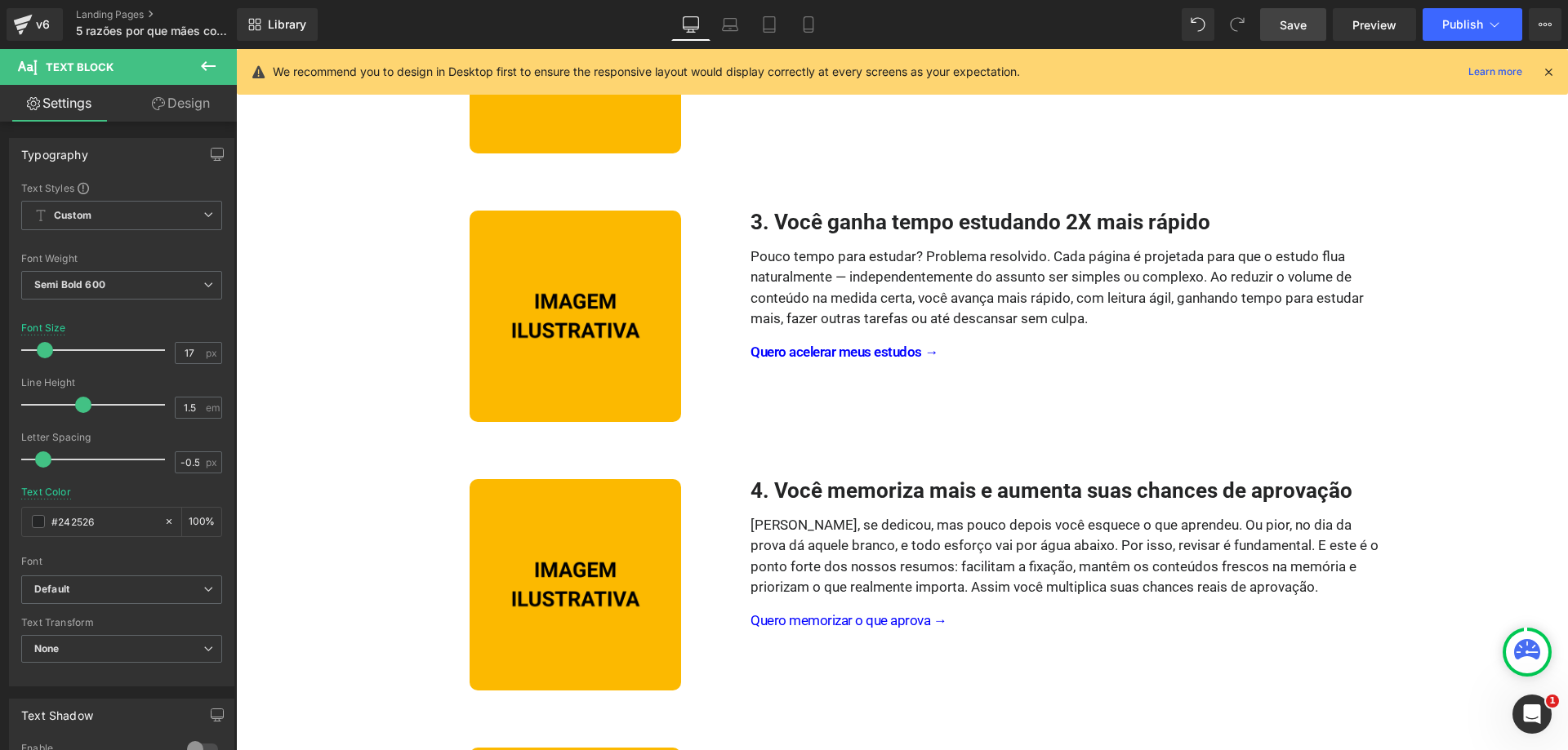
scroll to position [762, 0]
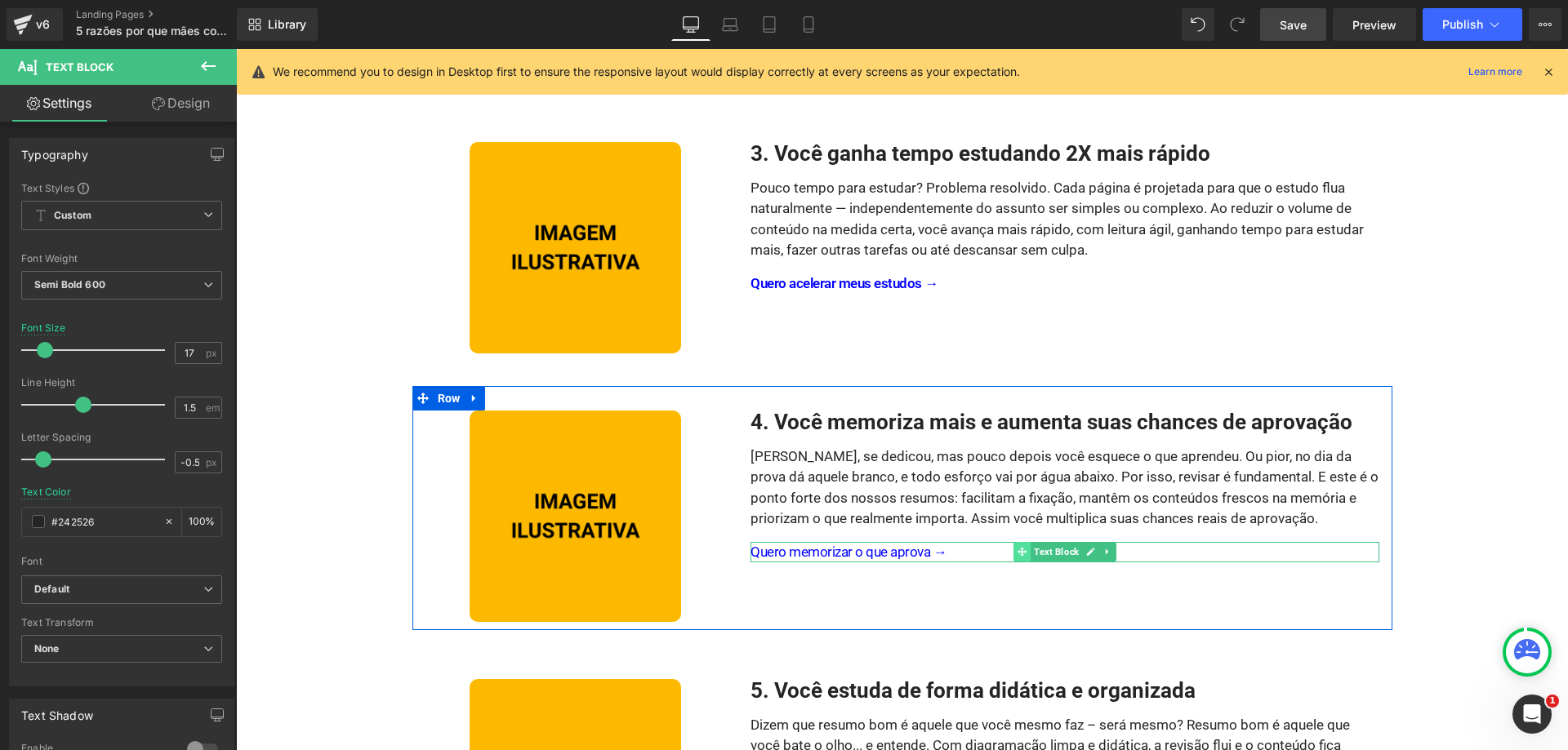
click at [1028, 546] on span at bounding box center [1023, 551] width 18 height 19
click at [1049, 547] on span "Text Block" at bounding box center [1056, 552] width 52 height 19
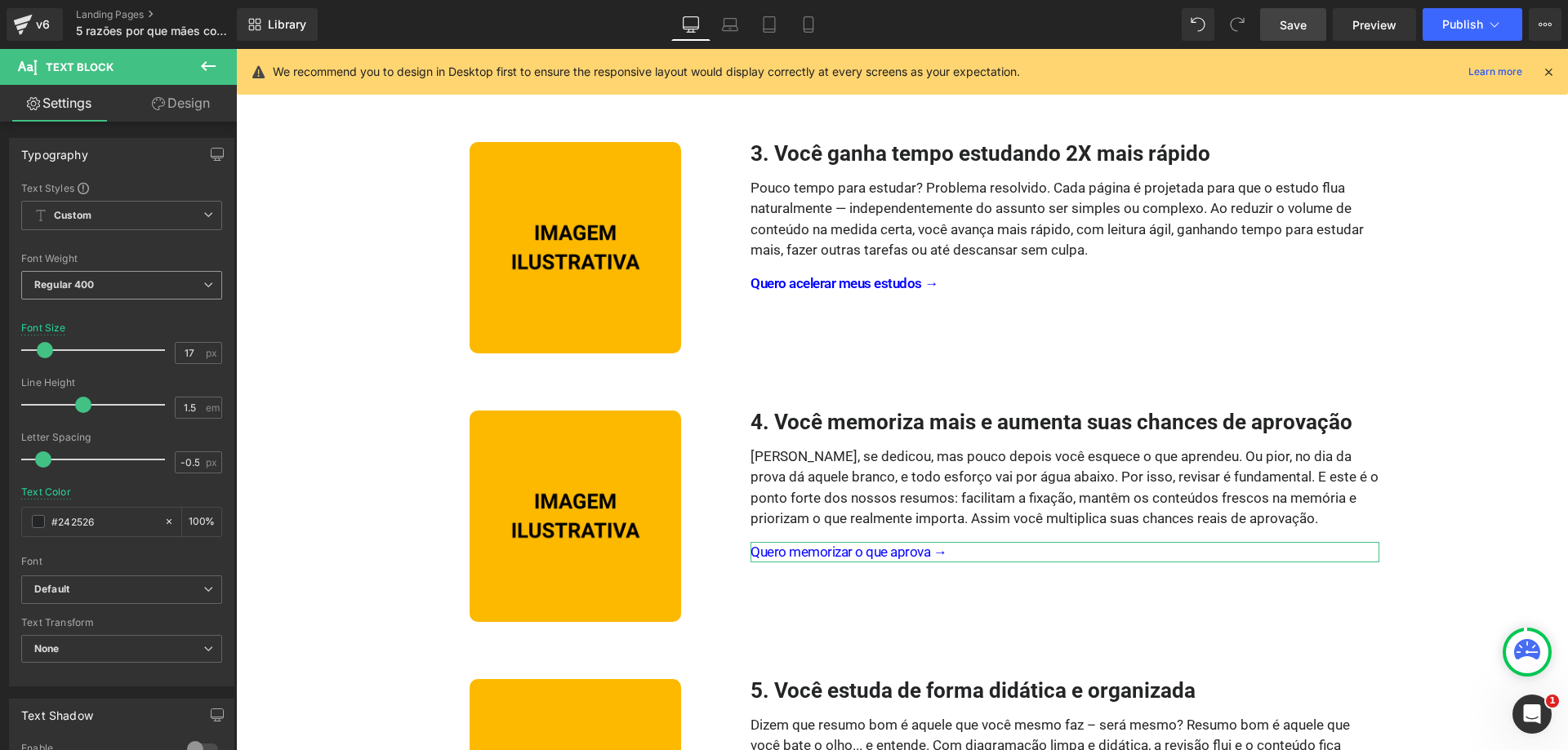
click at [94, 289] on b "Regular 400" at bounding box center [64, 284] width 60 height 13
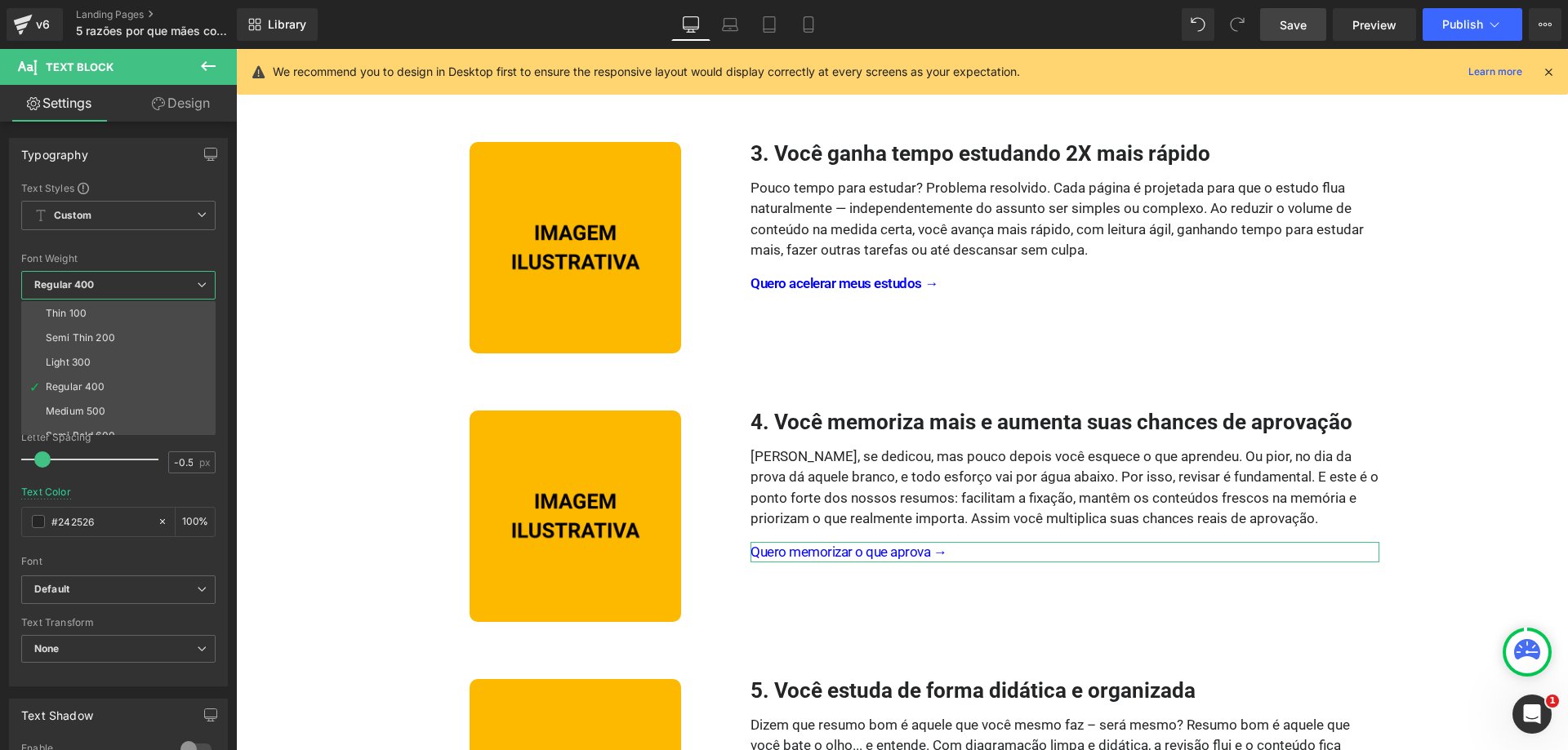
scroll to position [58, 0]
click at [96, 371] on div "Semi Bold 600" at bounding box center [80, 377] width 69 height 12
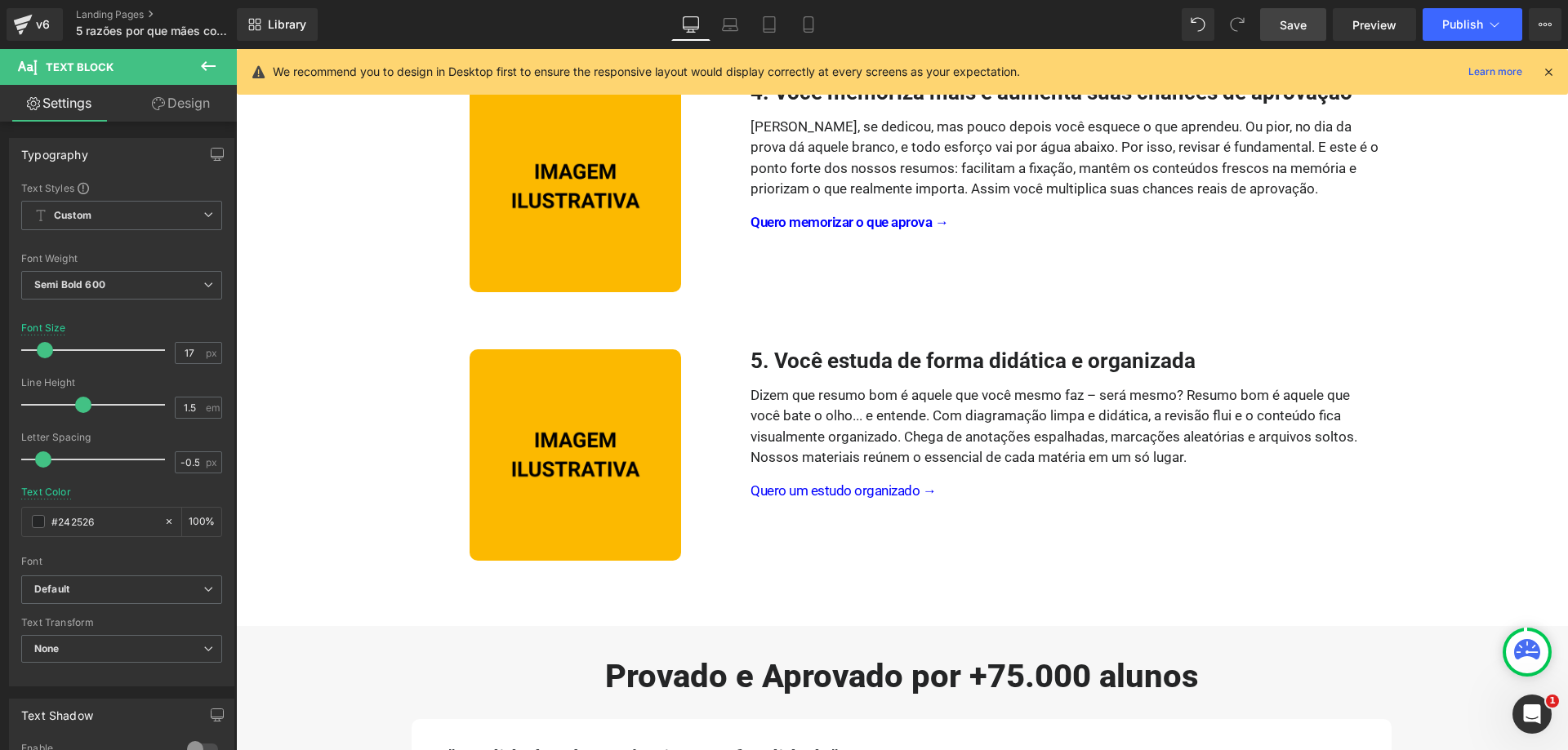
scroll to position [1095, 0]
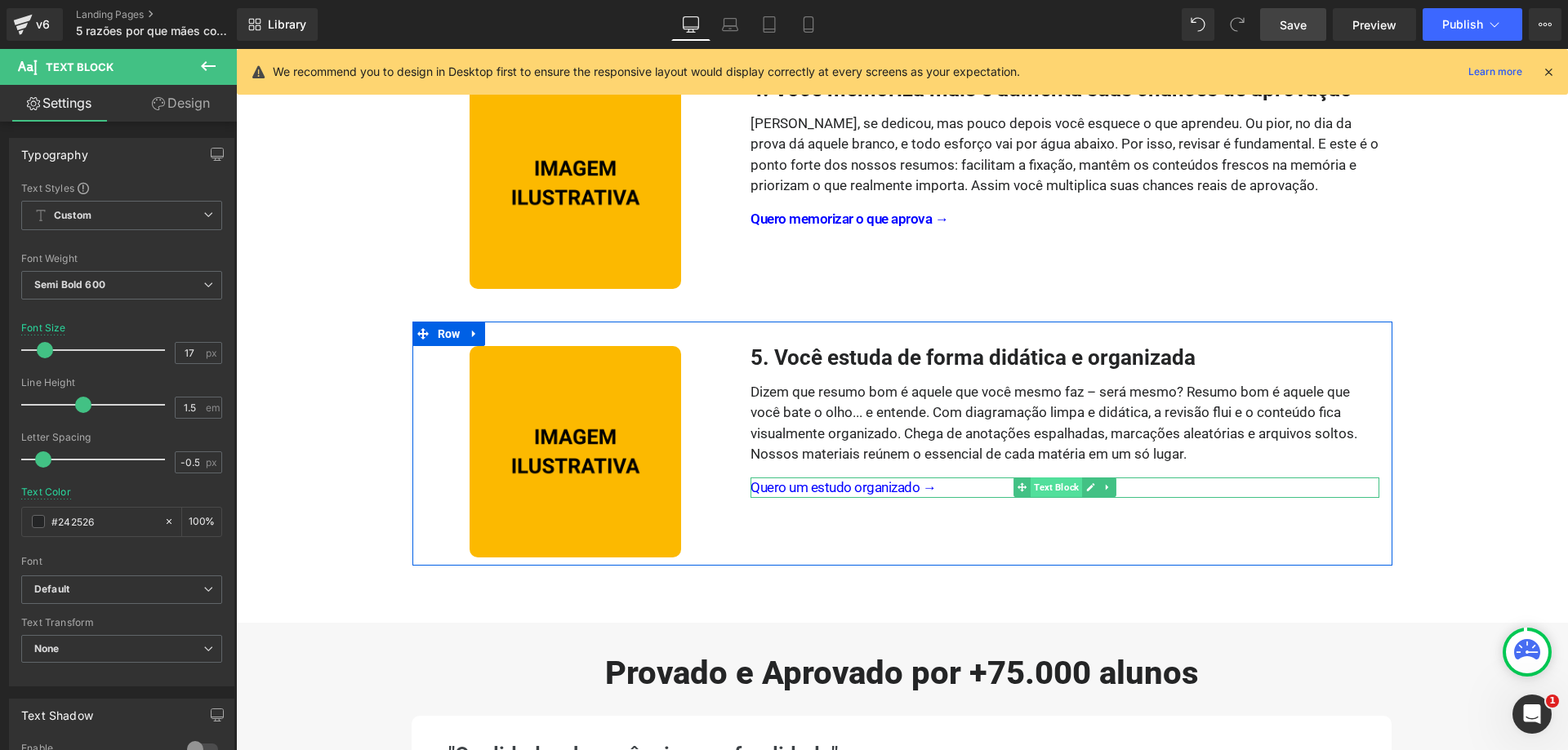
click at [1043, 483] on span "Text Block" at bounding box center [1056, 487] width 52 height 19
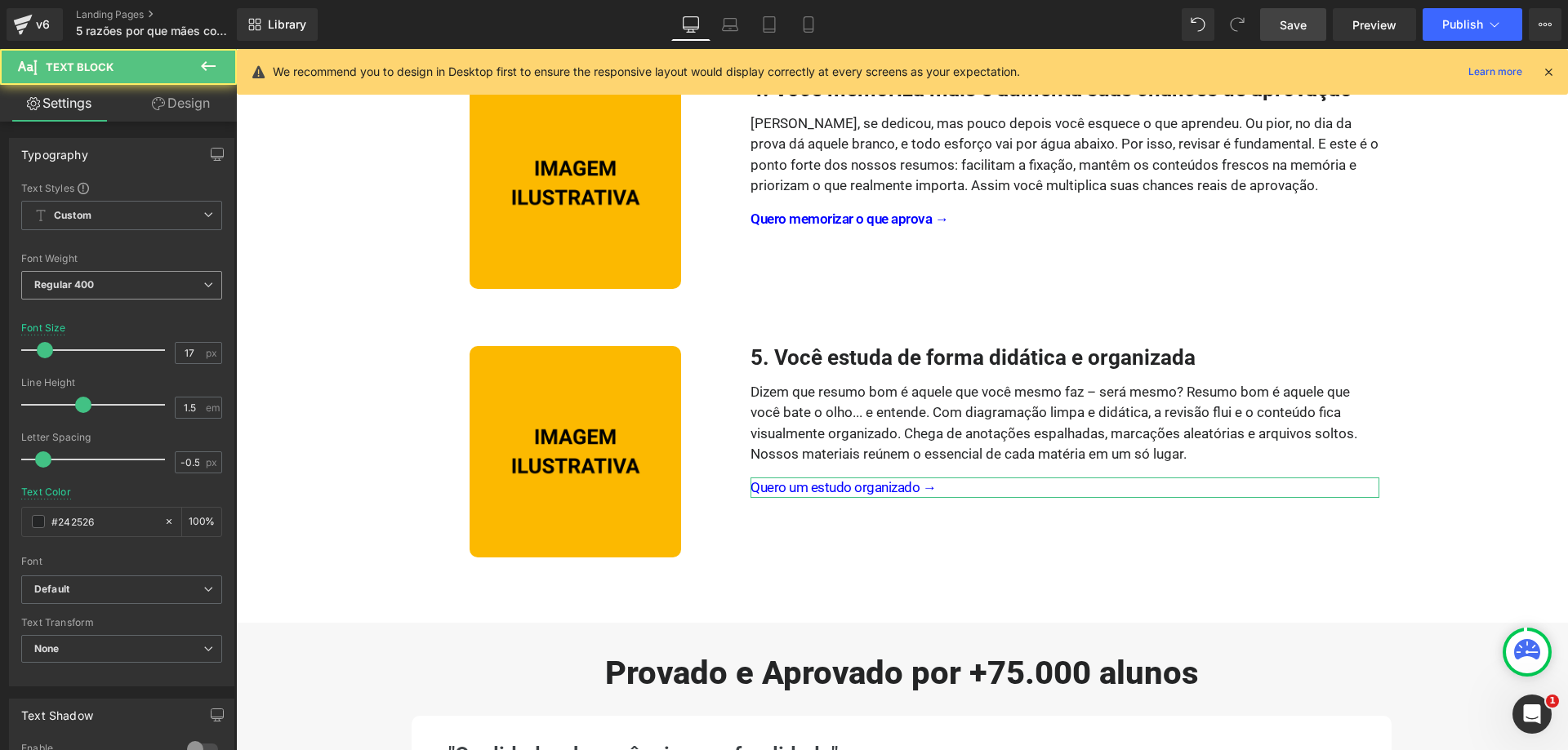
click at [110, 281] on span "Regular 400" at bounding box center [122, 284] width 201 height 28
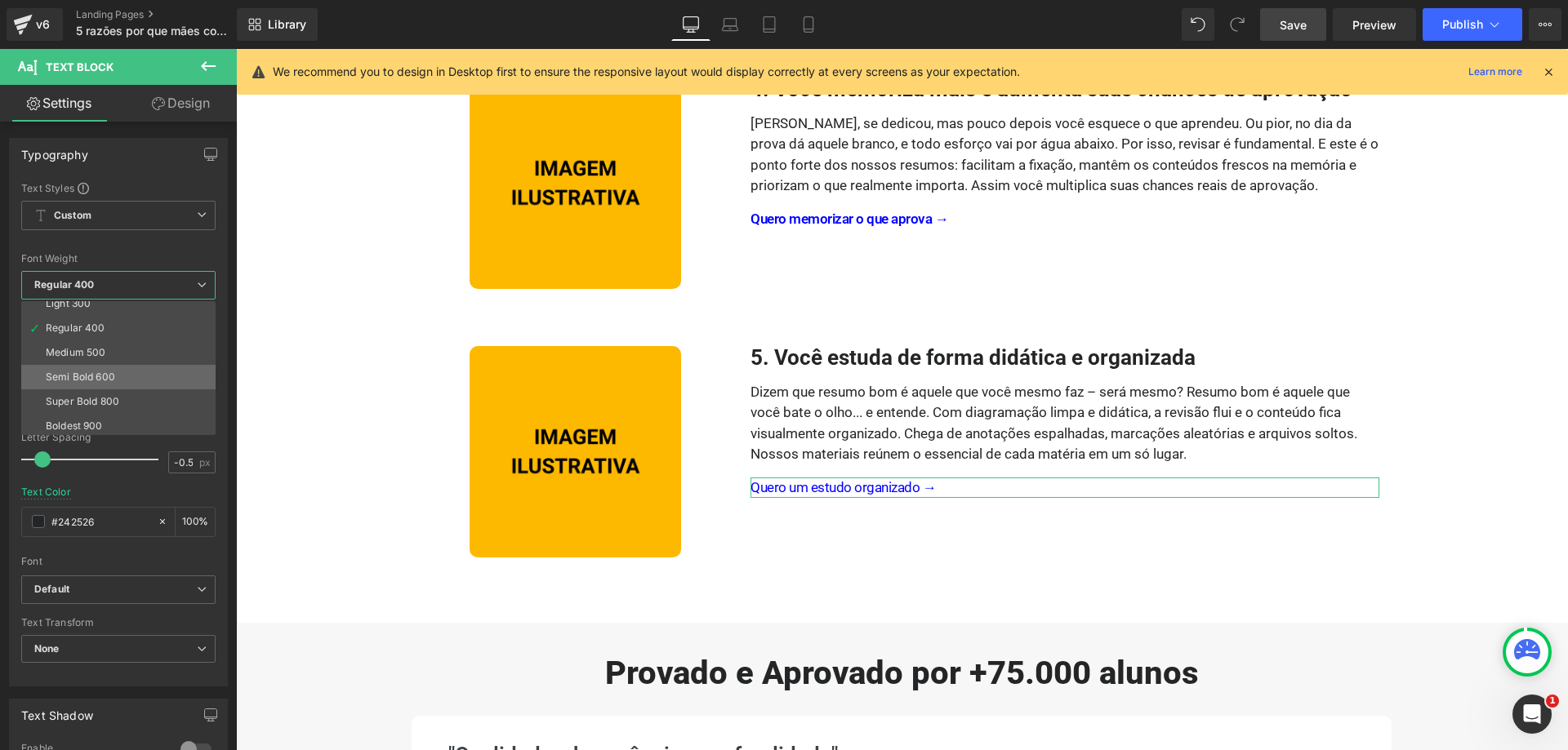
click at [121, 377] on li "Semi Bold 600" at bounding box center [122, 377] width 202 height 24
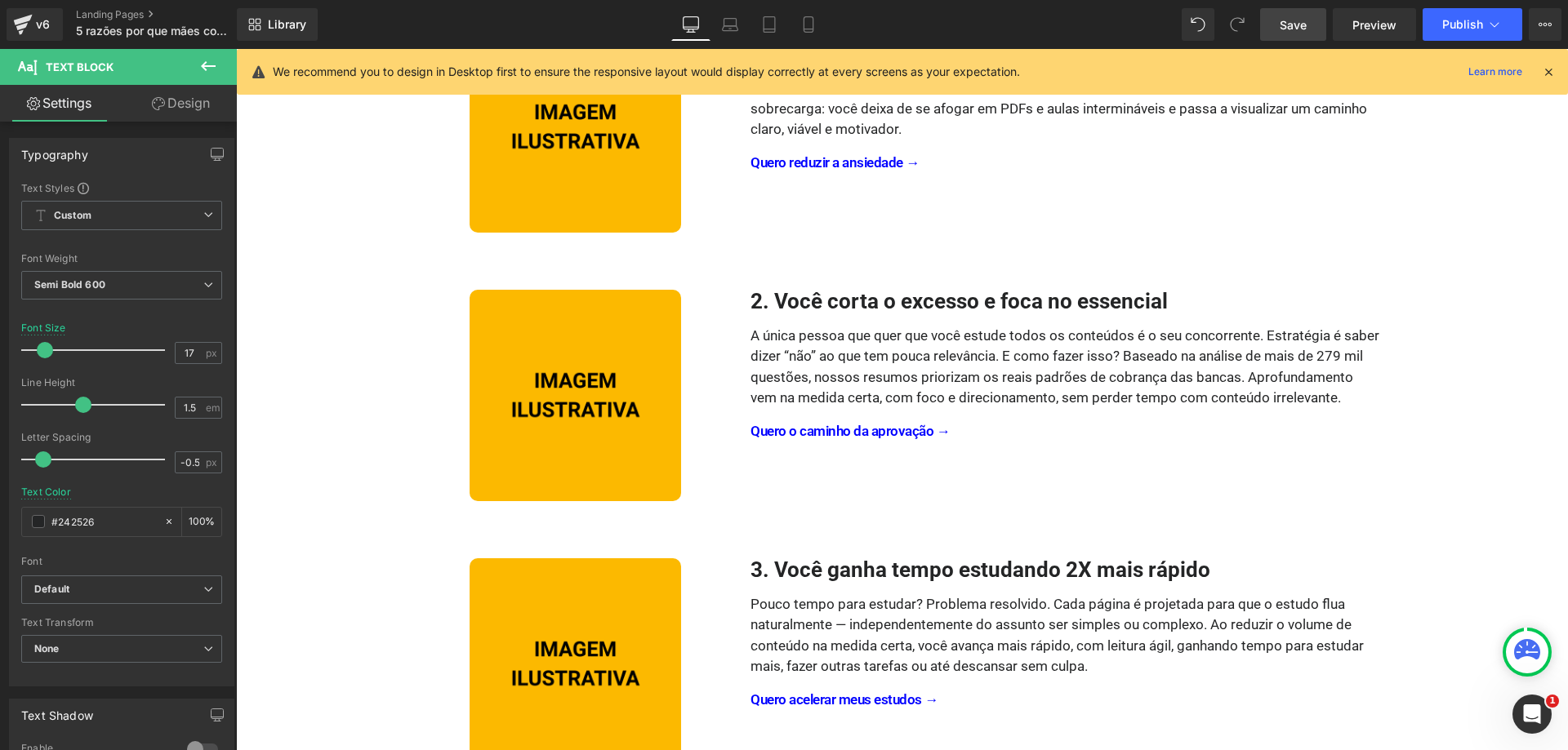
scroll to position [0, 0]
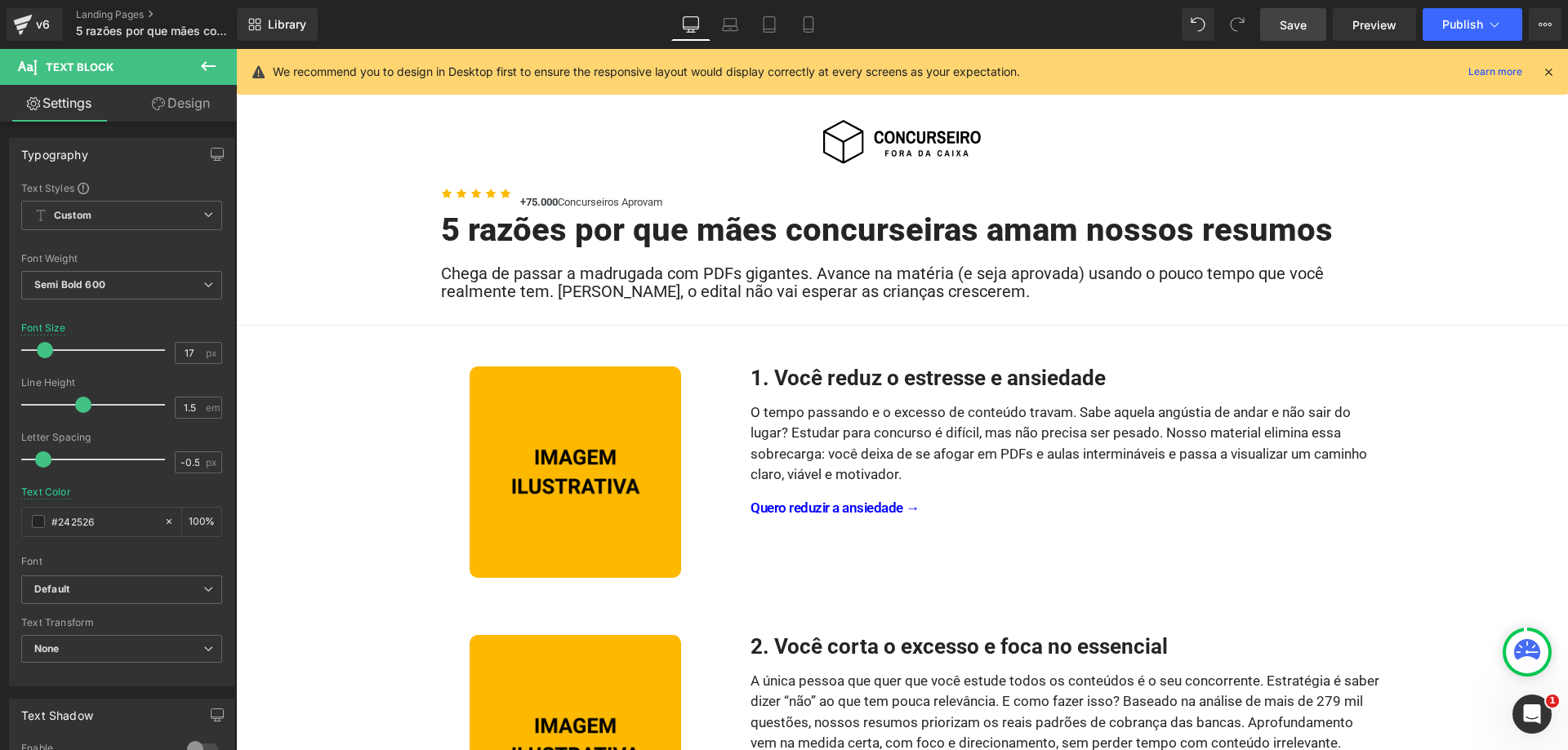
click at [1281, 27] on span "Save" at bounding box center [1293, 25] width 27 height 18
click at [28, 22] on icon at bounding box center [22, 24] width 19 height 41
